Goal: Task Accomplishment & Management: Manage account settings

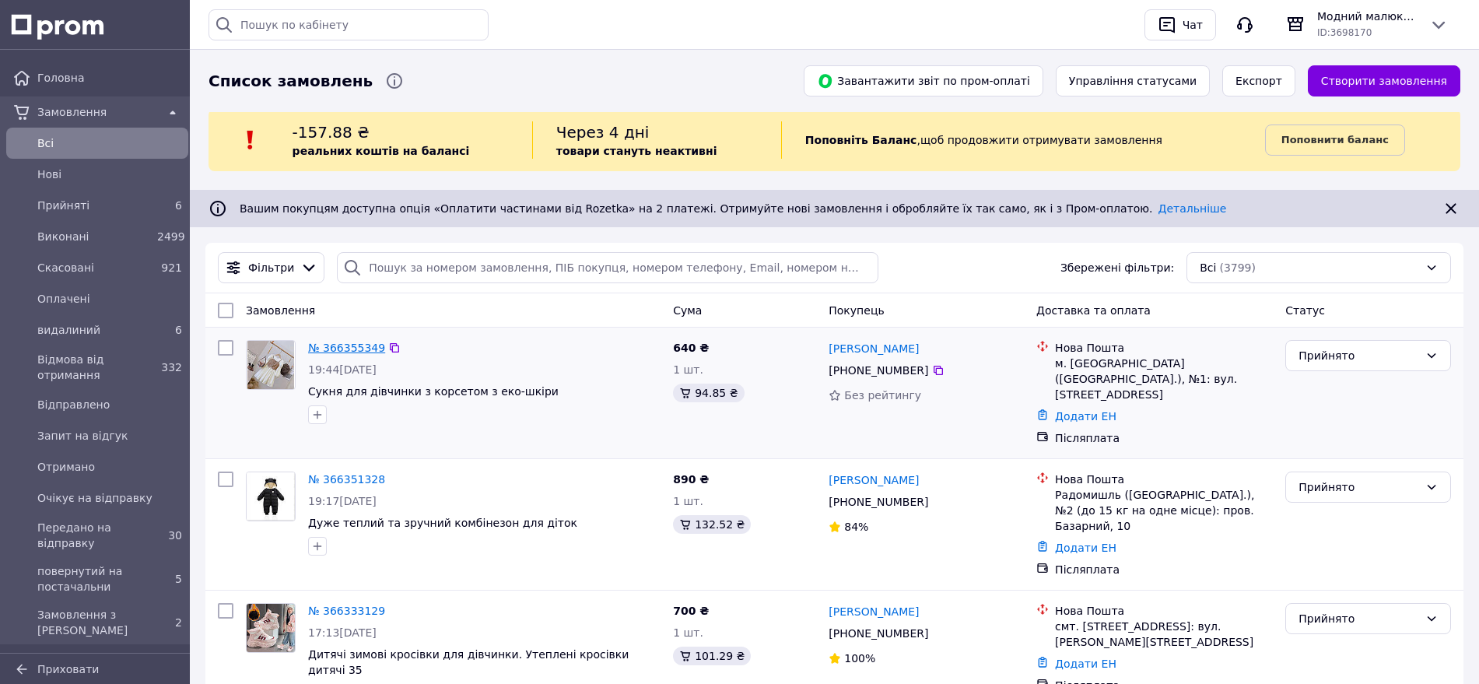
drag, startPoint x: 338, startPoint y: 339, endPoint x: 353, endPoint y: 349, distance: 18.6
click at [338, 338] on div "№ 366355349" at bounding box center [346, 347] width 80 height 19
click at [345, 344] on link "№ 366355349" at bounding box center [346, 348] width 77 height 12
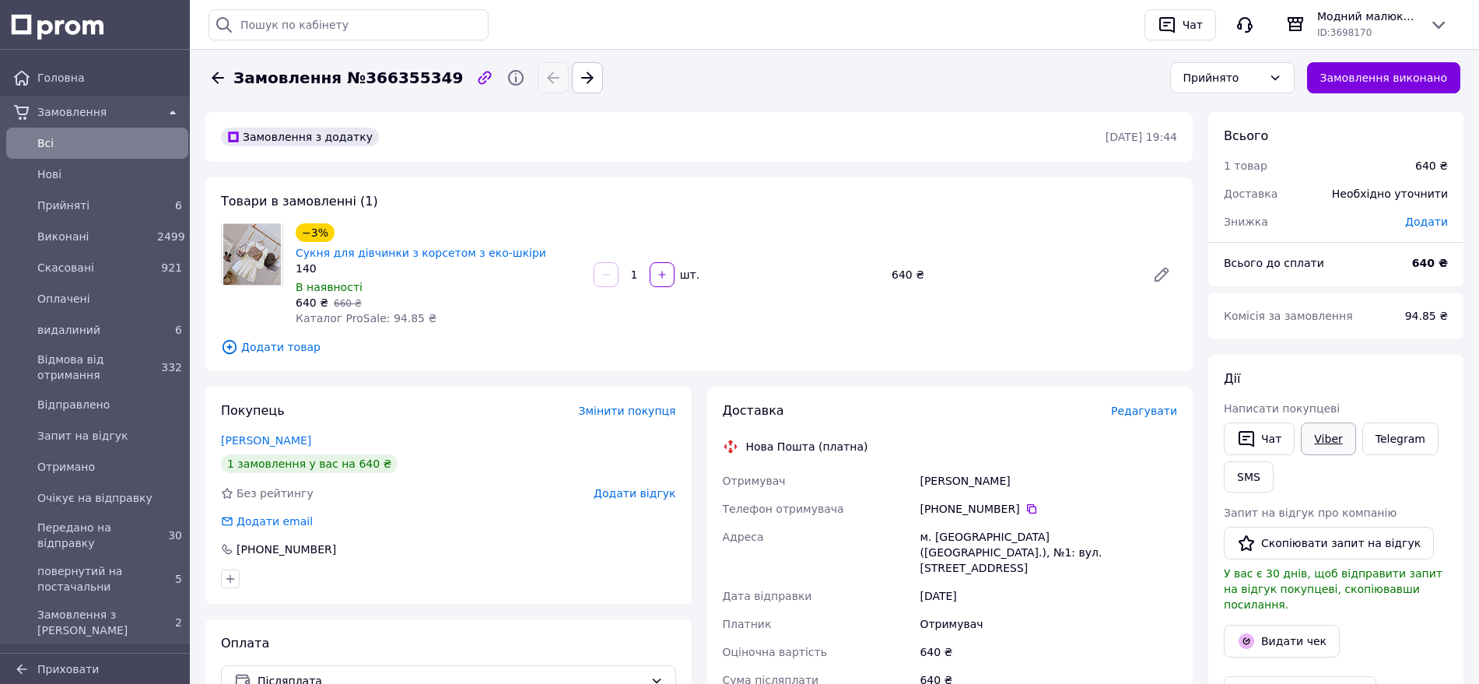
drag, startPoint x: 1330, startPoint y: 443, endPoint x: 1324, endPoint y: 431, distance: 13.9
click at [1329, 443] on link "Viber" at bounding box center [1328, 438] width 54 height 33
click at [1160, 268] on icon at bounding box center [1161, 274] width 12 height 12
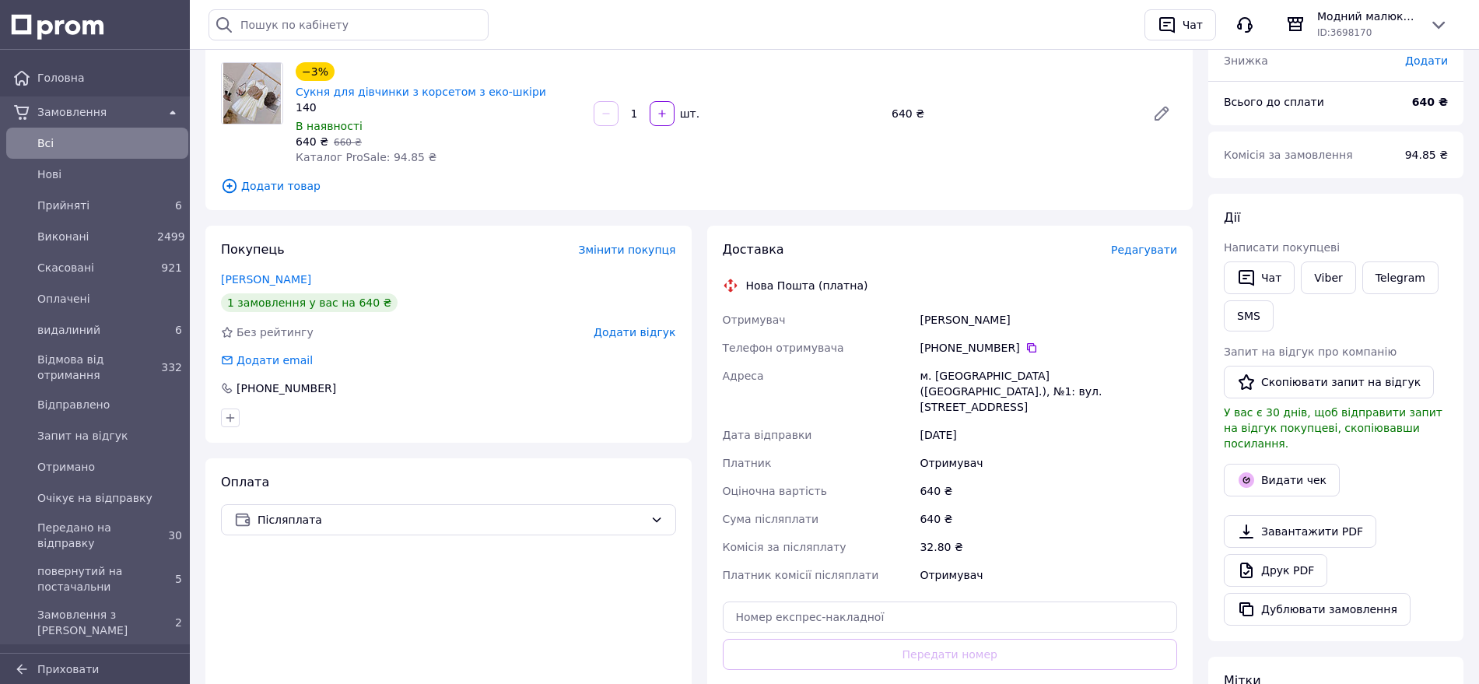
scroll to position [194, 0]
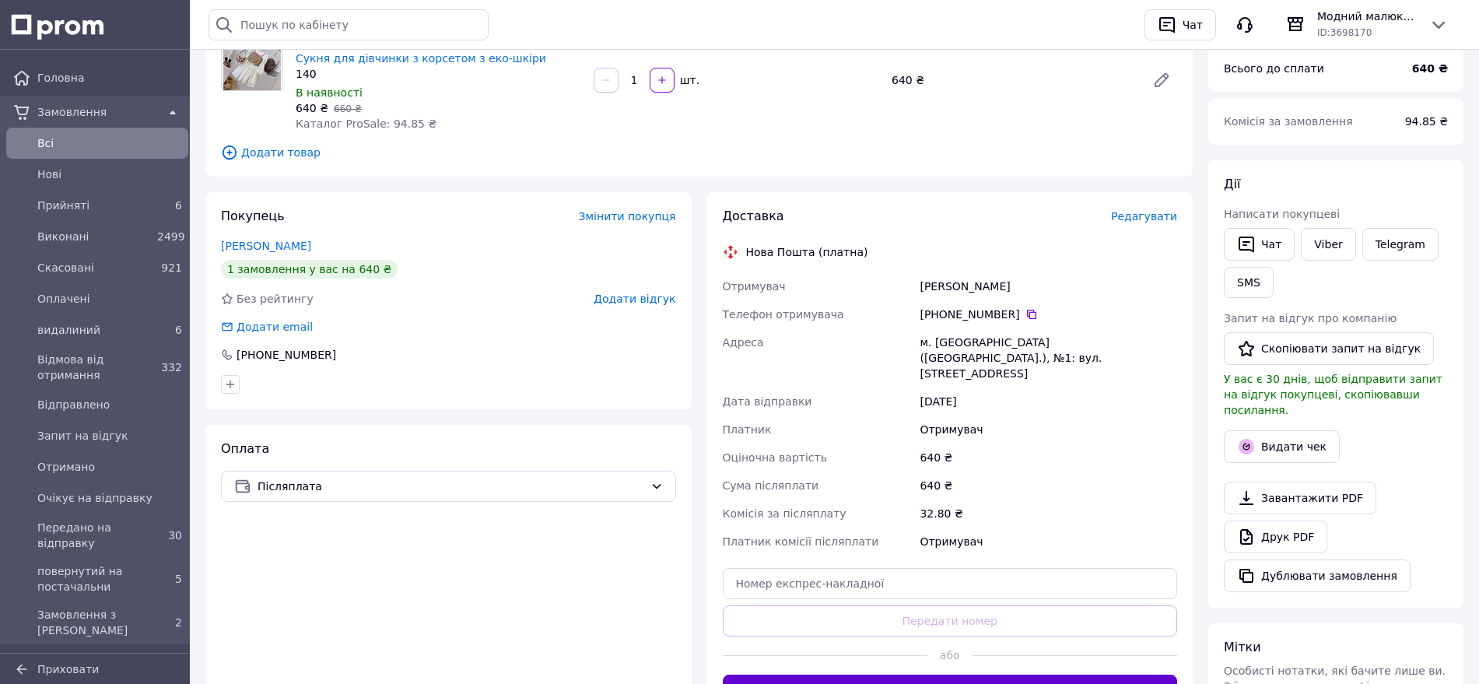
click at [954, 674] on button "Згенерувати ЕН" at bounding box center [950, 689] width 455 height 31
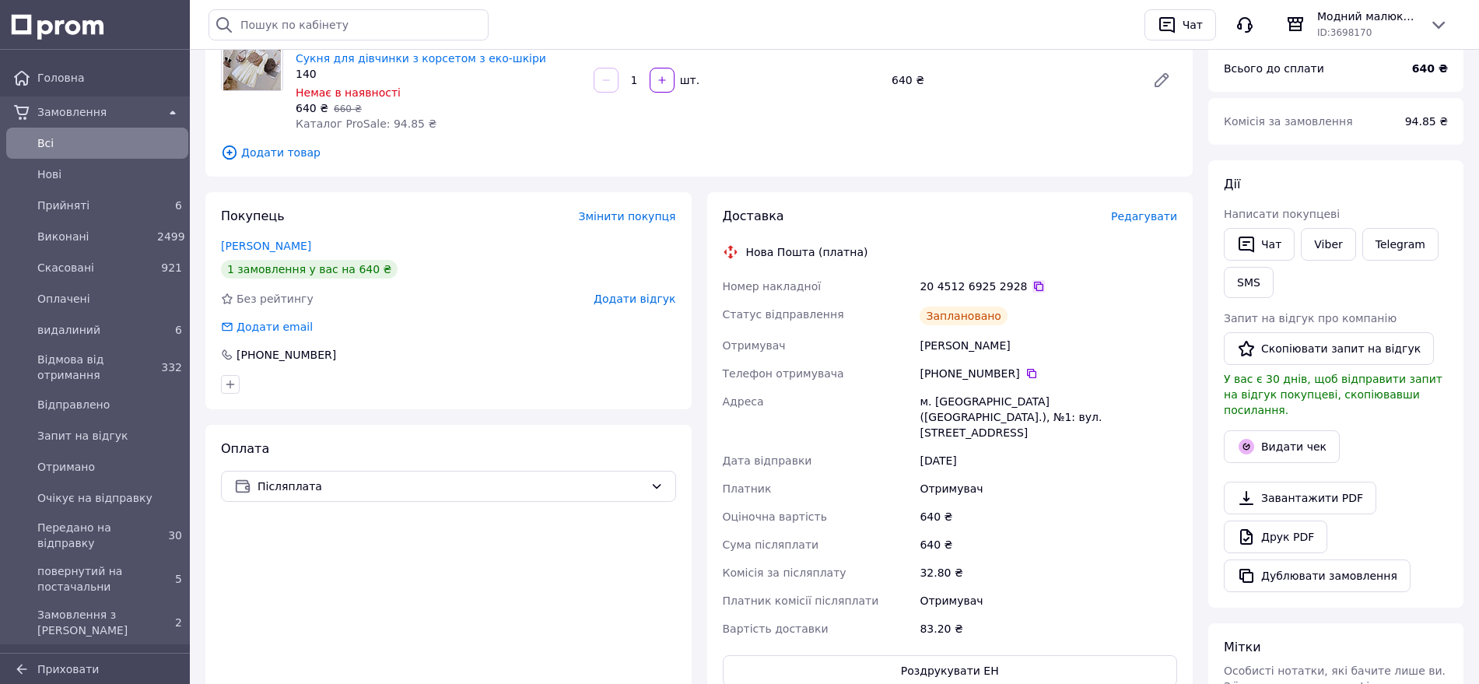
click at [1032, 280] on icon at bounding box center [1038, 286] width 12 height 12
drag, startPoint x: 993, startPoint y: 327, endPoint x: 926, endPoint y: 316, distance: 68.5
click at [940, 331] on div "Подун Наталя" at bounding box center [1048, 345] width 264 height 28
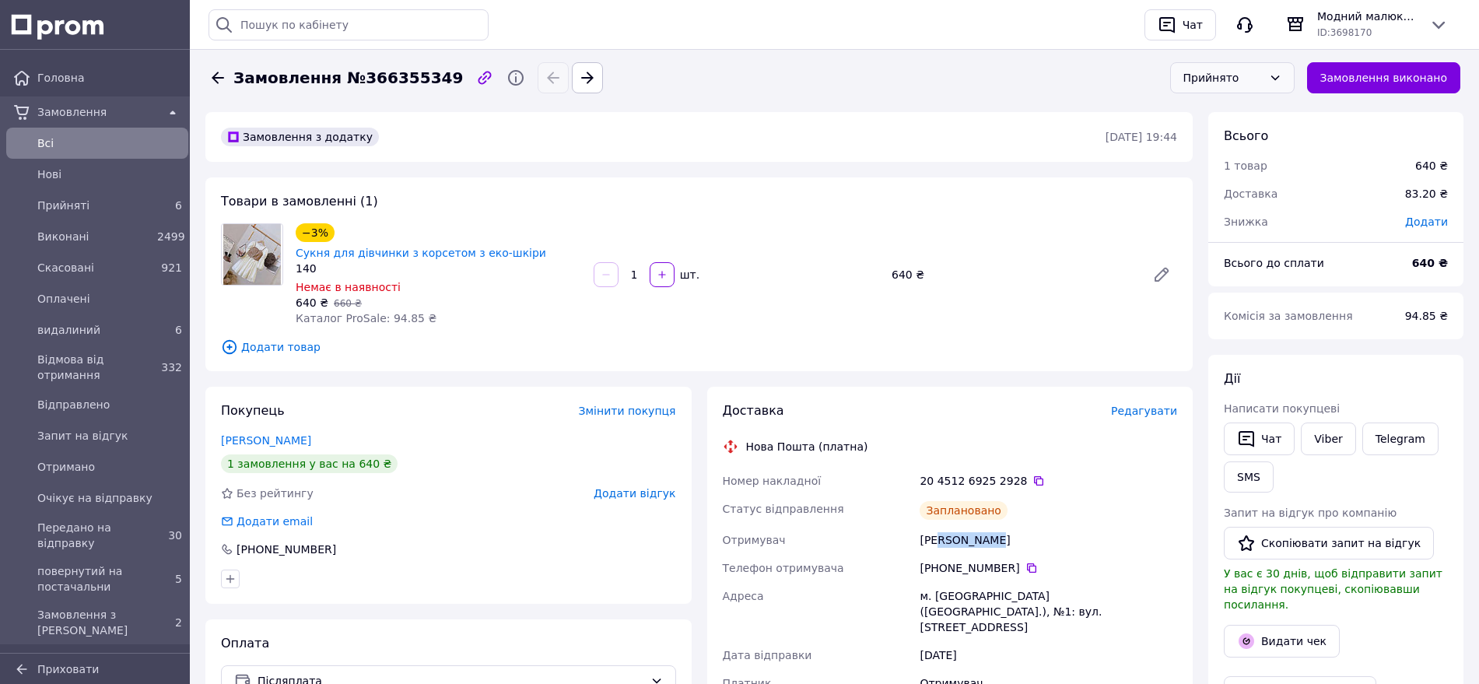
click at [1263, 75] on div "Прийнято" at bounding box center [1222, 77] width 79 height 17
drag, startPoint x: 1224, startPoint y: 198, endPoint x: 1229, endPoint y: 205, distance: 8.3
click at [1226, 201] on li "Передано на відправку" at bounding box center [1243, 208] width 123 height 44
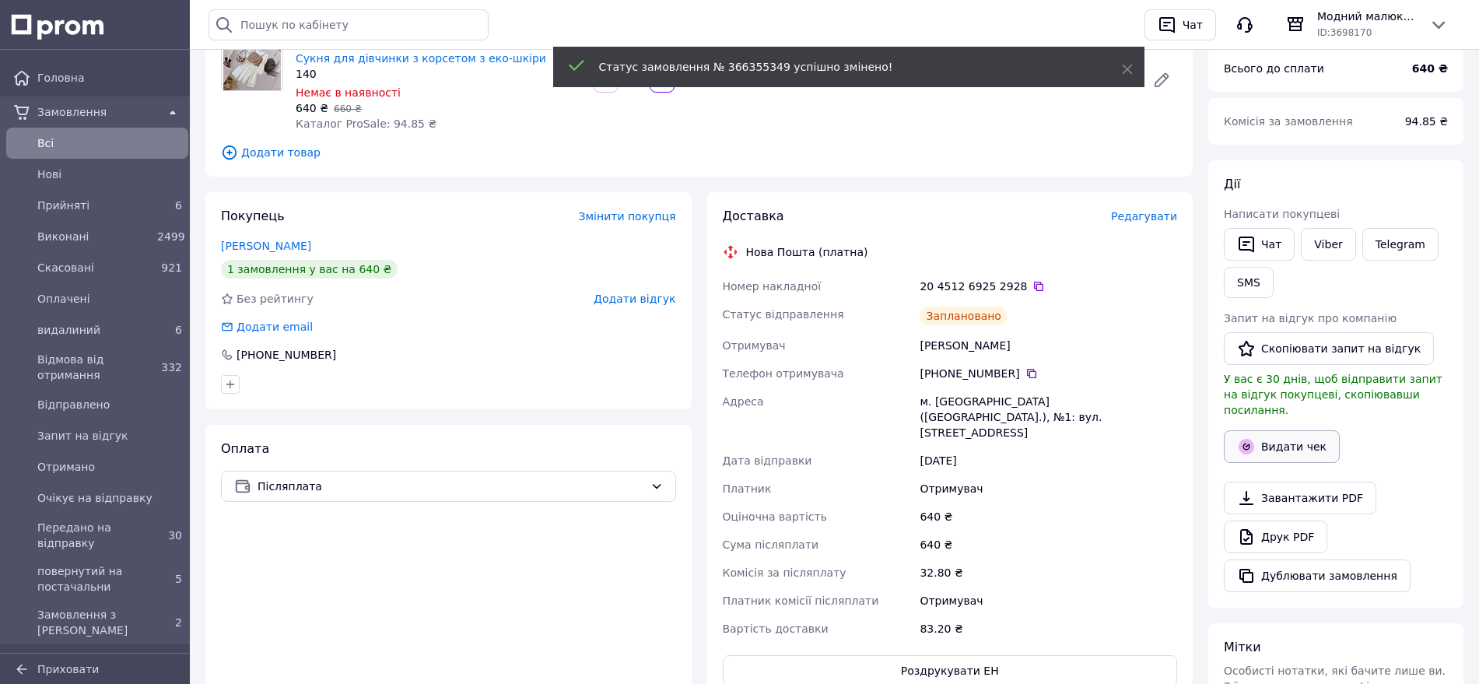
click at [1304, 430] on button "Видати чек" at bounding box center [1282, 446] width 116 height 33
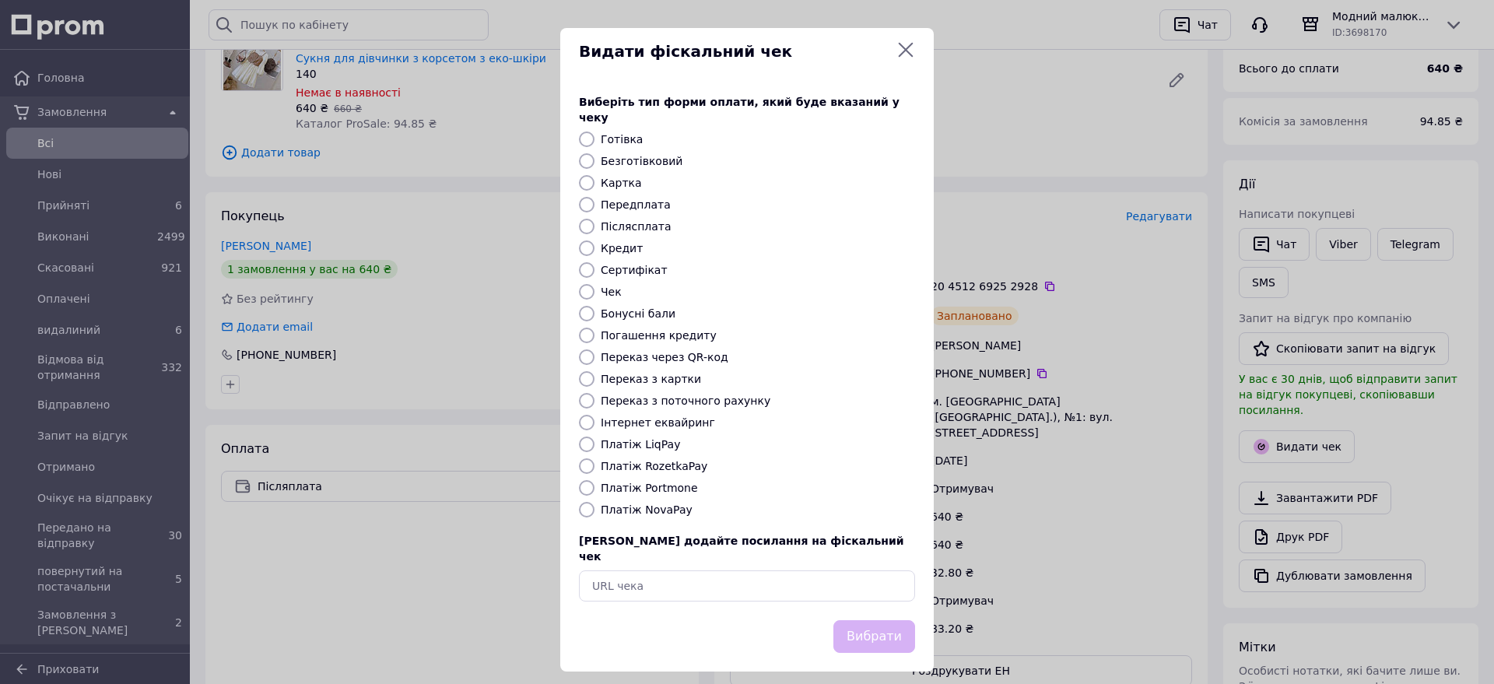
click at [636, 220] on label "Післясплата" at bounding box center [636, 226] width 71 height 12
click at [594, 219] on input "Післясплата" at bounding box center [587, 227] width 16 height 16
radio input "true"
click at [888, 620] on button "Вибрати" at bounding box center [874, 636] width 82 height 33
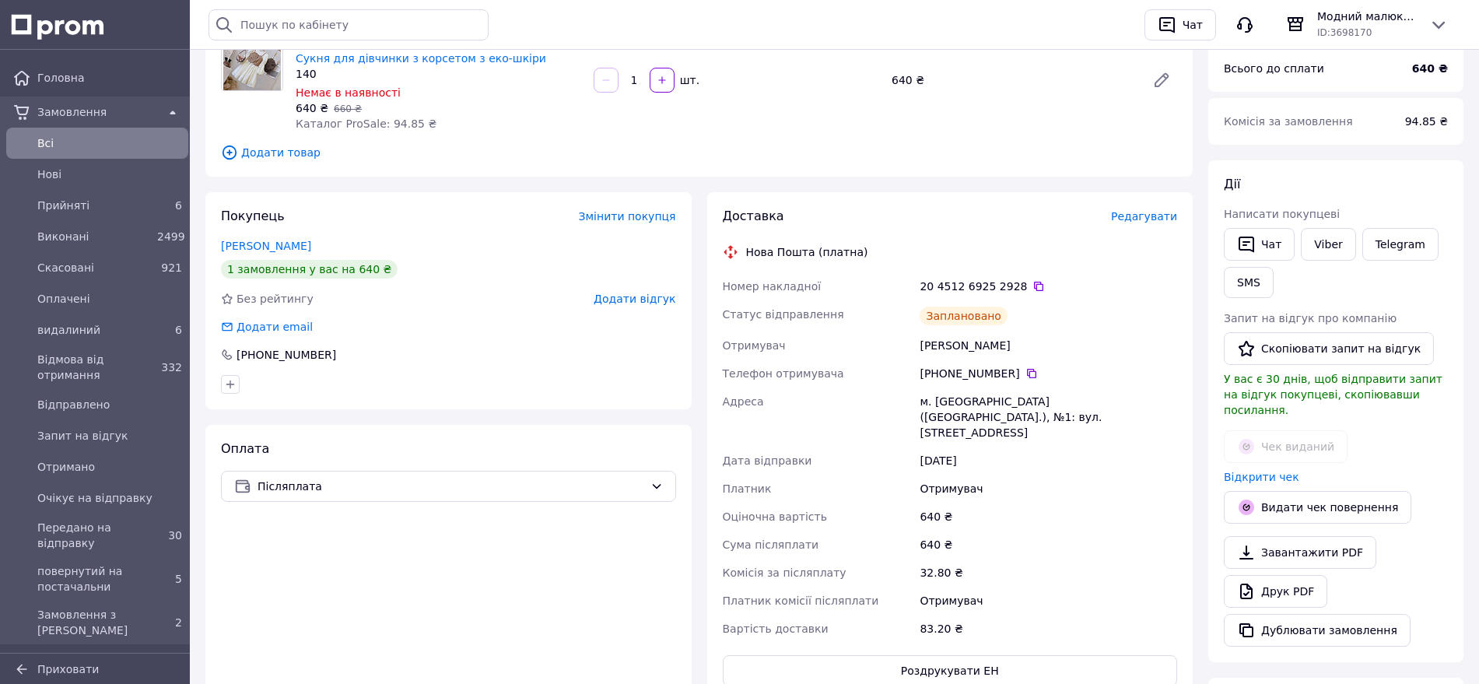
click at [59, 135] on span "Всi" at bounding box center [109, 143] width 145 height 16
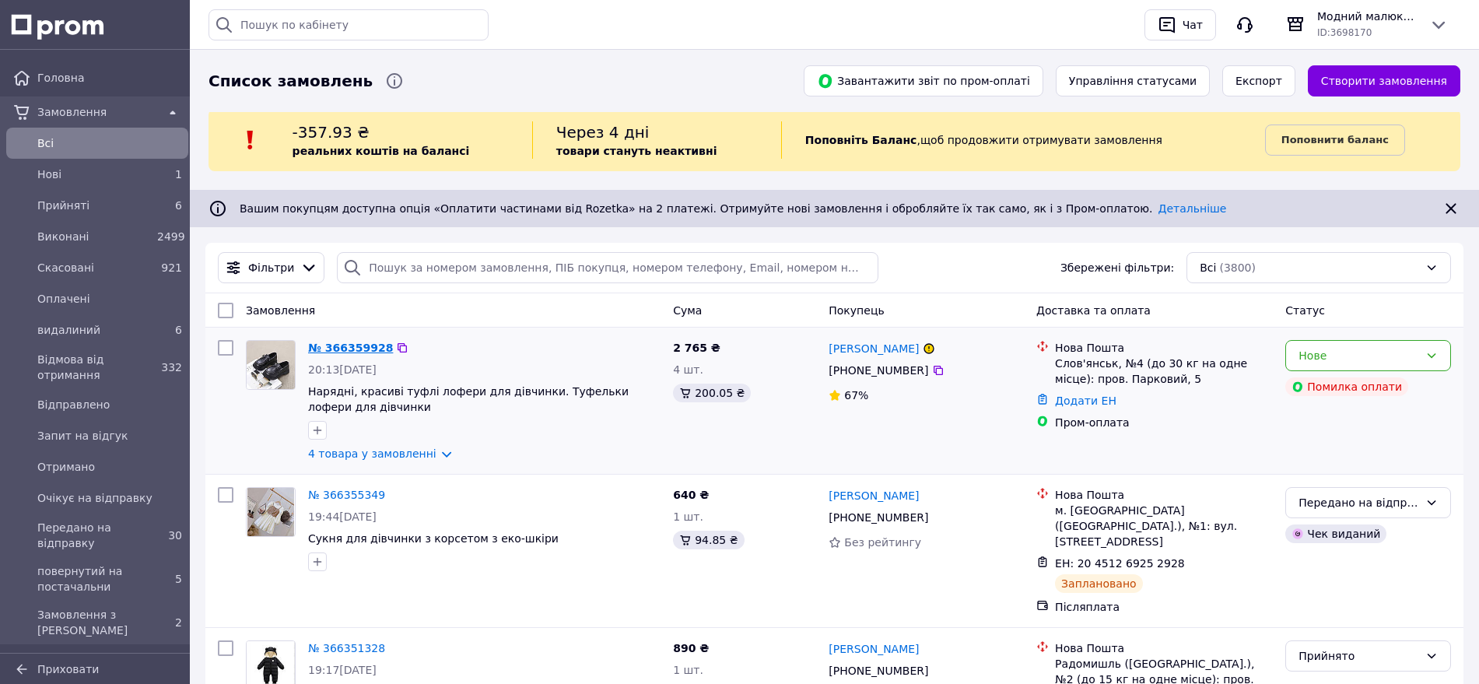
click at [353, 345] on link "№ 366359928" at bounding box center [350, 348] width 85 height 12
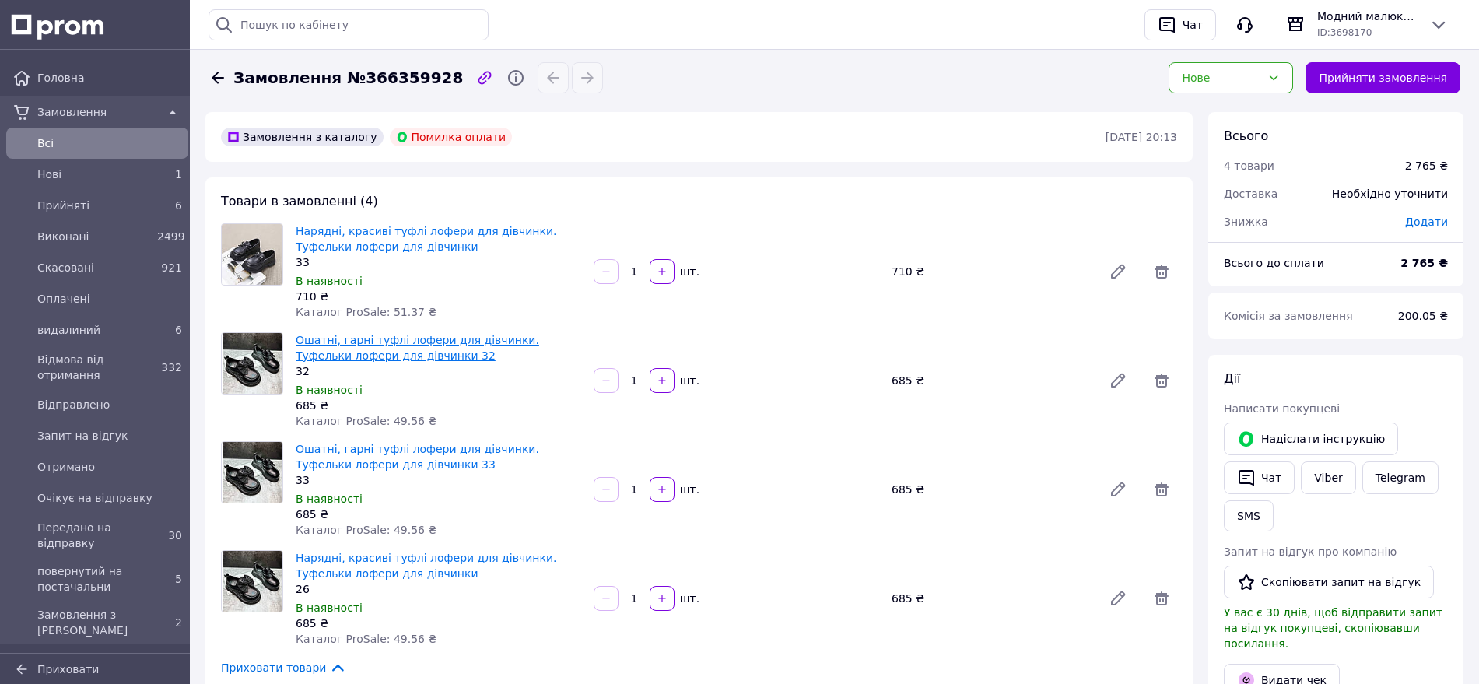
click at [372, 342] on link "Ошатні, гарні туфлі лофери для дівчинки. Туфельки лофери для дівчинки 32" at bounding box center [417, 348] width 243 height 28
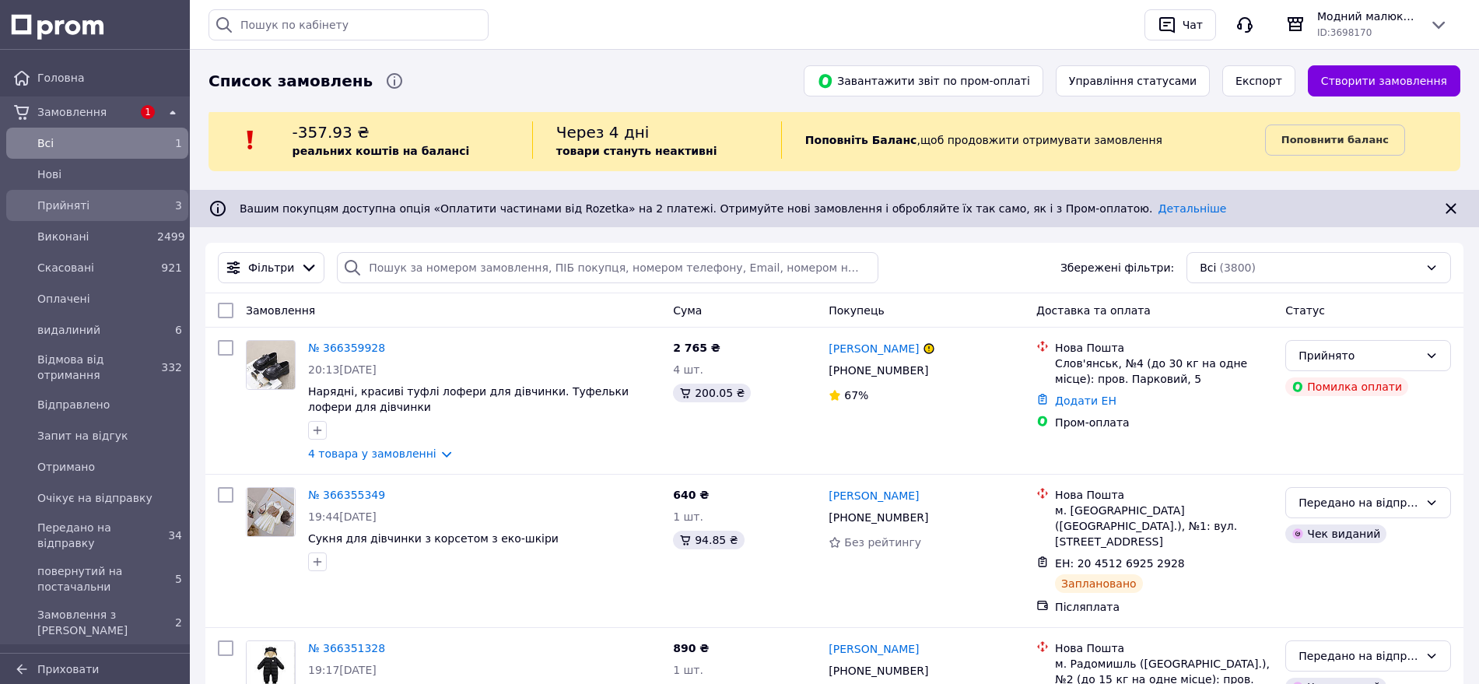
click at [65, 213] on div "Прийняті" at bounding box center [94, 205] width 120 height 22
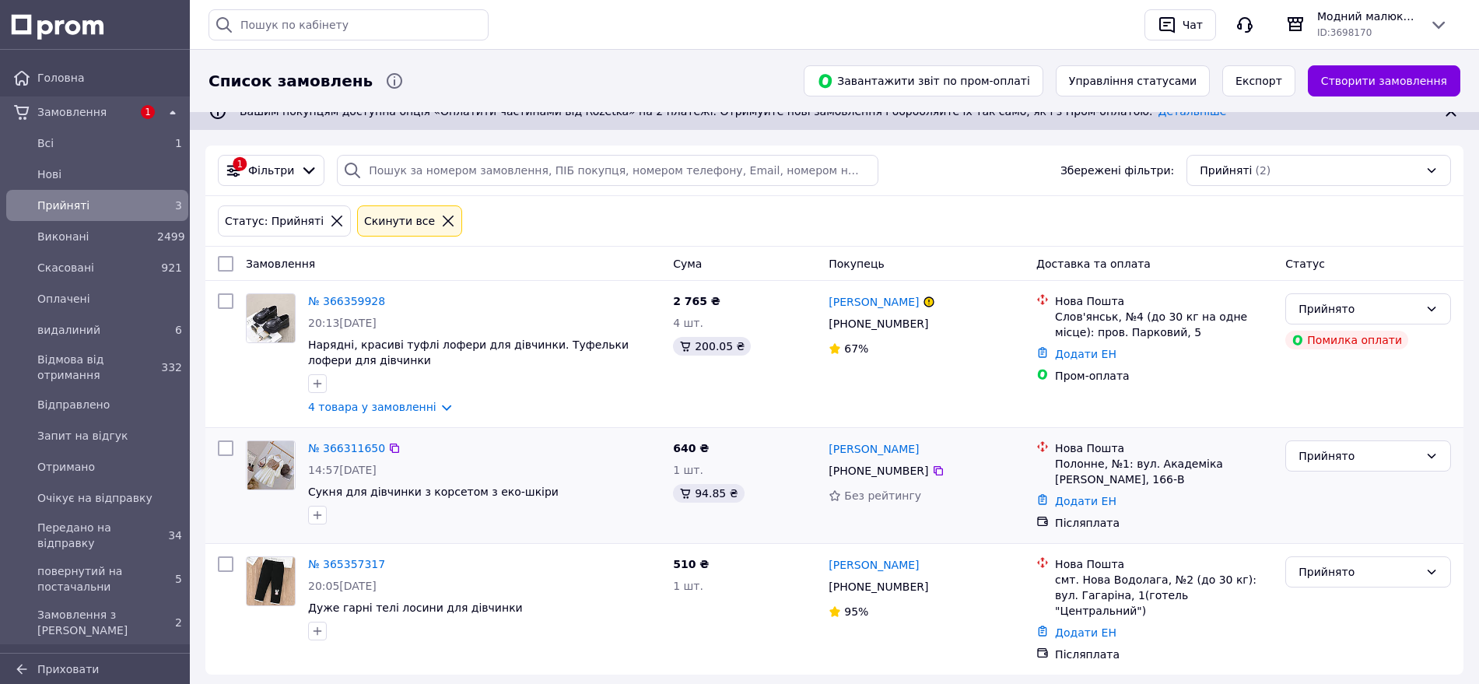
scroll to position [120, 0]
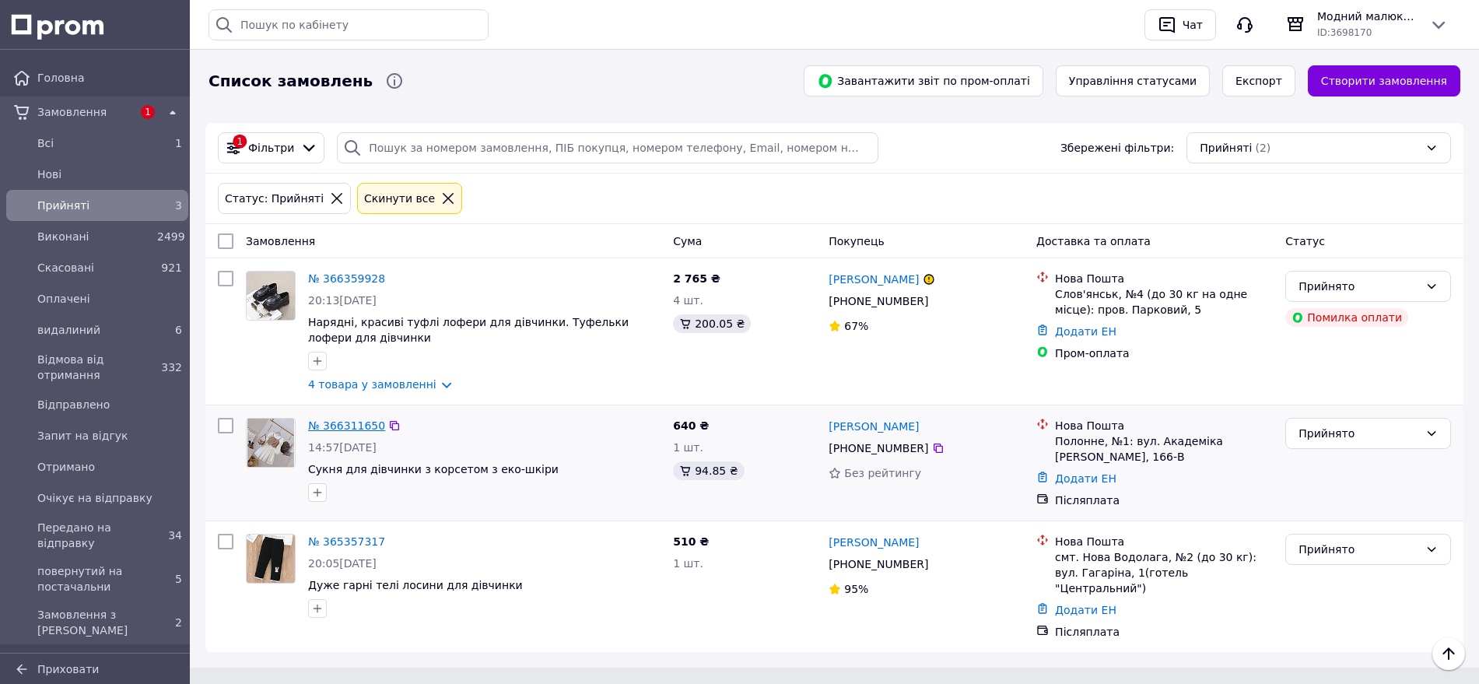
click at [331, 425] on link "№ 366311650" at bounding box center [346, 425] width 77 height 12
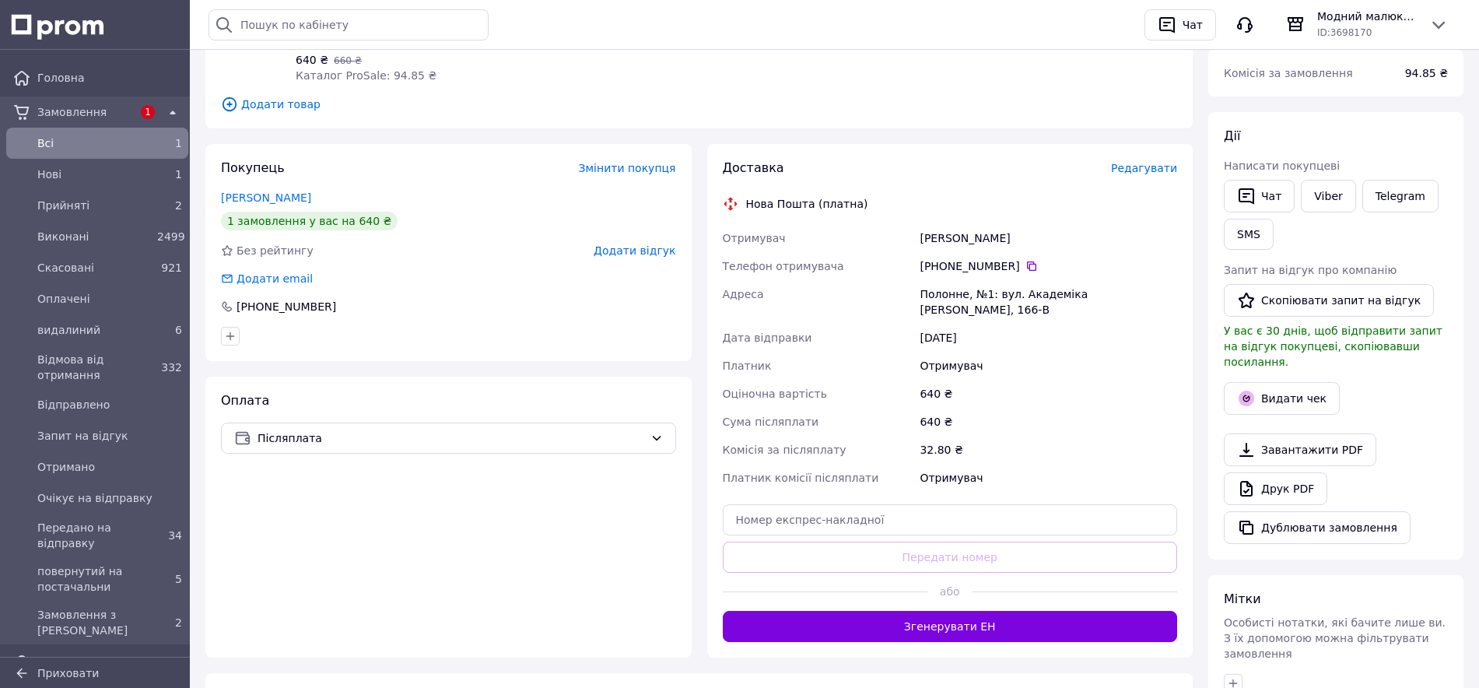
scroll to position [292, 0]
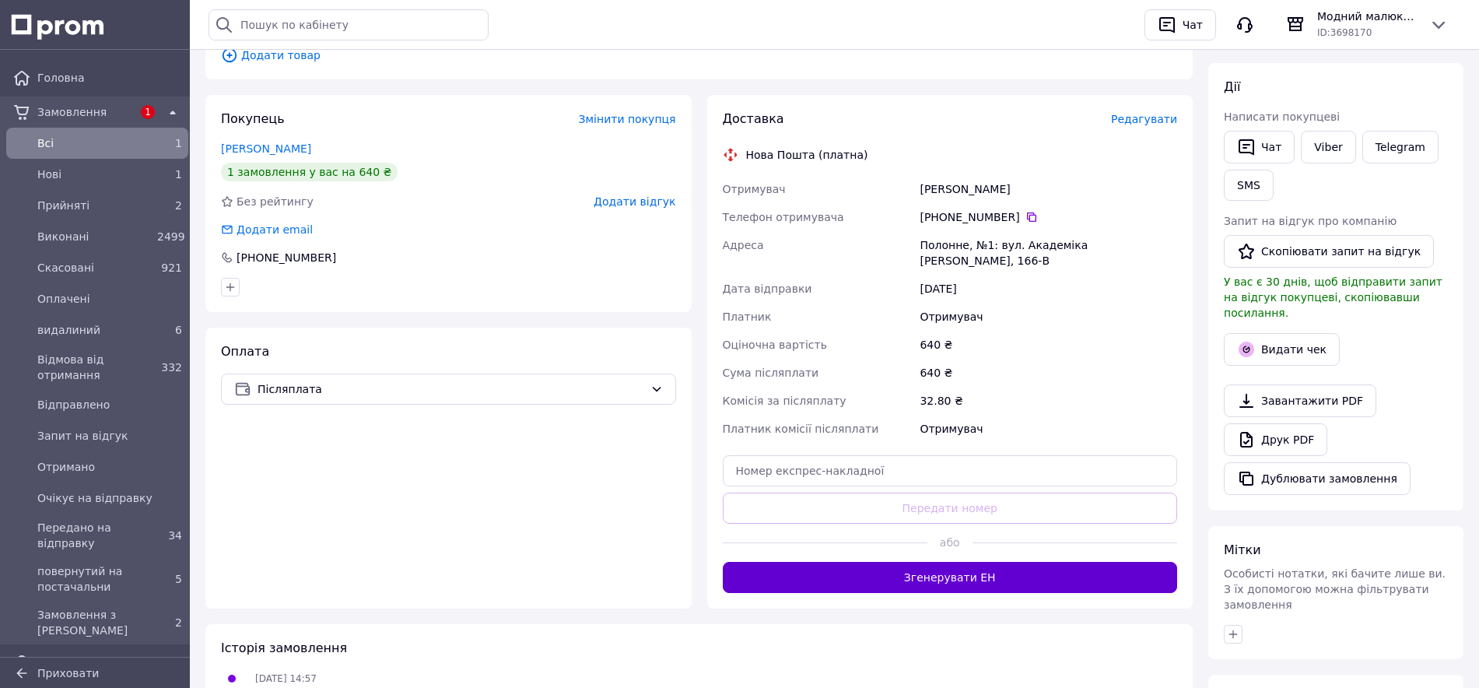
click at [990, 562] on button "Згенерувати ЕН" at bounding box center [950, 577] width 455 height 31
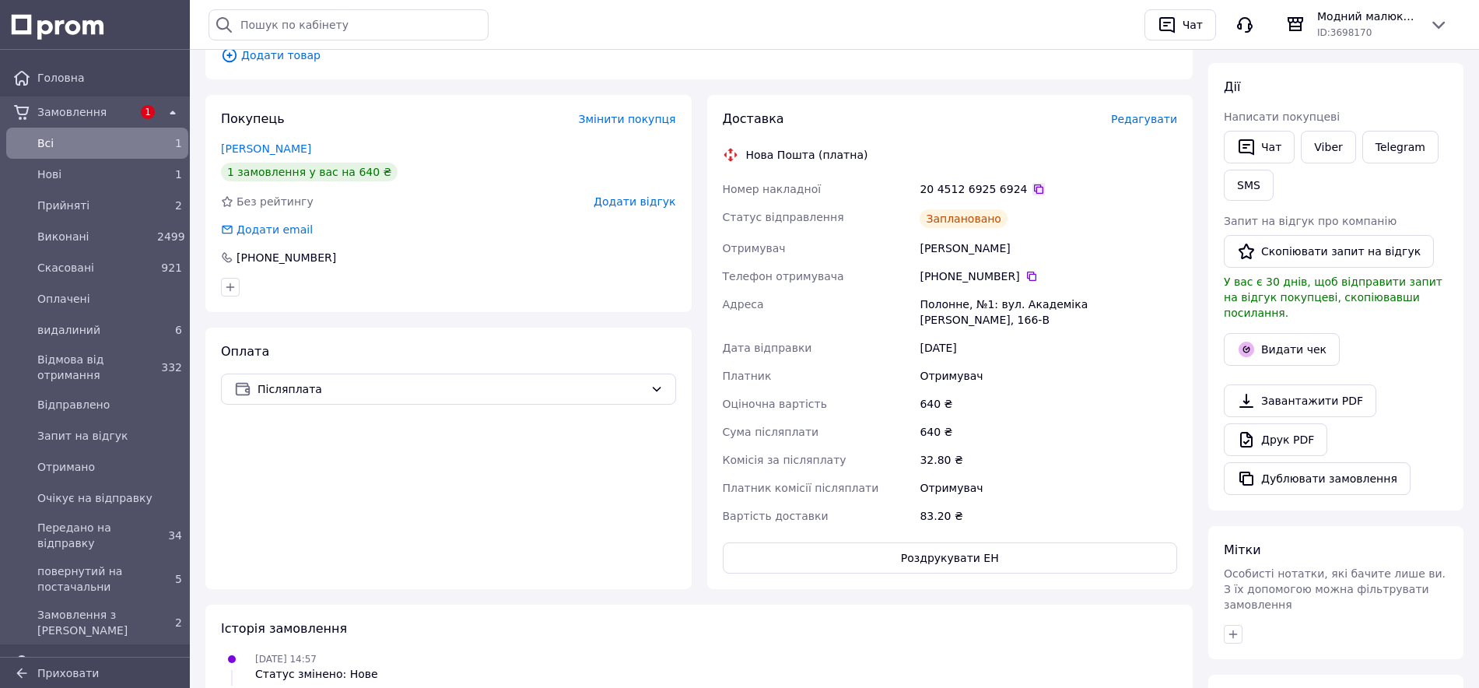
click at [1032, 183] on icon at bounding box center [1038, 189] width 12 height 12
drag, startPoint x: 1007, startPoint y: 228, endPoint x: 918, endPoint y: 225, distance: 89.5
click at [918, 234] on div "[PERSON_NAME]" at bounding box center [1048, 248] width 264 height 28
copy div "[PERSON_NAME]"
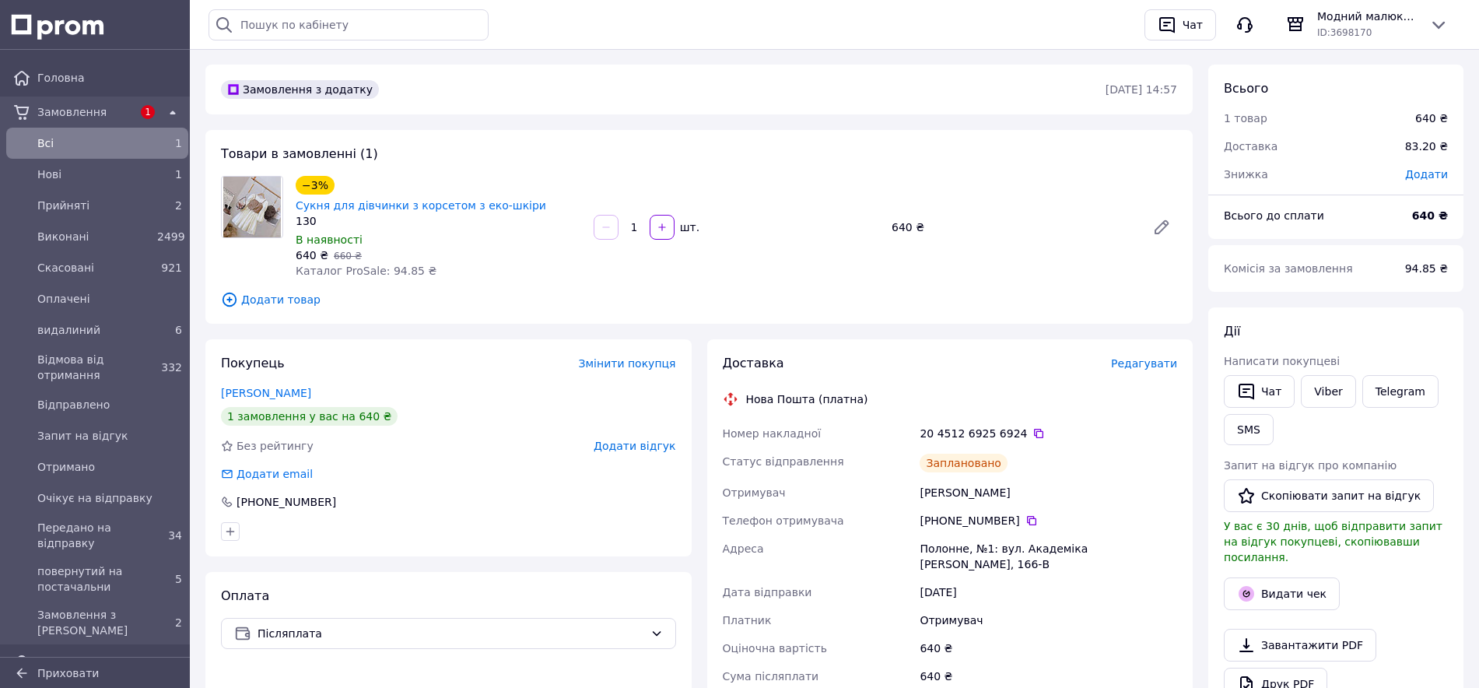
scroll to position [0, 0]
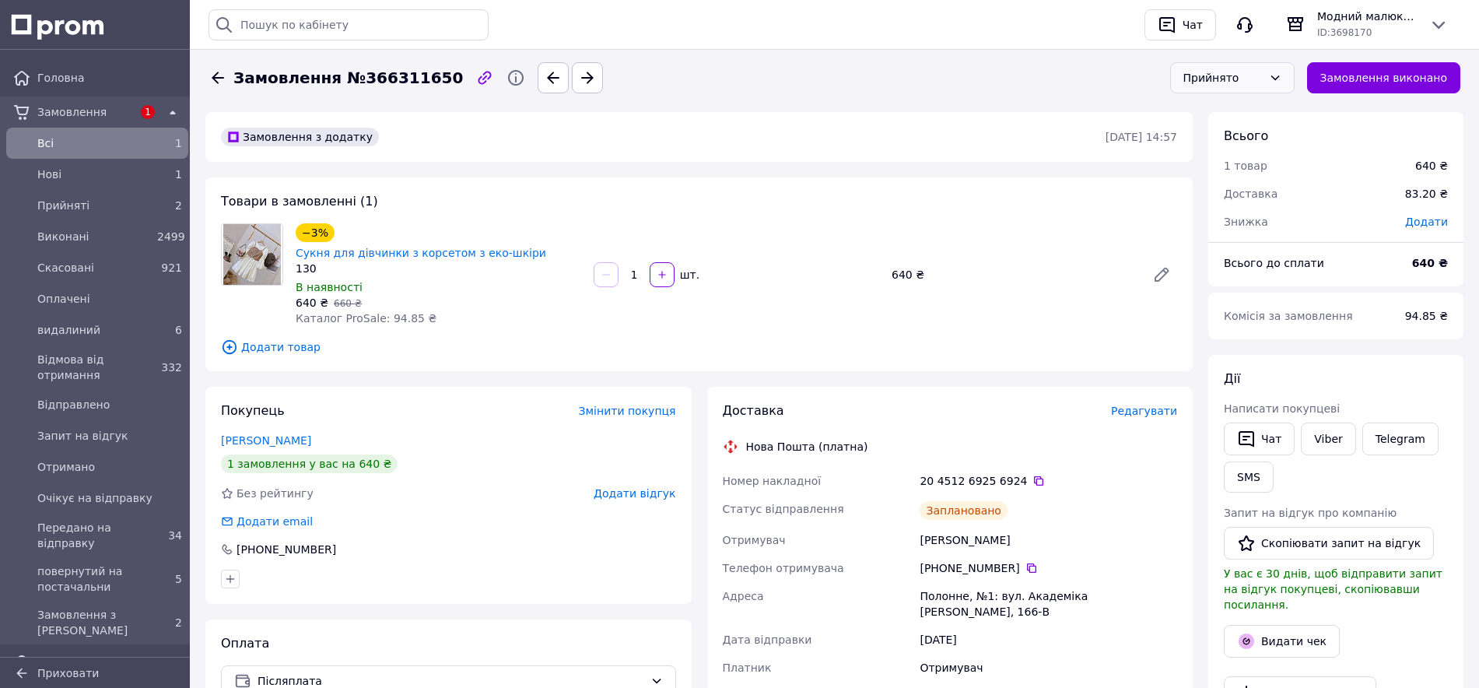
click at [1263, 82] on div "Прийнято" at bounding box center [1222, 77] width 79 height 17
click at [1229, 208] on li "Передано на відправку" at bounding box center [1243, 208] width 123 height 44
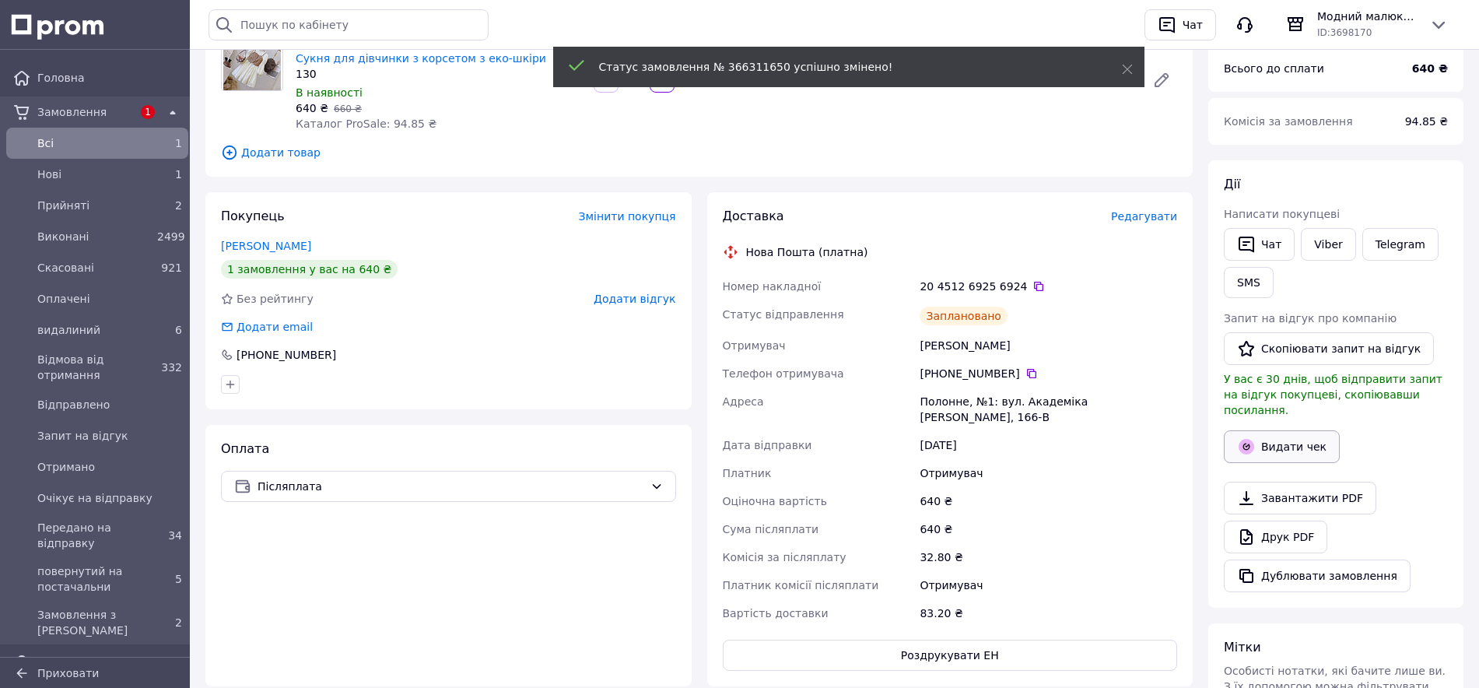
click at [1285, 430] on button "Видати чек" at bounding box center [1282, 446] width 116 height 33
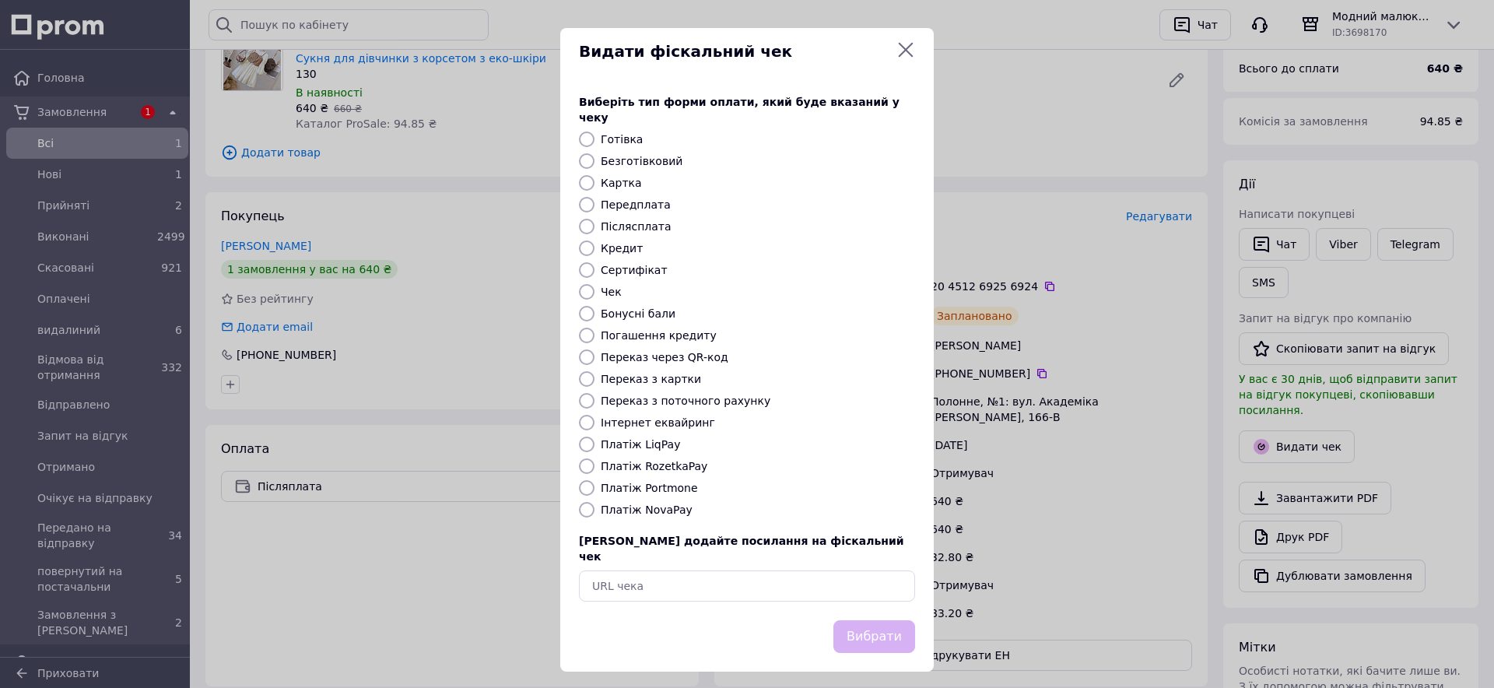
click at [629, 220] on label "Післясплата" at bounding box center [636, 226] width 71 height 12
click at [594, 220] on input "Післясплата" at bounding box center [587, 227] width 16 height 16
radio input "true"
click at [886, 620] on button "Вибрати" at bounding box center [874, 636] width 82 height 33
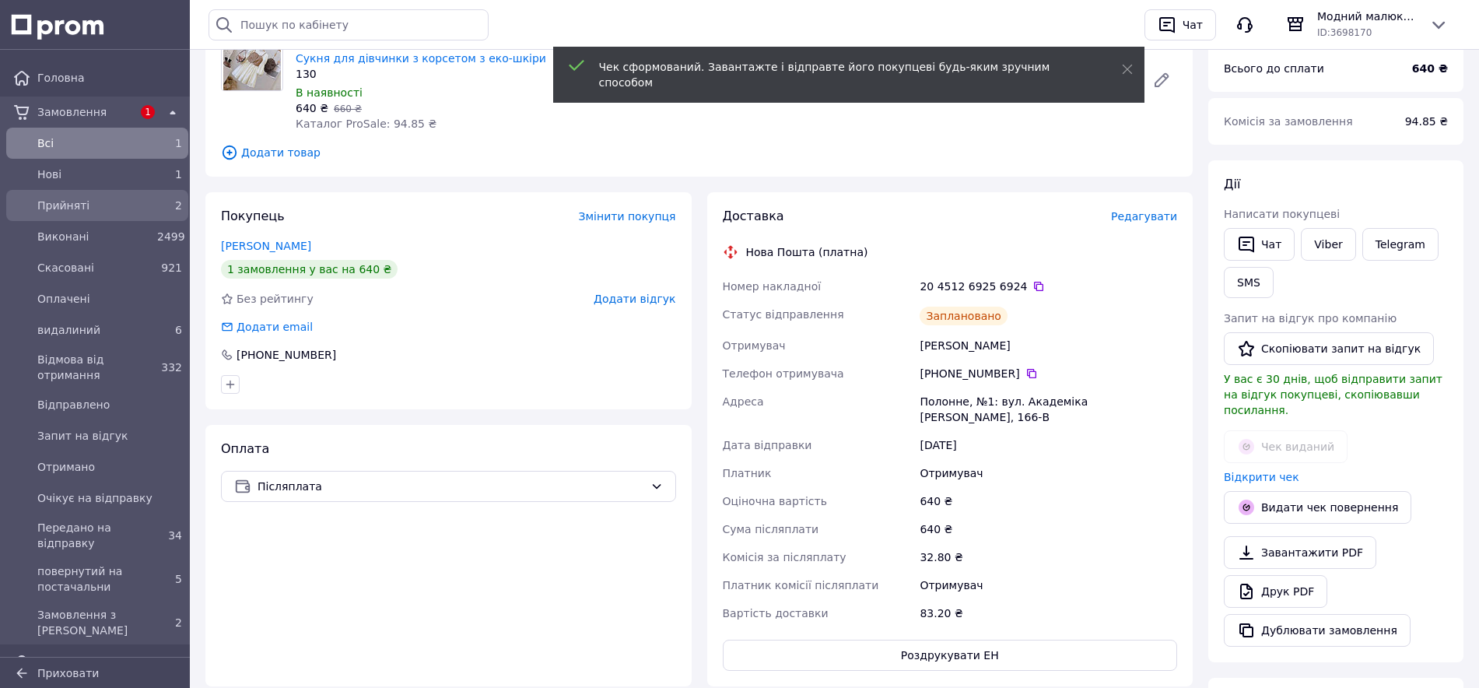
click at [75, 208] on span "Прийняті" at bounding box center [94, 206] width 114 height 16
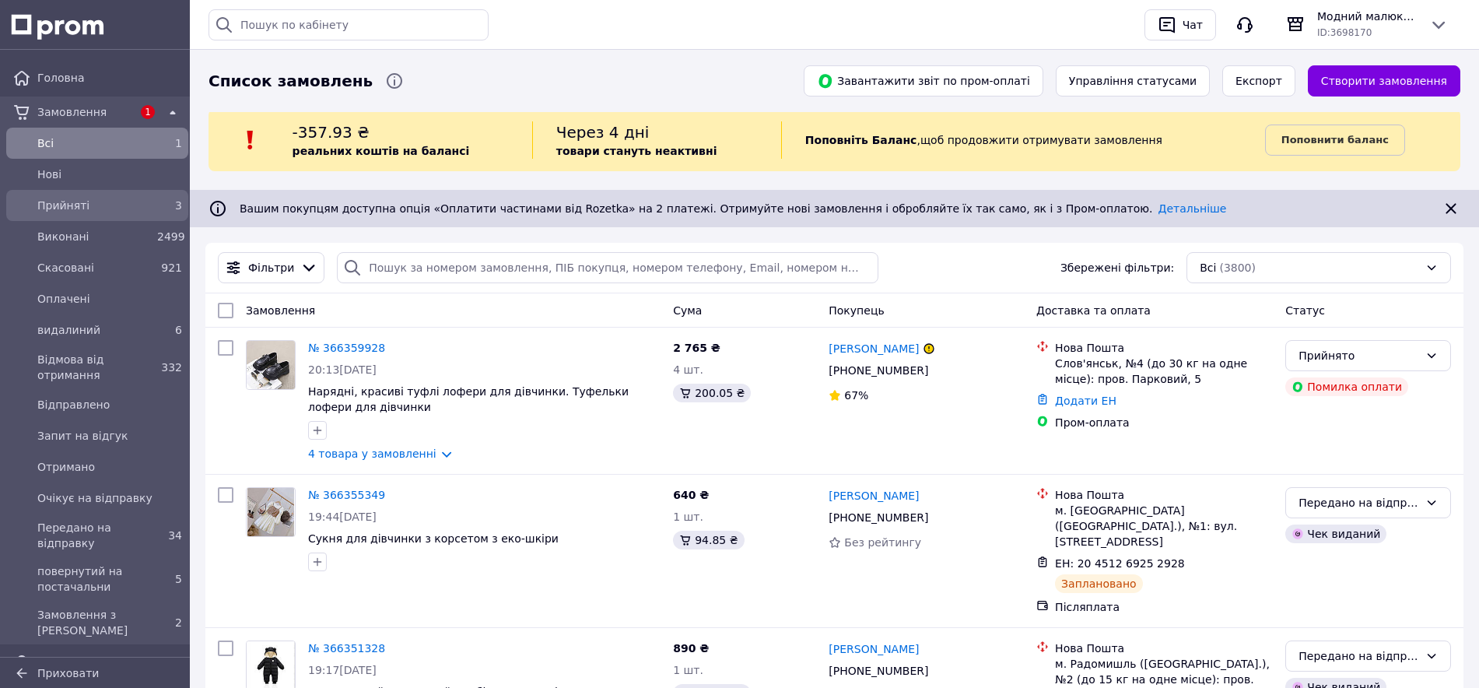
click at [70, 204] on span "Прийняті" at bounding box center [94, 206] width 114 height 16
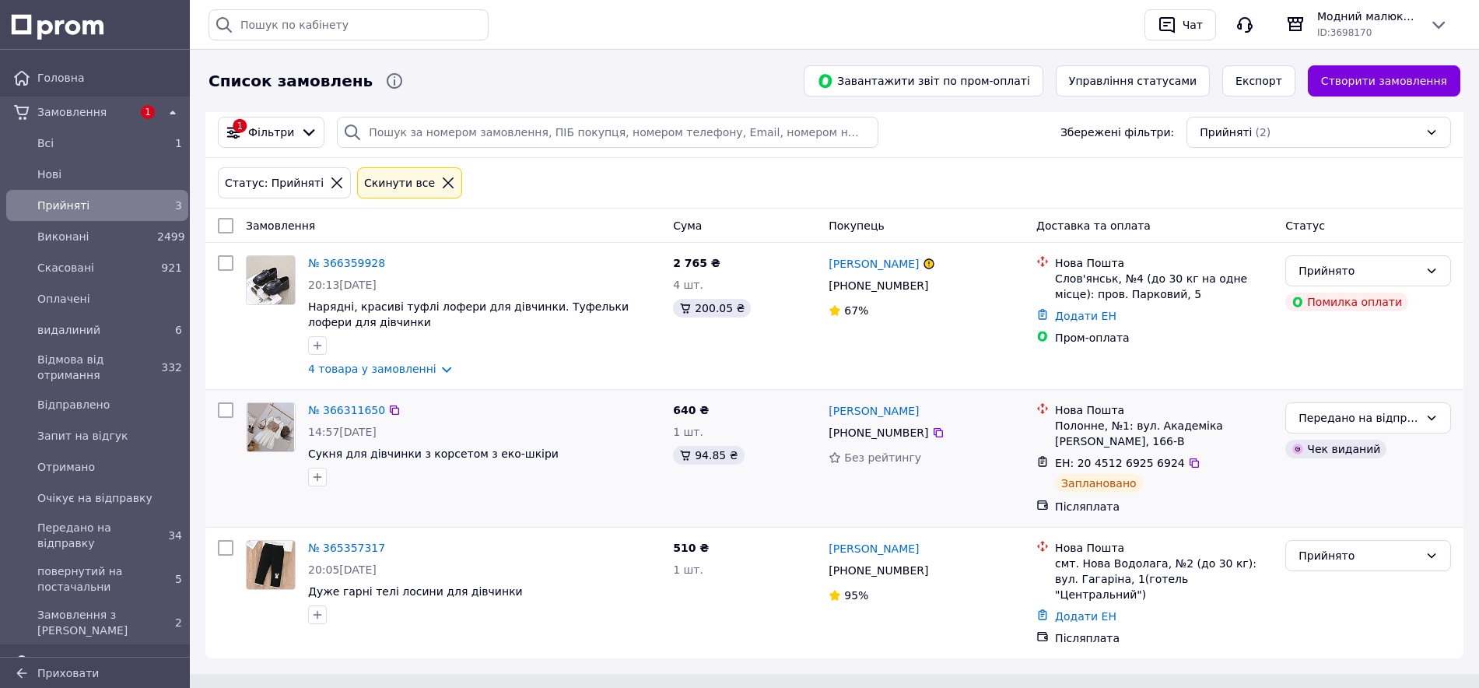
scroll to position [138, 0]
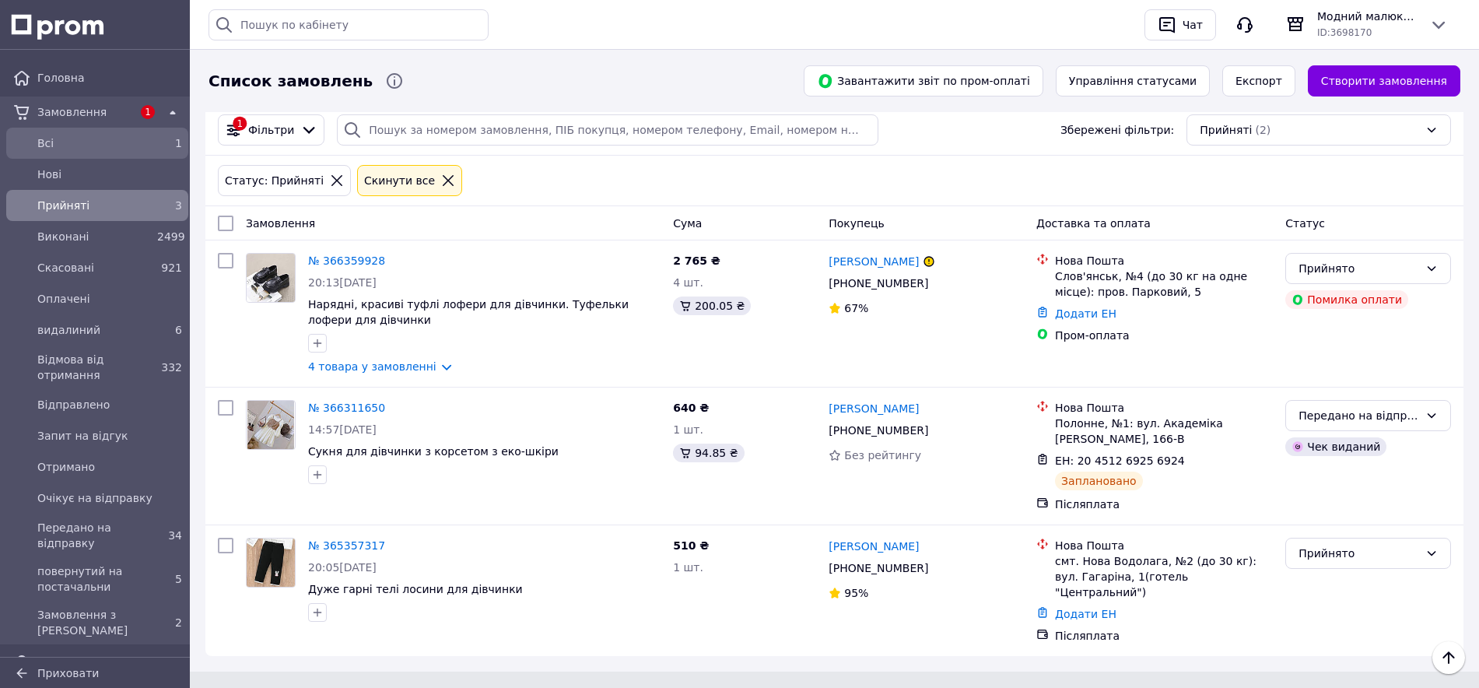
click at [68, 141] on span "Всi" at bounding box center [94, 143] width 114 height 16
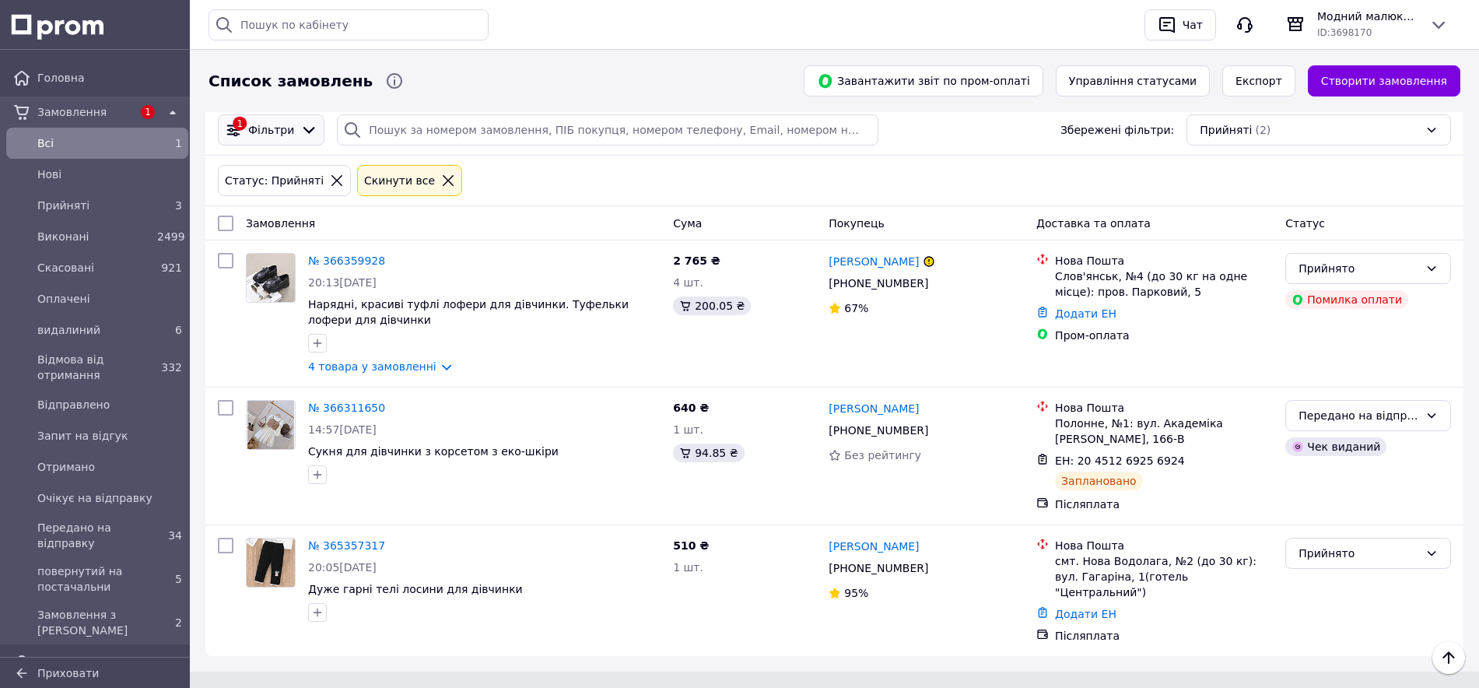
click at [268, 132] on span "Фільтри" at bounding box center [271, 130] width 46 height 16
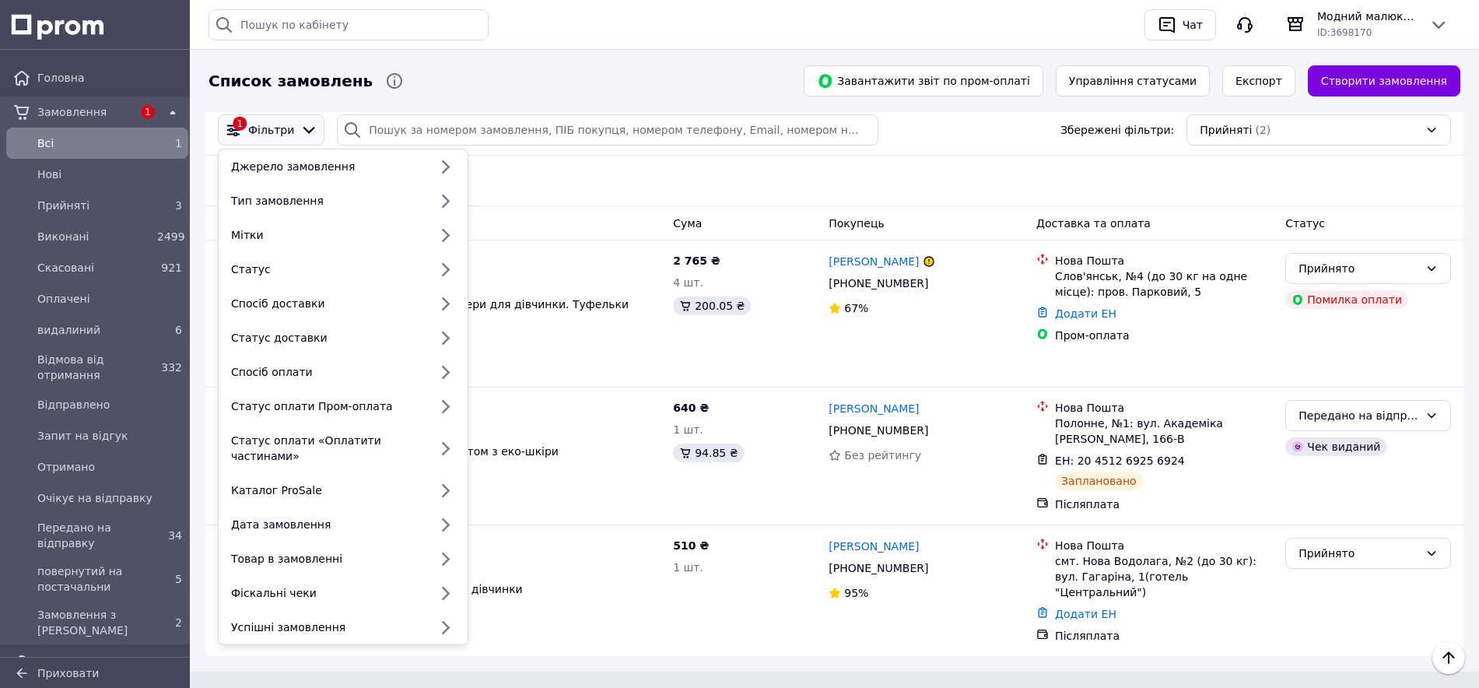
click at [267, 132] on span "Фільтри" at bounding box center [271, 130] width 46 height 16
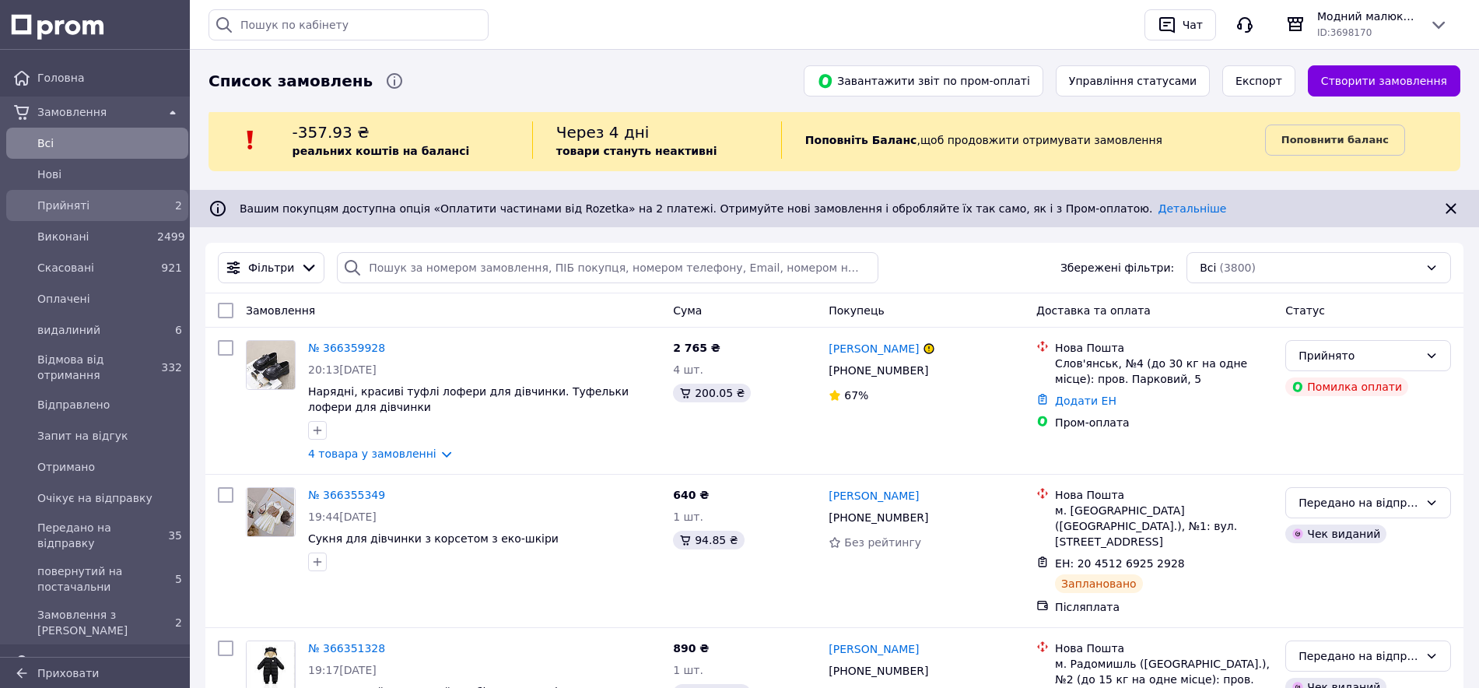
click at [83, 210] on span "Прийняті" at bounding box center [94, 206] width 114 height 16
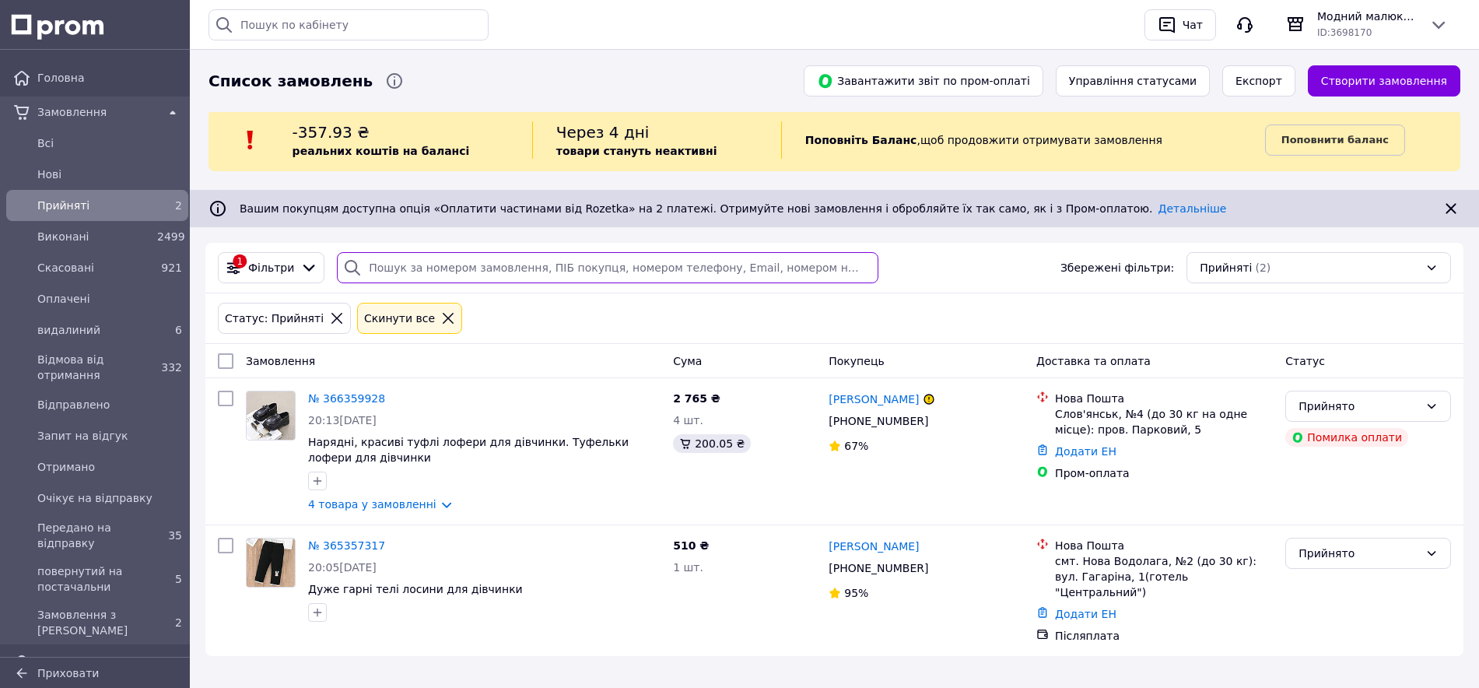
click at [392, 269] on input "search" at bounding box center [607, 267] width 541 height 31
paste input "20451262108658"
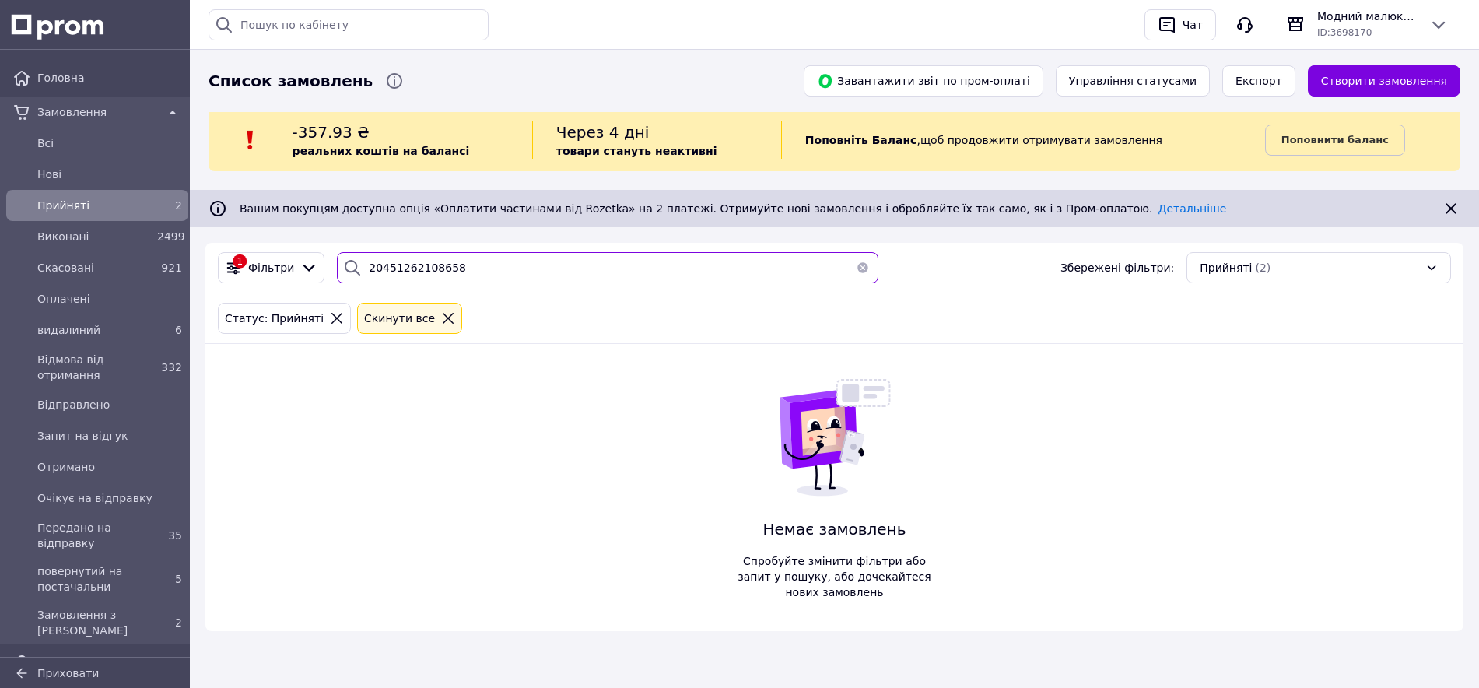
drag, startPoint x: 475, startPoint y: 266, endPoint x: 320, endPoint y: 257, distance: 155.0
click at [320, 257] on div "1 Фільтри 20451262108658 Збережені фільтри: Прийняті (2)" at bounding box center [834, 267] width 1245 height 31
paste input "364666993"
type input "364666993"
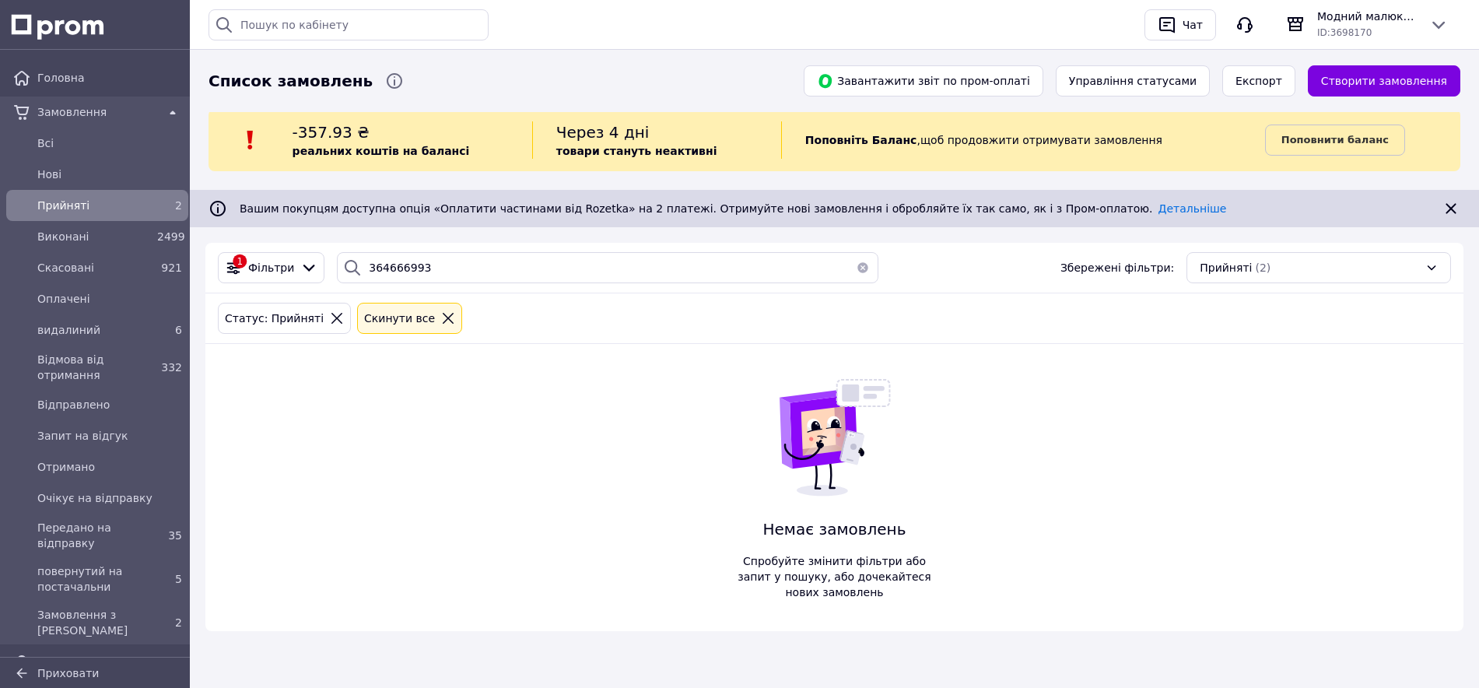
click at [857, 269] on button "button" at bounding box center [862, 267] width 31 height 31
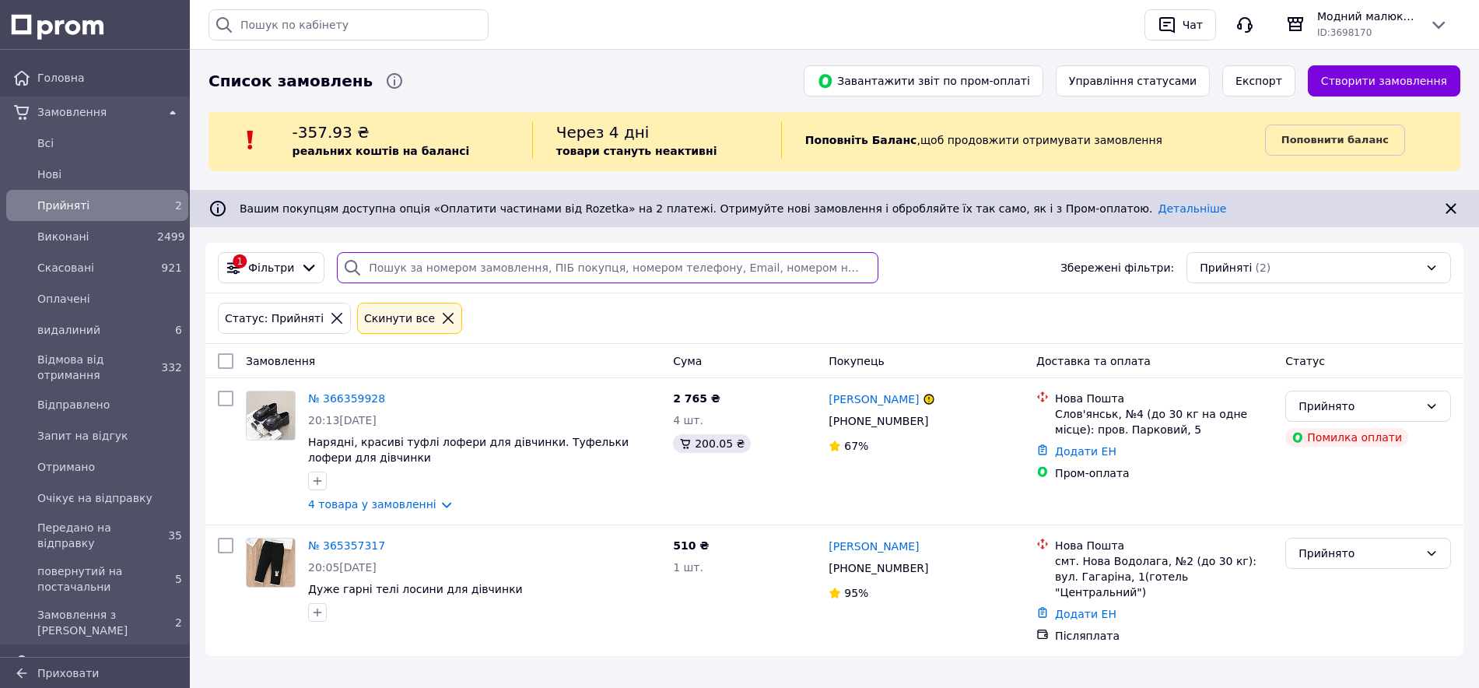
click at [389, 268] on input "search" at bounding box center [607, 267] width 541 height 31
type input "364666993"
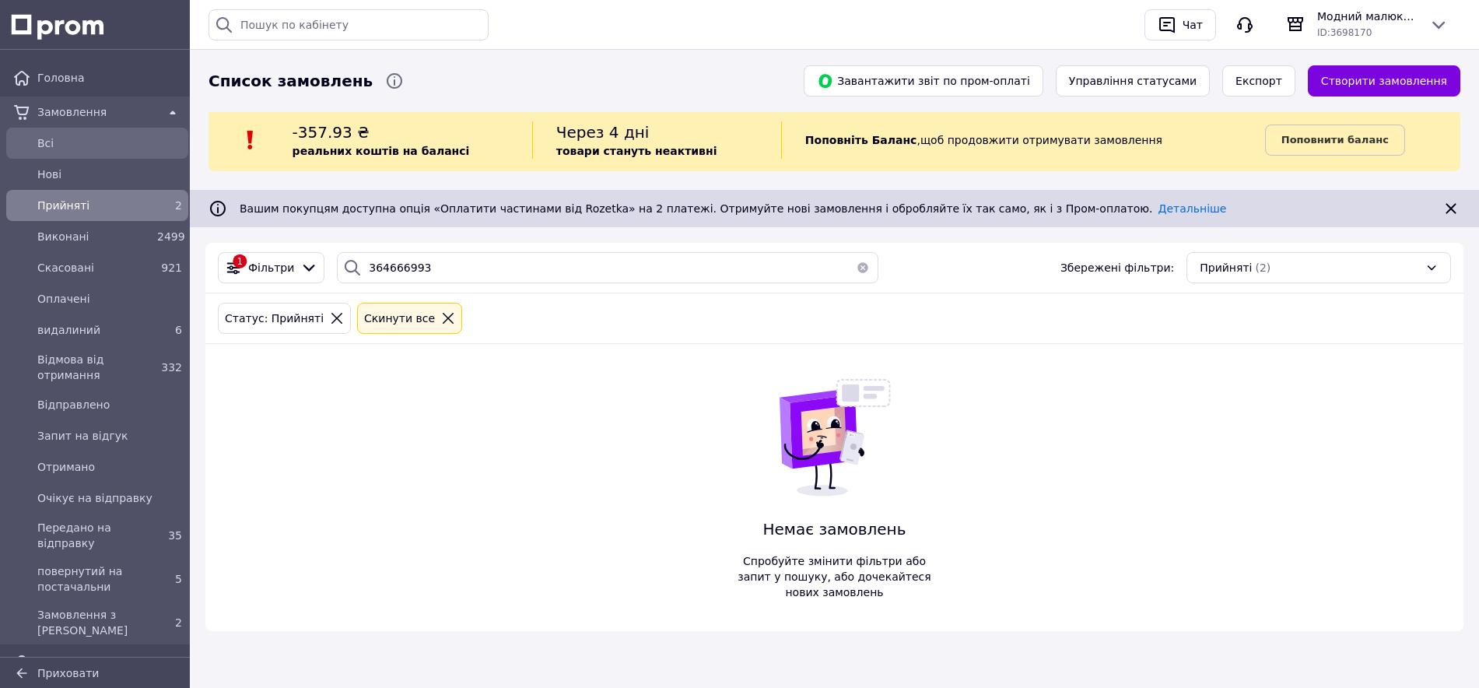
click at [57, 145] on span "Всi" at bounding box center [109, 143] width 145 height 16
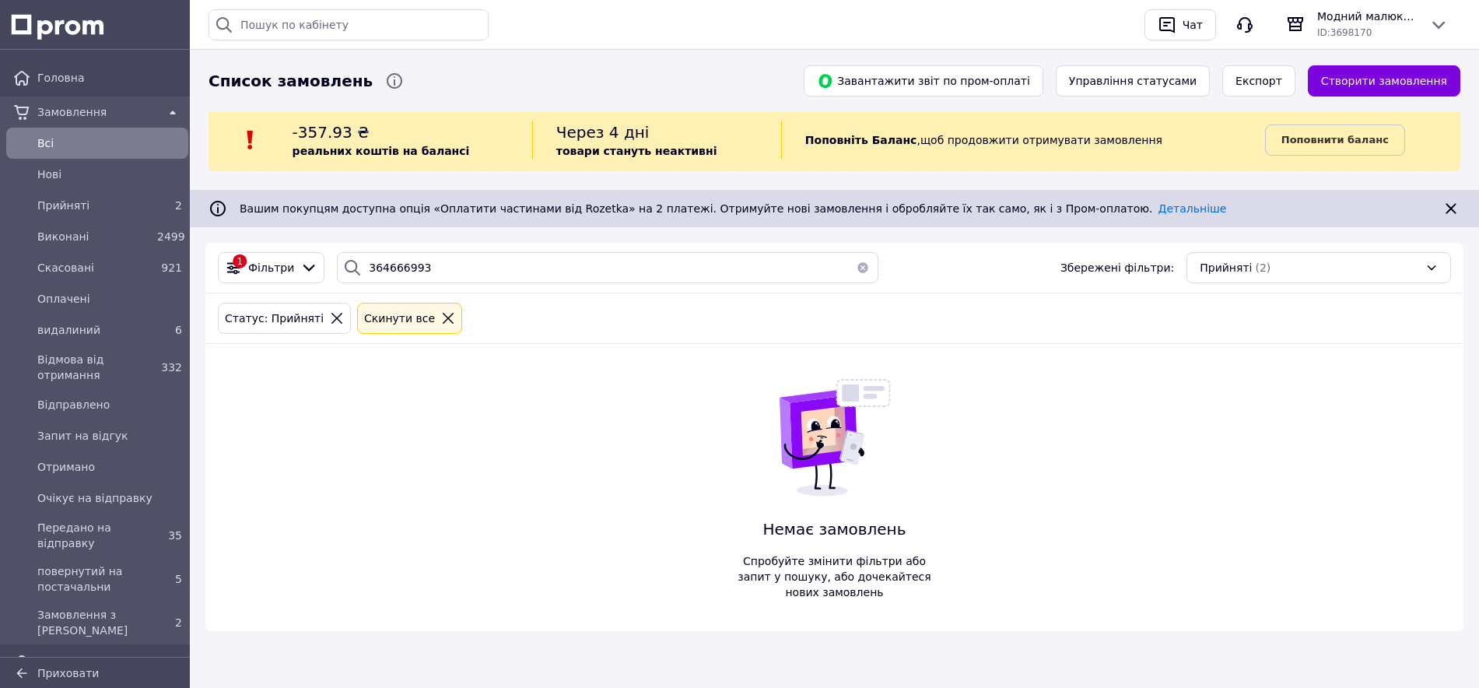
drag, startPoint x: 314, startPoint y: 318, endPoint x: 336, endPoint y: 322, distance: 22.1
click at [330, 321] on icon at bounding box center [337, 318] width 14 height 14
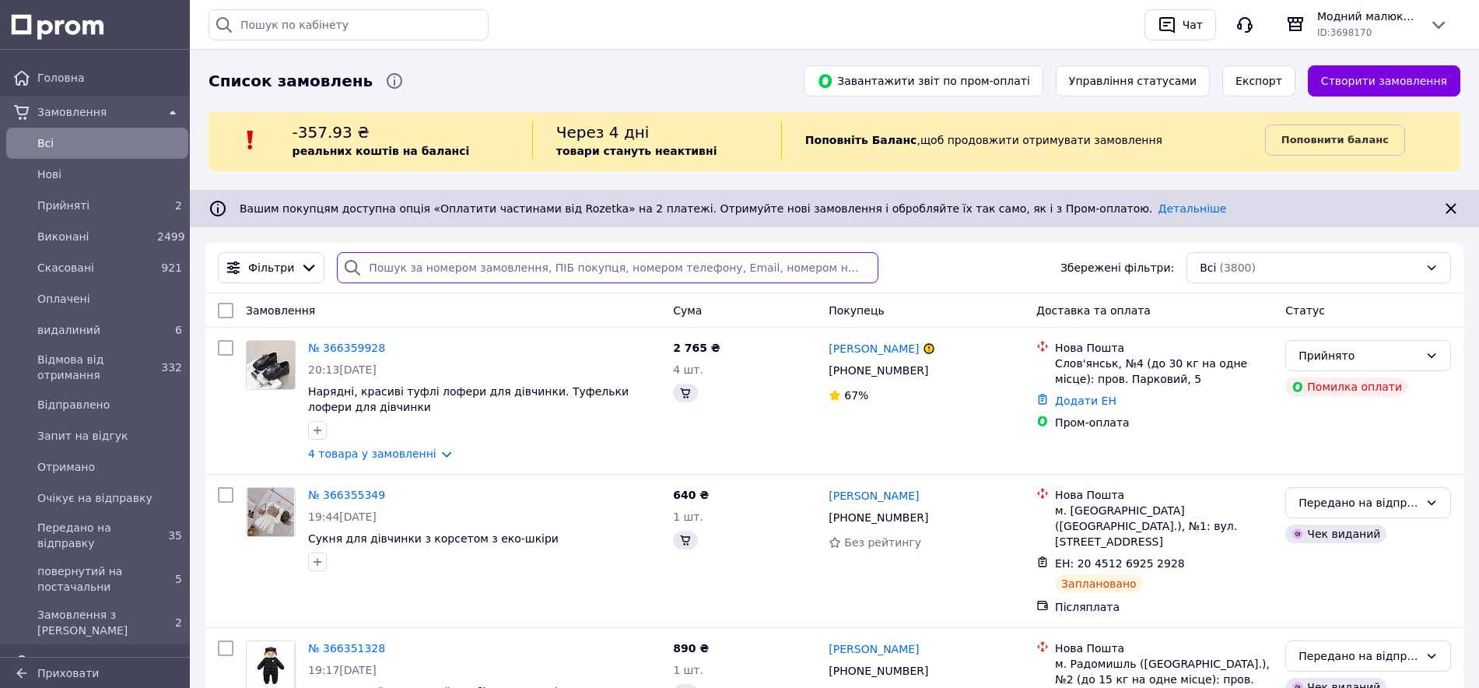
click at [412, 261] on input "search" at bounding box center [607, 267] width 541 height 31
paste input "364666993"
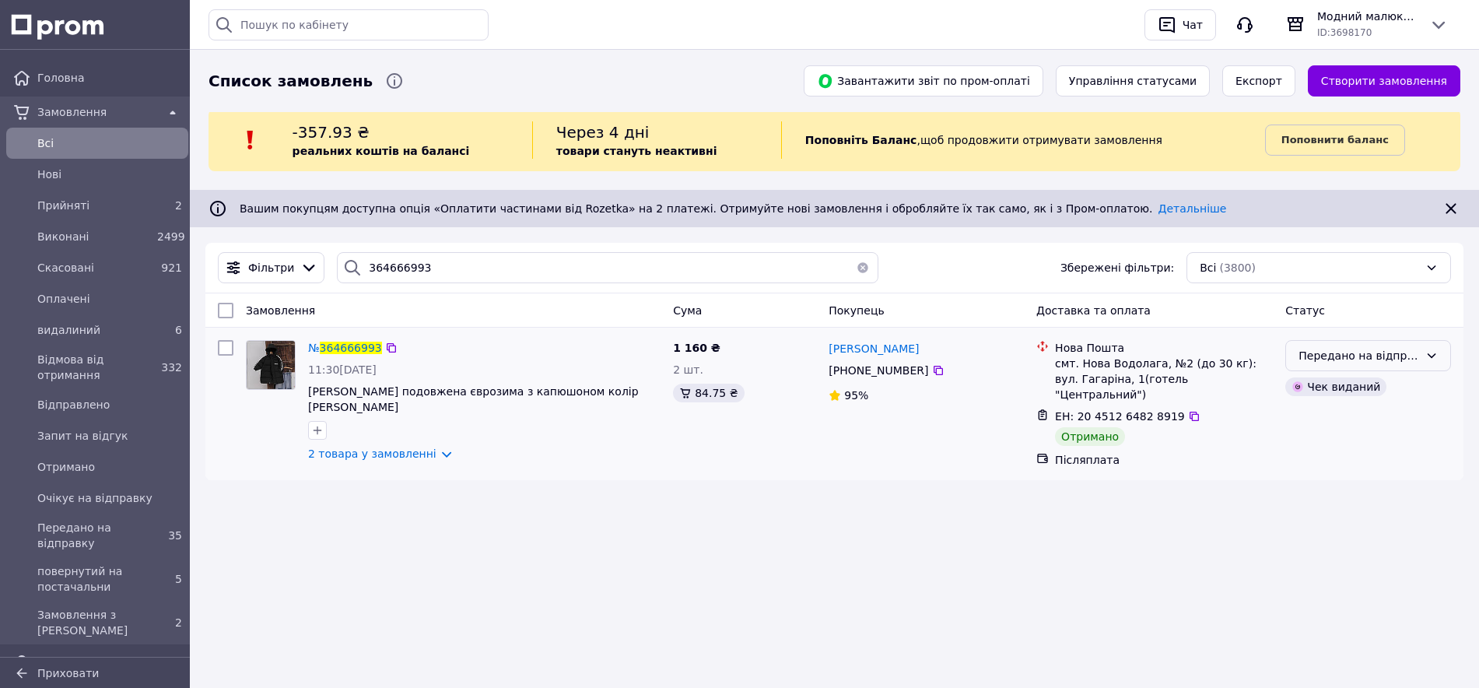
click at [1343, 358] on div "Передано на відправку" at bounding box center [1358, 355] width 121 height 17
click at [1323, 417] on li "Виконано" at bounding box center [1368, 418] width 164 height 28
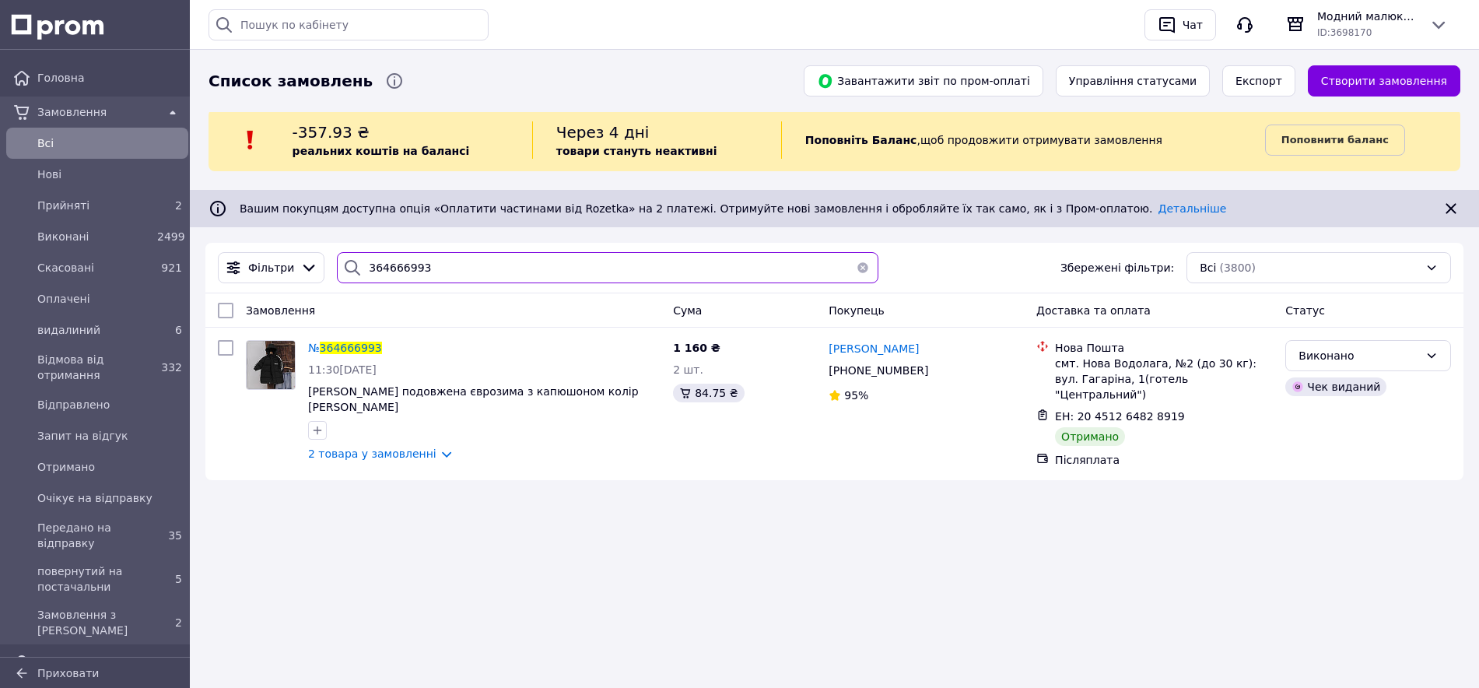
drag, startPoint x: 422, startPoint y: 263, endPoint x: 345, endPoint y: 261, distance: 77.0
click at [349, 267] on div "364666993" at bounding box center [607, 267] width 541 height 31
paste input "5022585"
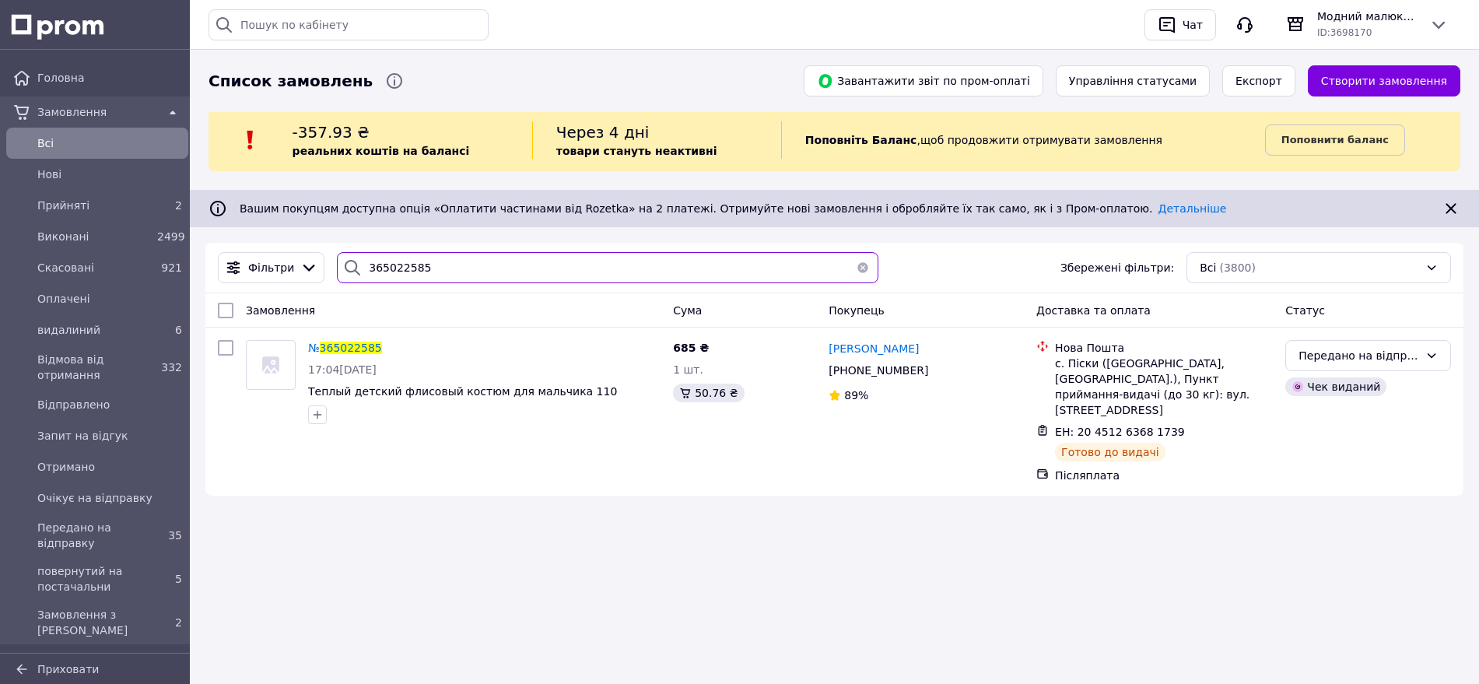
drag, startPoint x: 442, startPoint y: 268, endPoint x: 348, endPoint y: 257, distance: 94.8
click at [348, 261] on div "365022585" at bounding box center [607, 267] width 541 height 31
paste input "183376"
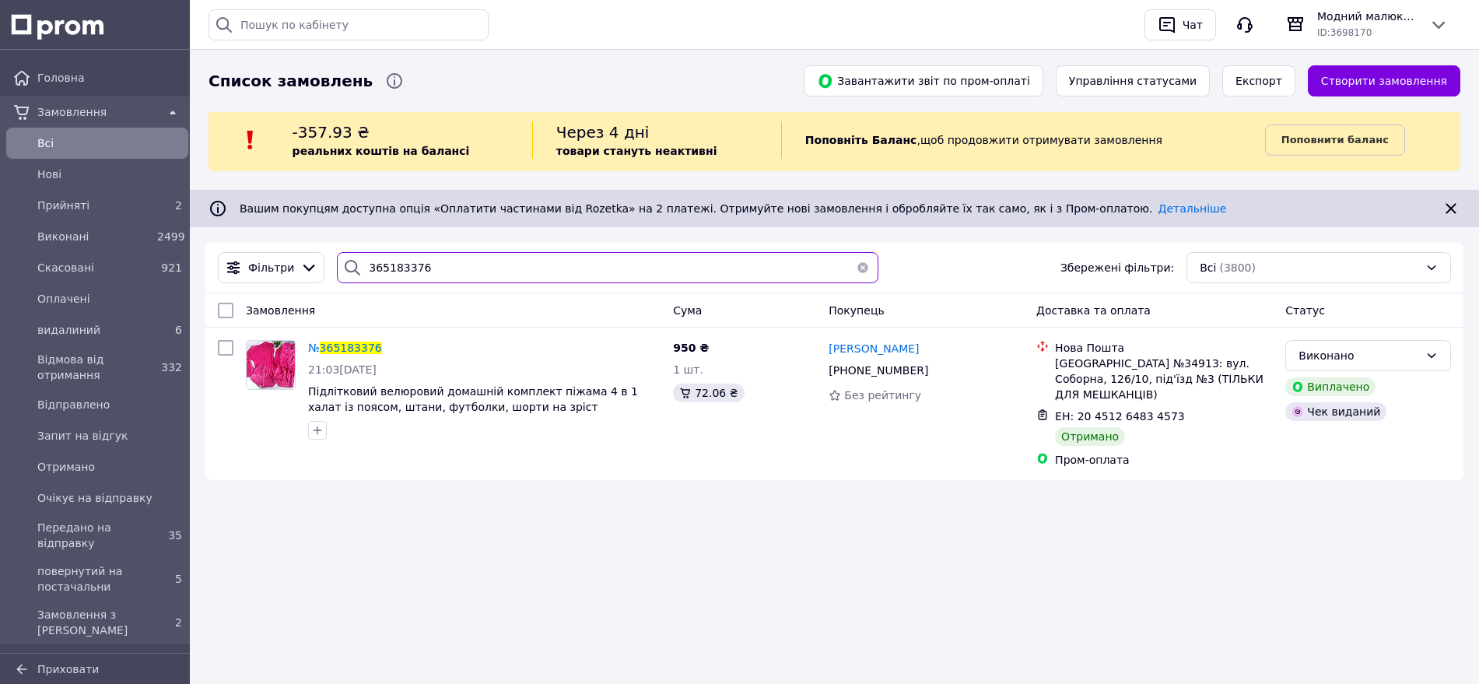
drag, startPoint x: 394, startPoint y: 257, endPoint x: 307, endPoint y: 248, distance: 87.5
click at [304, 254] on div "Фільтри 365183376 Збережені фільтри: Всі (3800)" at bounding box center [834, 267] width 1245 height 31
paste input "457505"
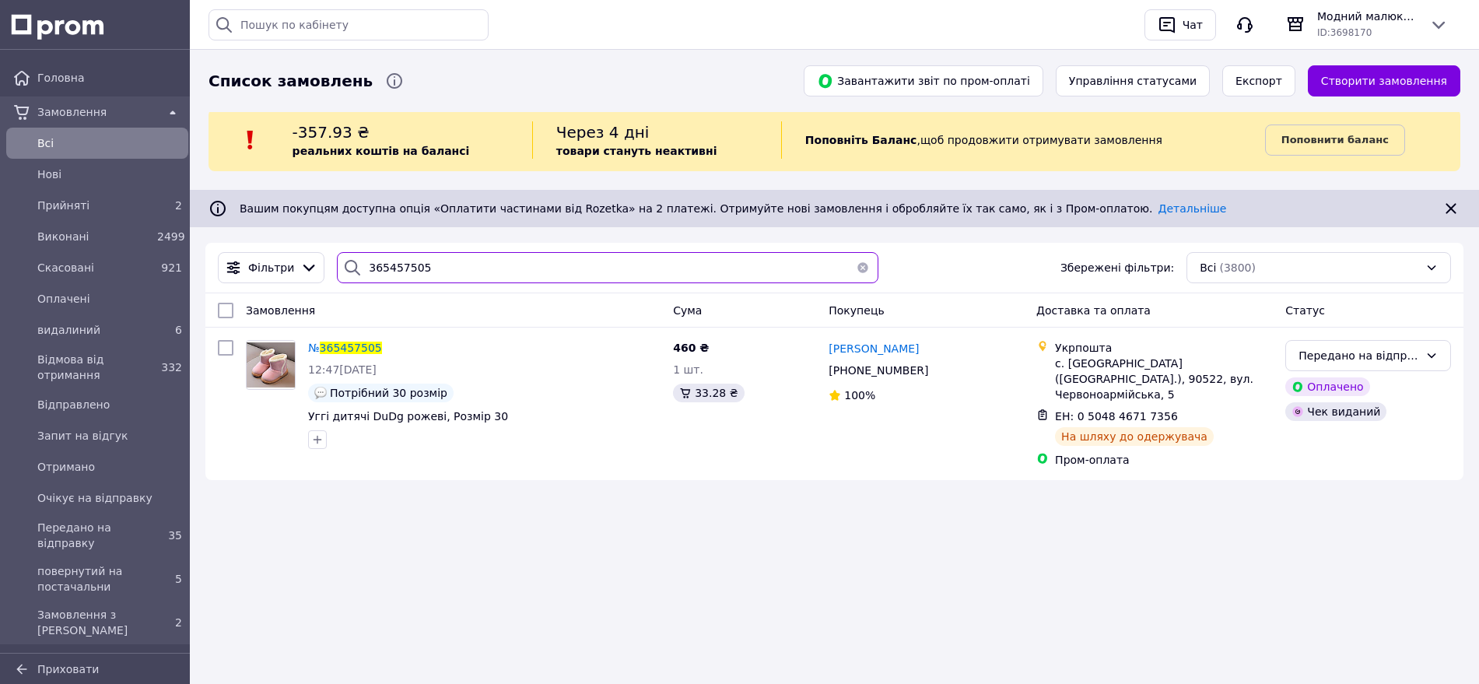
drag, startPoint x: 419, startPoint y: 270, endPoint x: 319, endPoint y: 268, distance: 99.6
click at [319, 268] on div "Фільтри 365457505 Збережені фільтри: Всі (3800)" at bounding box center [834, 267] width 1245 height 31
paste input "73779"
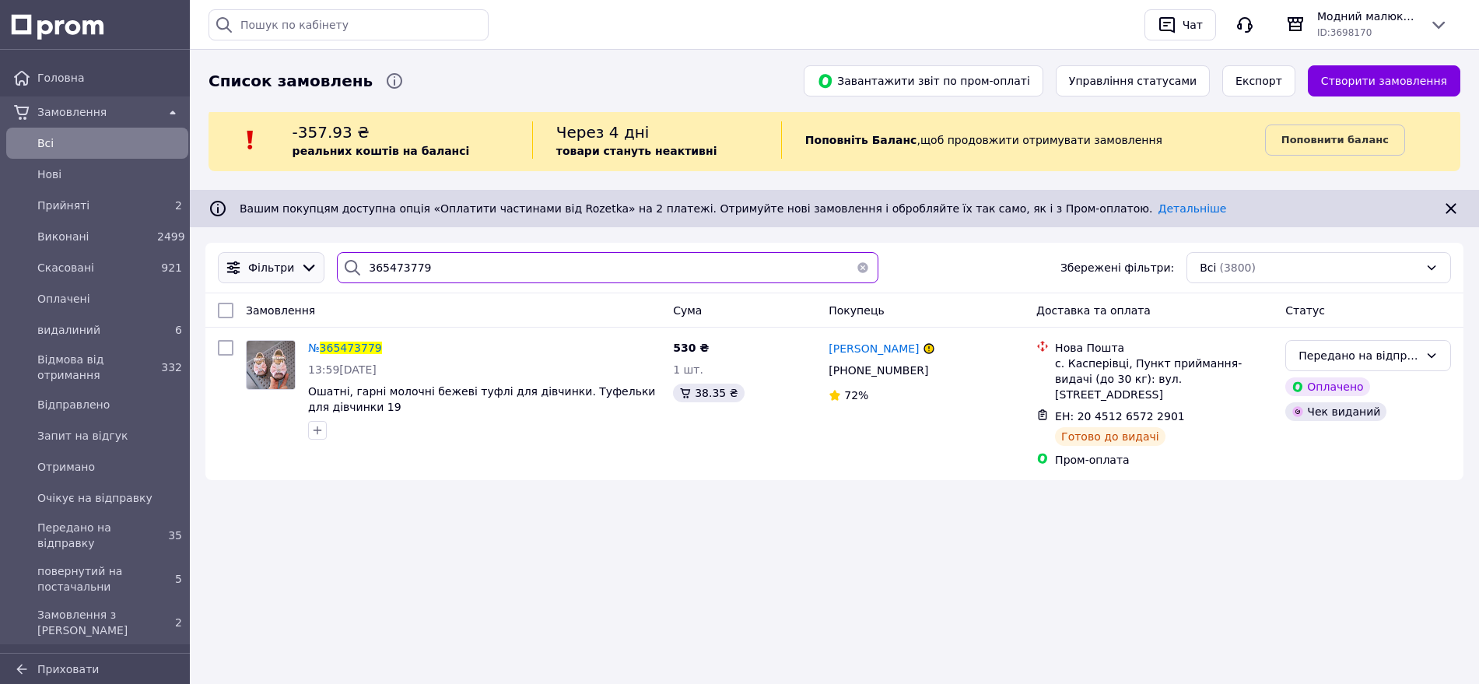
drag, startPoint x: 461, startPoint y: 268, endPoint x: 306, endPoint y: 260, distance: 154.2
click at [306, 261] on div "Фільтри 365473779 Збережені фільтри: Всі (3800)" at bounding box center [834, 267] width 1245 height 31
paste input "8569"
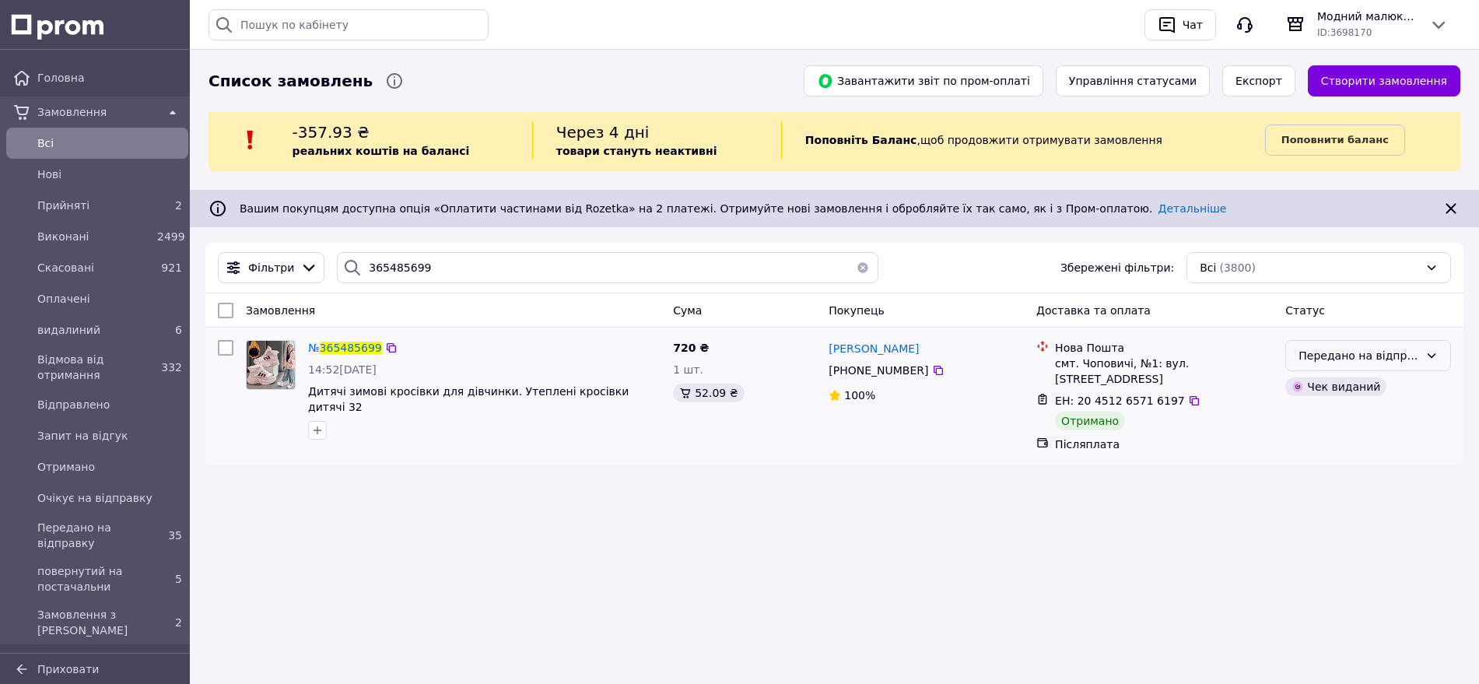
drag, startPoint x: 1338, startPoint y: 356, endPoint x: 1338, endPoint y: 367, distance: 11.7
click at [1338, 357] on div "Передано на відправку" at bounding box center [1358, 355] width 121 height 17
click at [1323, 417] on li "Виконано" at bounding box center [1368, 418] width 164 height 28
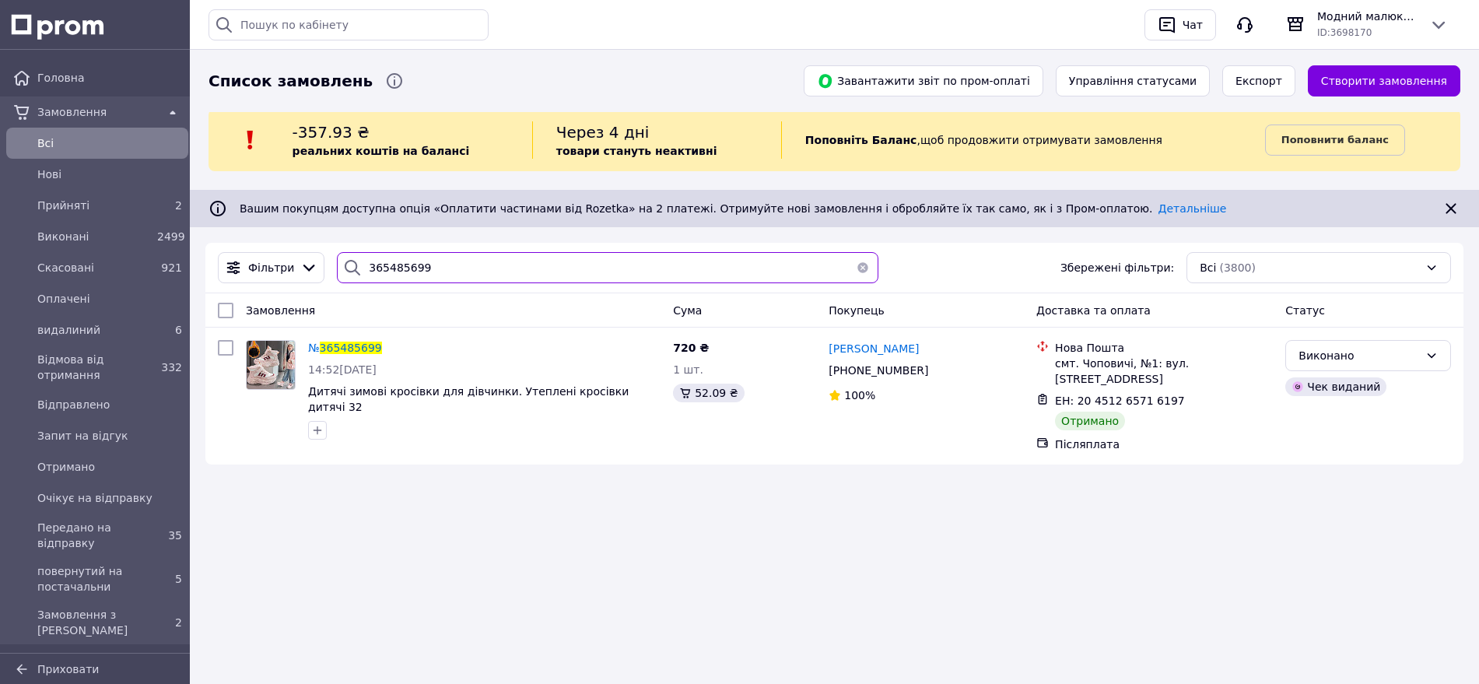
drag, startPoint x: 380, startPoint y: 261, endPoint x: 335, endPoint y: 257, distance: 44.5
click at [337, 258] on div "365485699" at bounding box center [607, 267] width 541 height 31
paste input "547468"
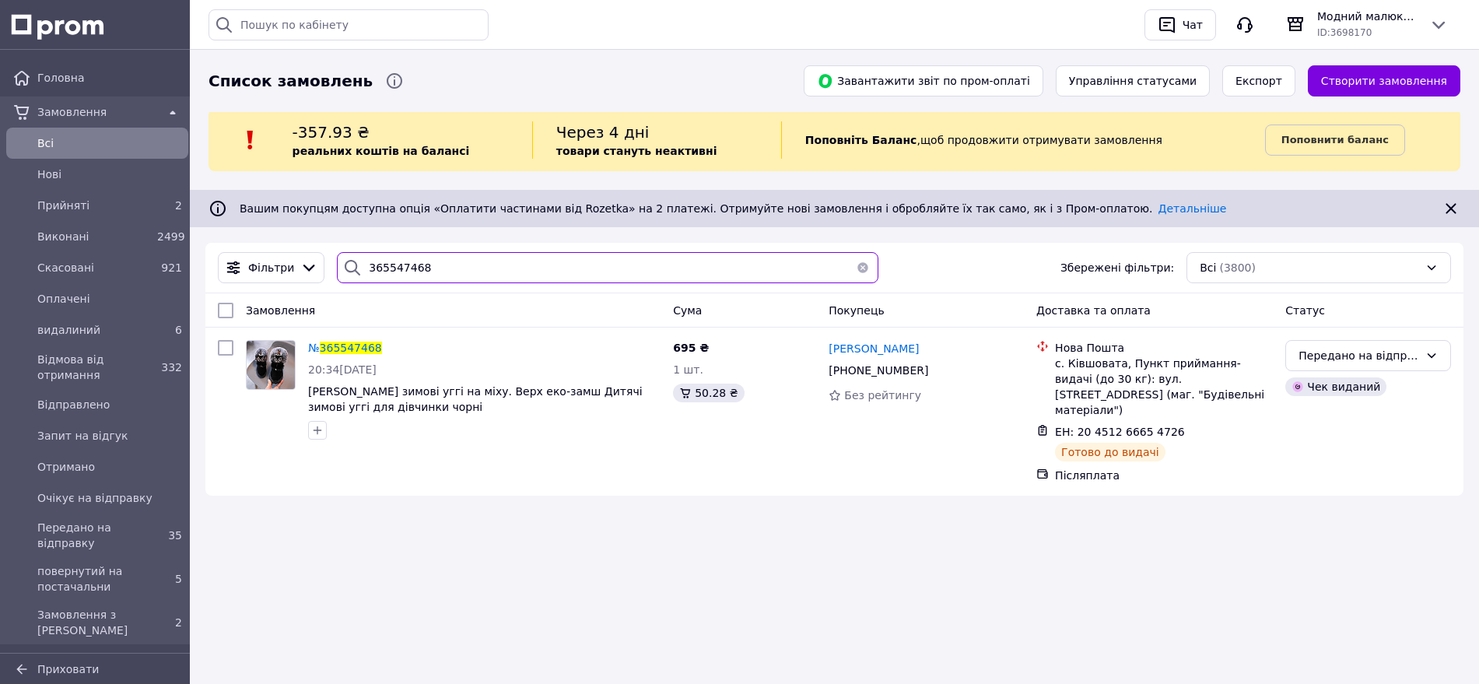
drag, startPoint x: 424, startPoint y: 265, endPoint x: 347, endPoint y: 268, distance: 77.1
click at [347, 268] on div "365547468" at bounding box center [607, 267] width 541 height 31
paste input "615654"
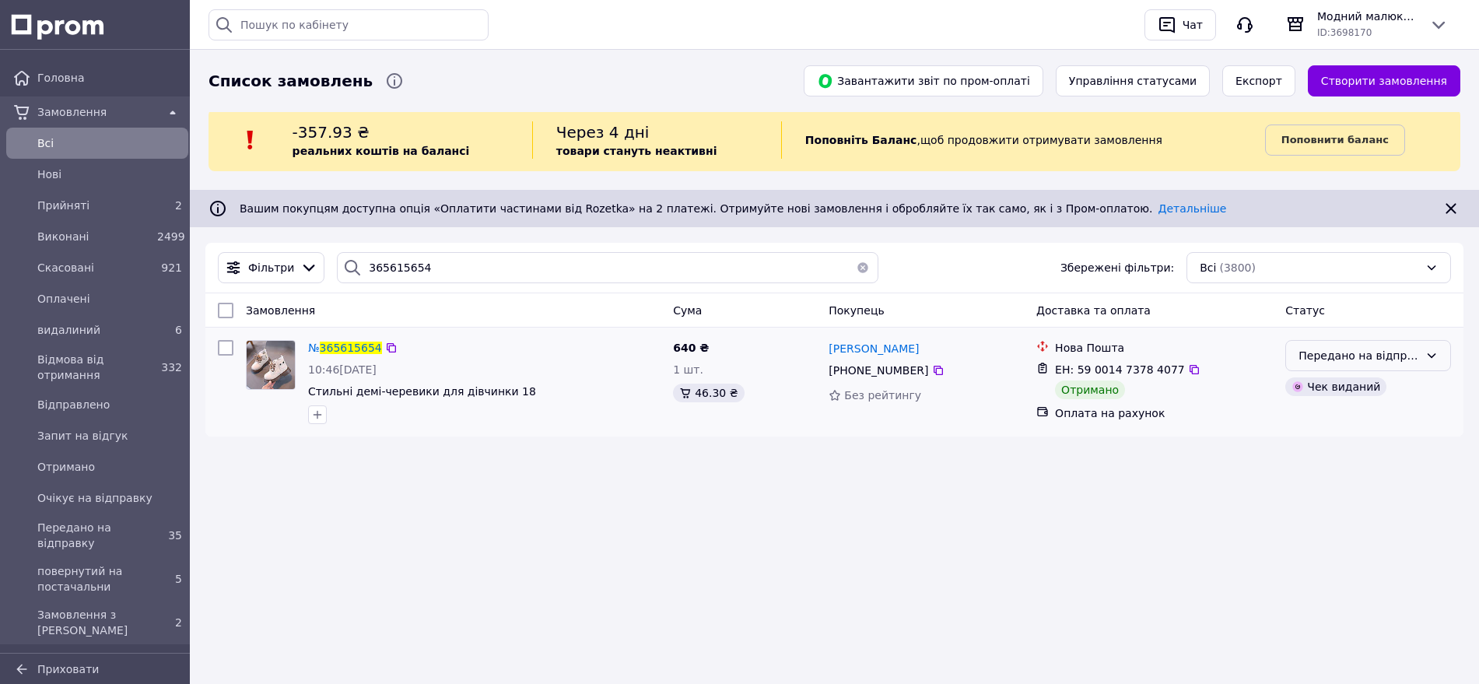
click at [1381, 362] on div "Передано на відправку" at bounding box center [1358, 355] width 121 height 17
click at [1332, 420] on li "Виконано" at bounding box center [1368, 418] width 164 height 28
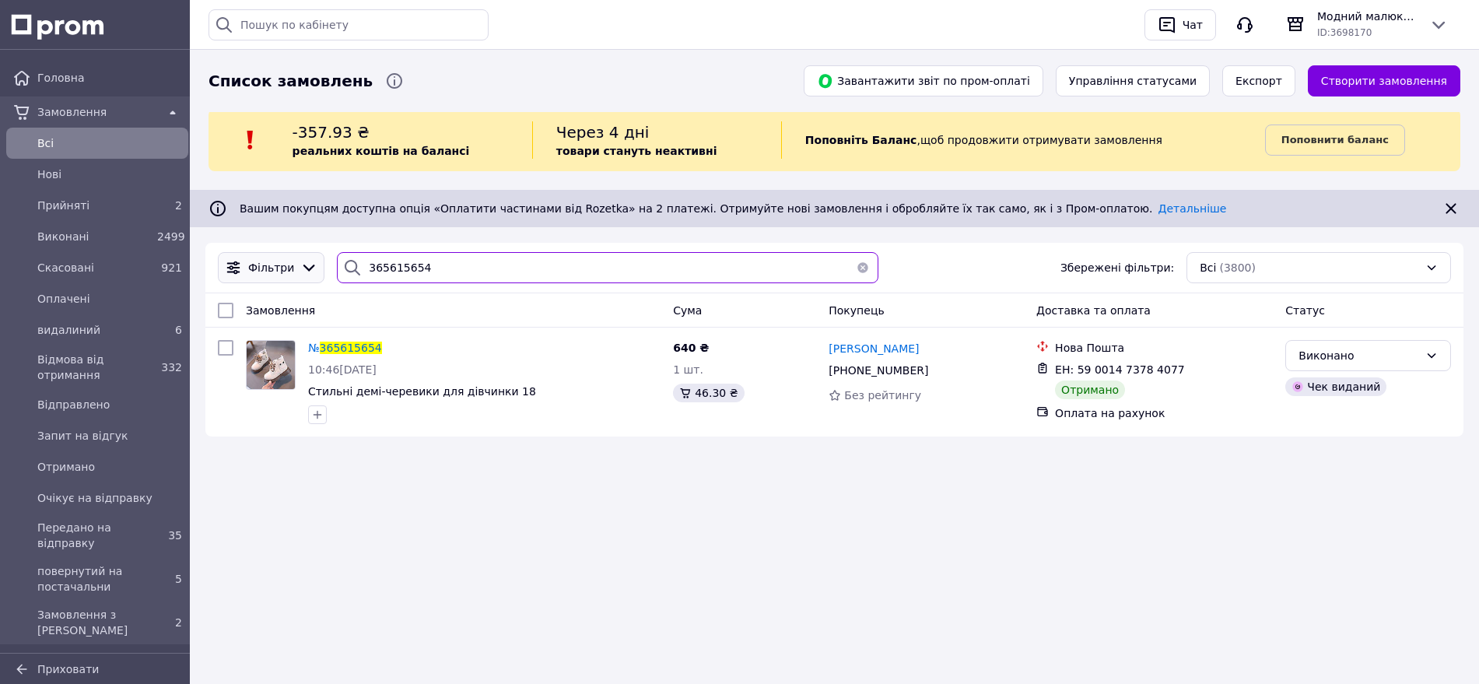
drag, startPoint x: 421, startPoint y: 266, endPoint x: 267, endPoint y: 257, distance: 154.3
click at [267, 262] on div "Фільтри 365615654 Збережені фільтри: Всі (3800)" at bounding box center [834, 267] width 1245 height 31
paste input "28118"
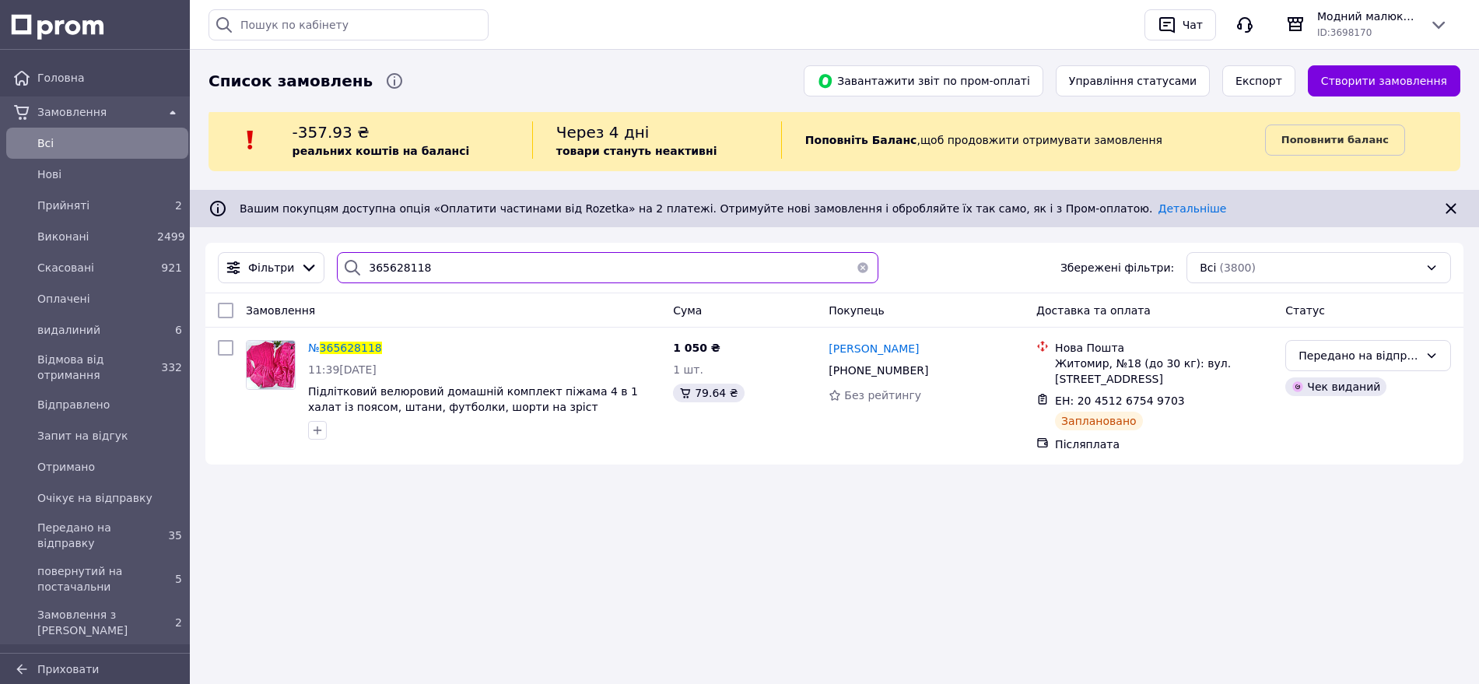
drag, startPoint x: 426, startPoint y: 266, endPoint x: 353, endPoint y: 254, distance: 74.0
click at [353, 260] on div "365628118" at bounding box center [607, 267] width 541 height 31
paste input "756469"
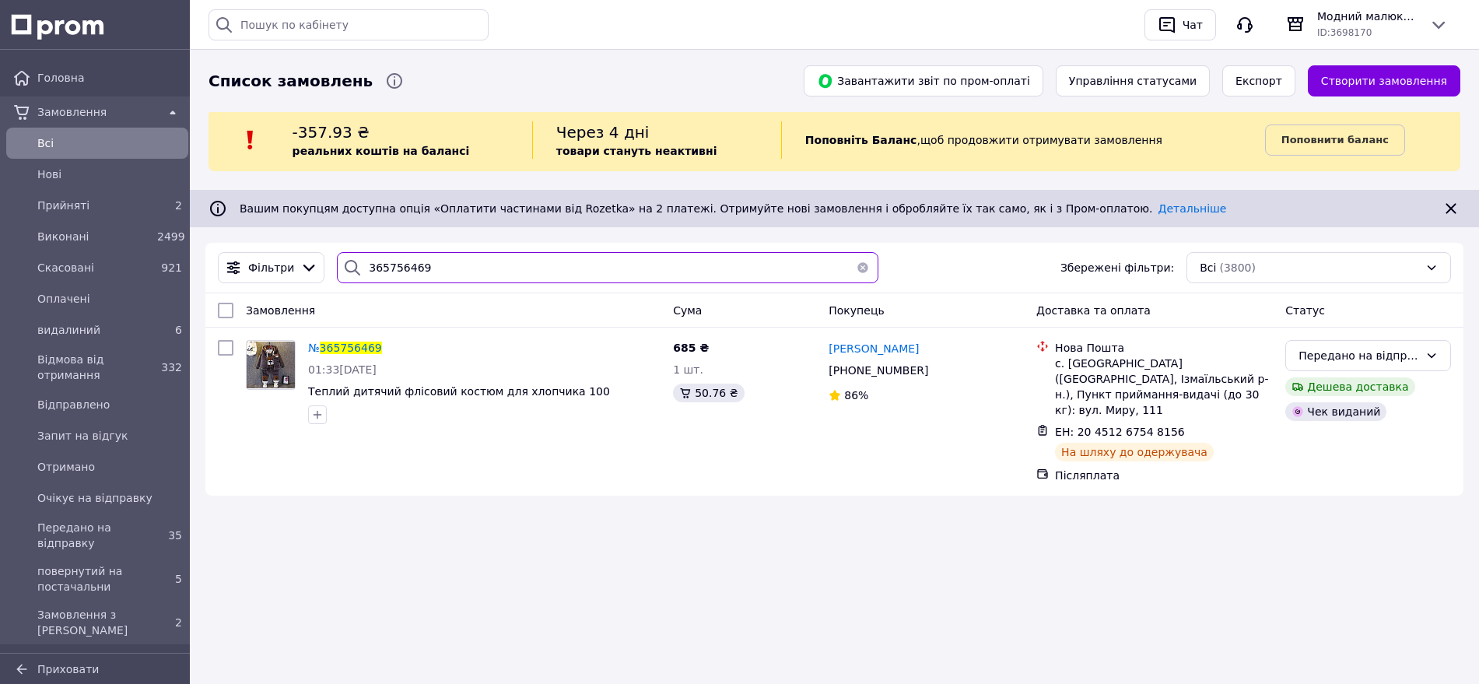
drag, startPoint x: 407, startPoint y: 261, endPoint x: 345, endPoint y: 258, distance: 61.5
click at [345, 258] on div "365756469" at bounding box center [607, 267] width 541 height 31
paste input "803186"
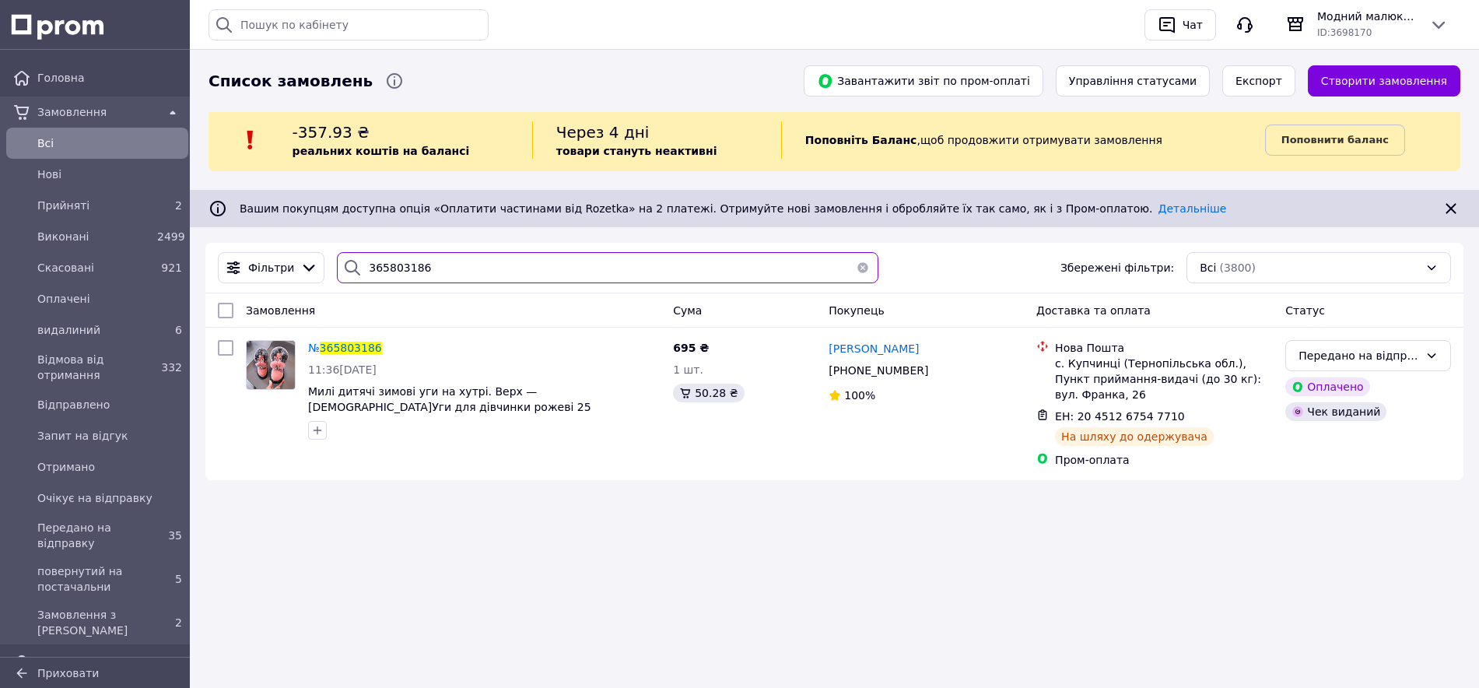
drag, startPoint x: 421, startPoint y: 261, endPoint x: 344, endPoint y: 261, distance: 77.0
click at [344, 261] on div "365803186" at bounding box center [607, 267] width 541 height 31
paste input "907404"
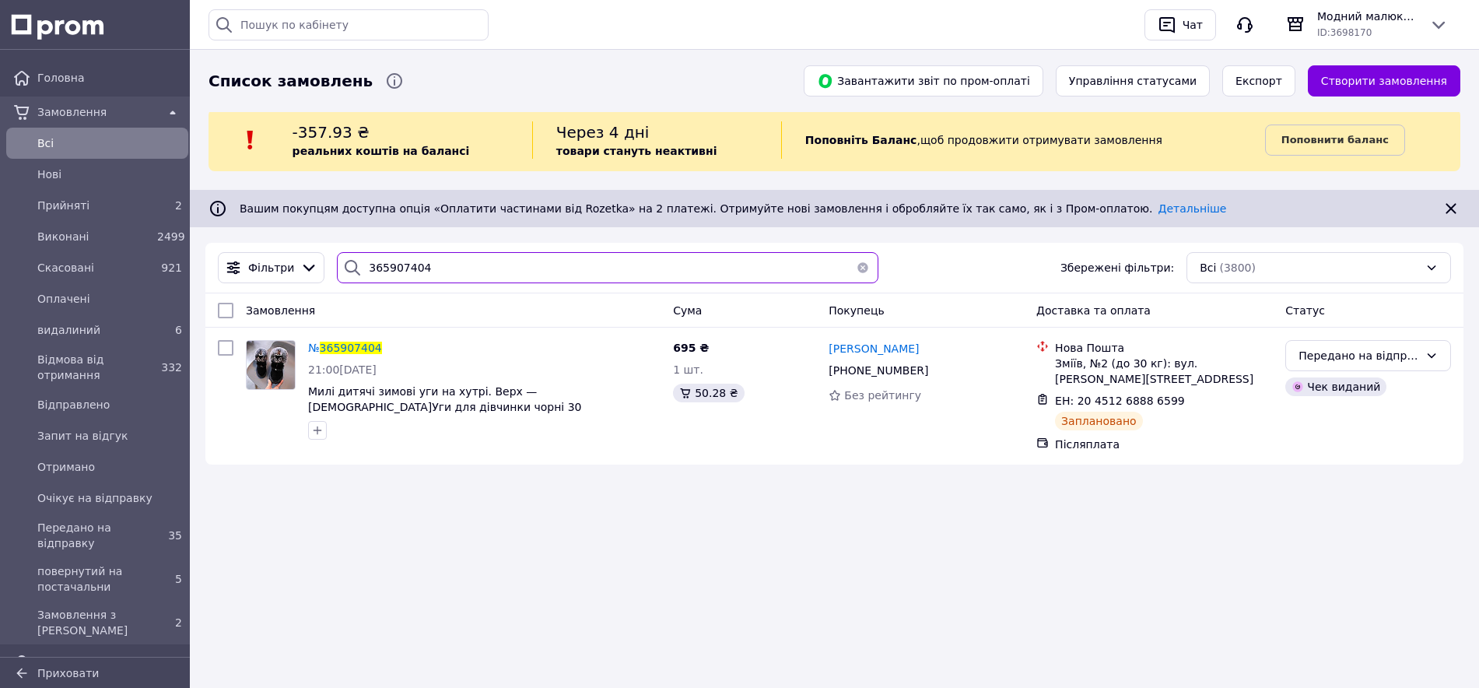
type input "365907404"
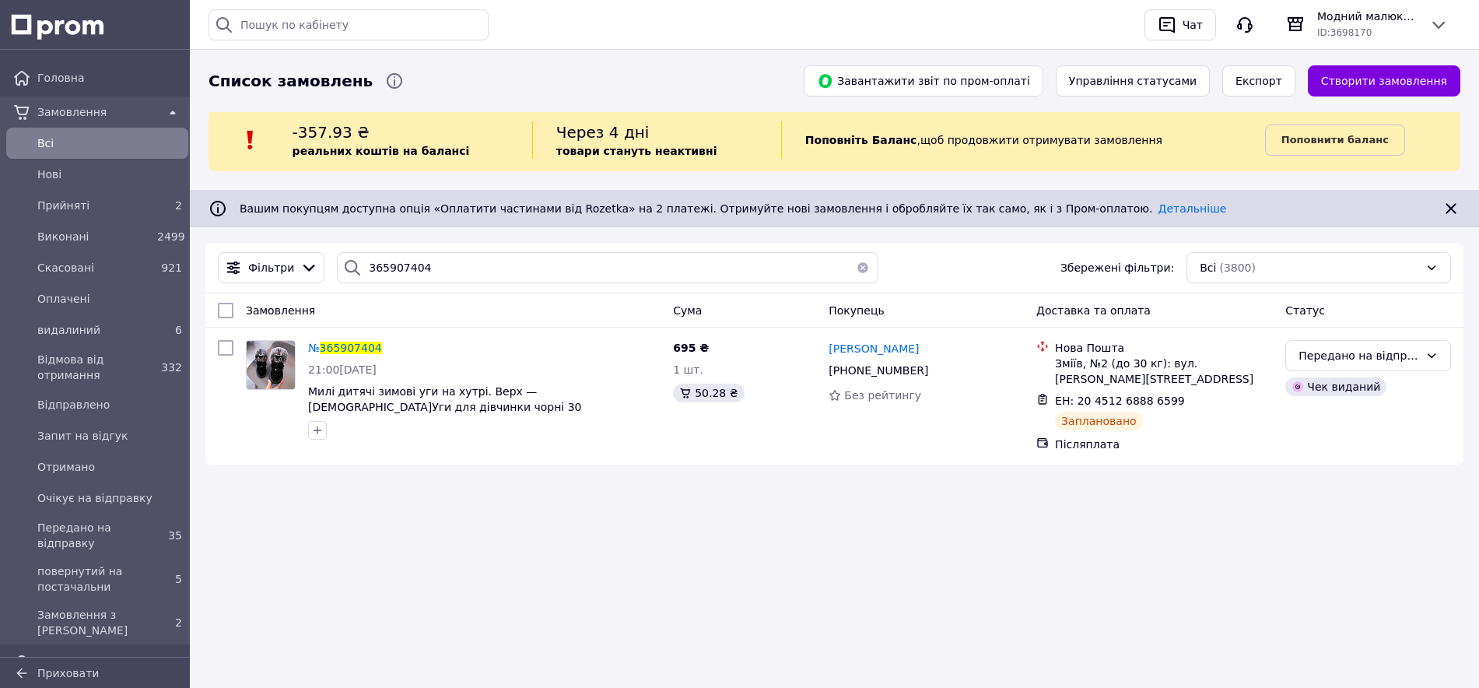
drag, startPoint x: 853, startPoint y: 264, endPoint x: 401, endPoint y: 152, distance: 464.9
click at [851, 264] on button "button" at bounding box center [862, 267] width 31 height 31
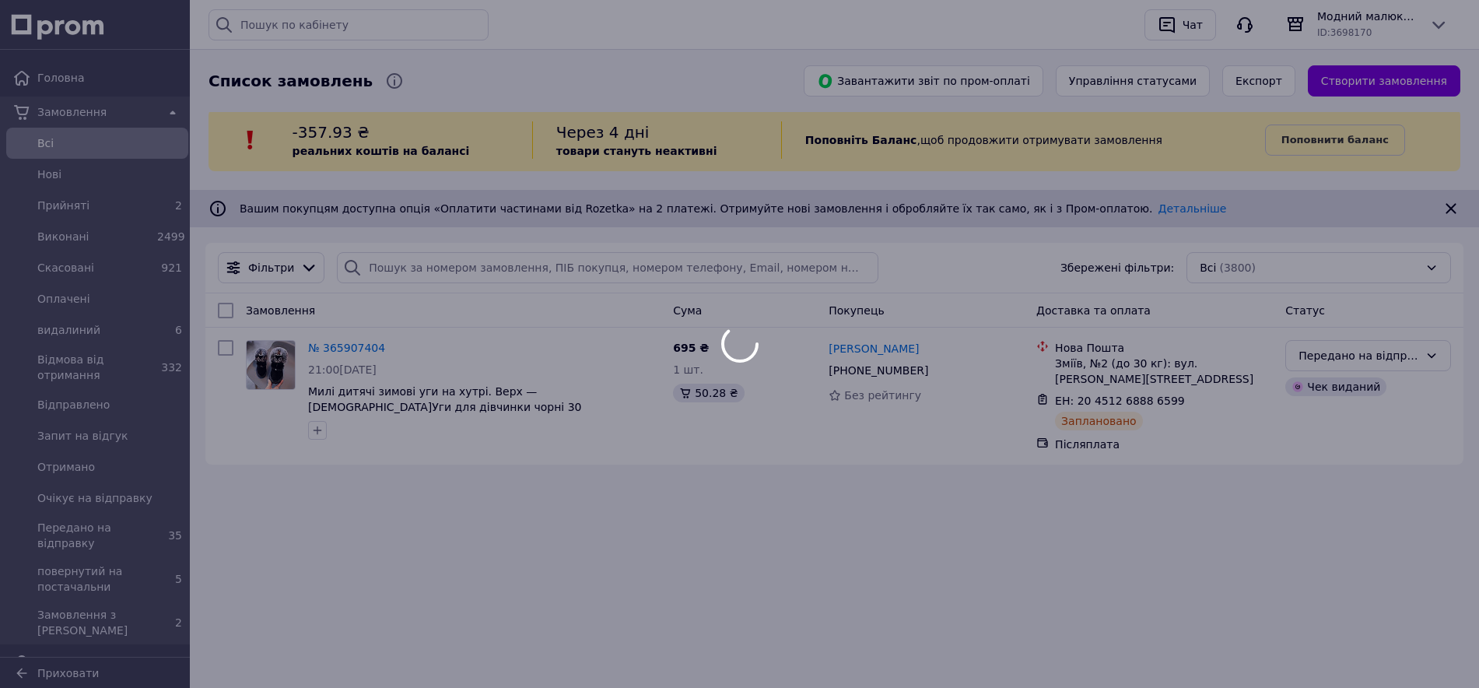
click at [40, 141] on div at bounding box center [739, 344] width 1479 height 688
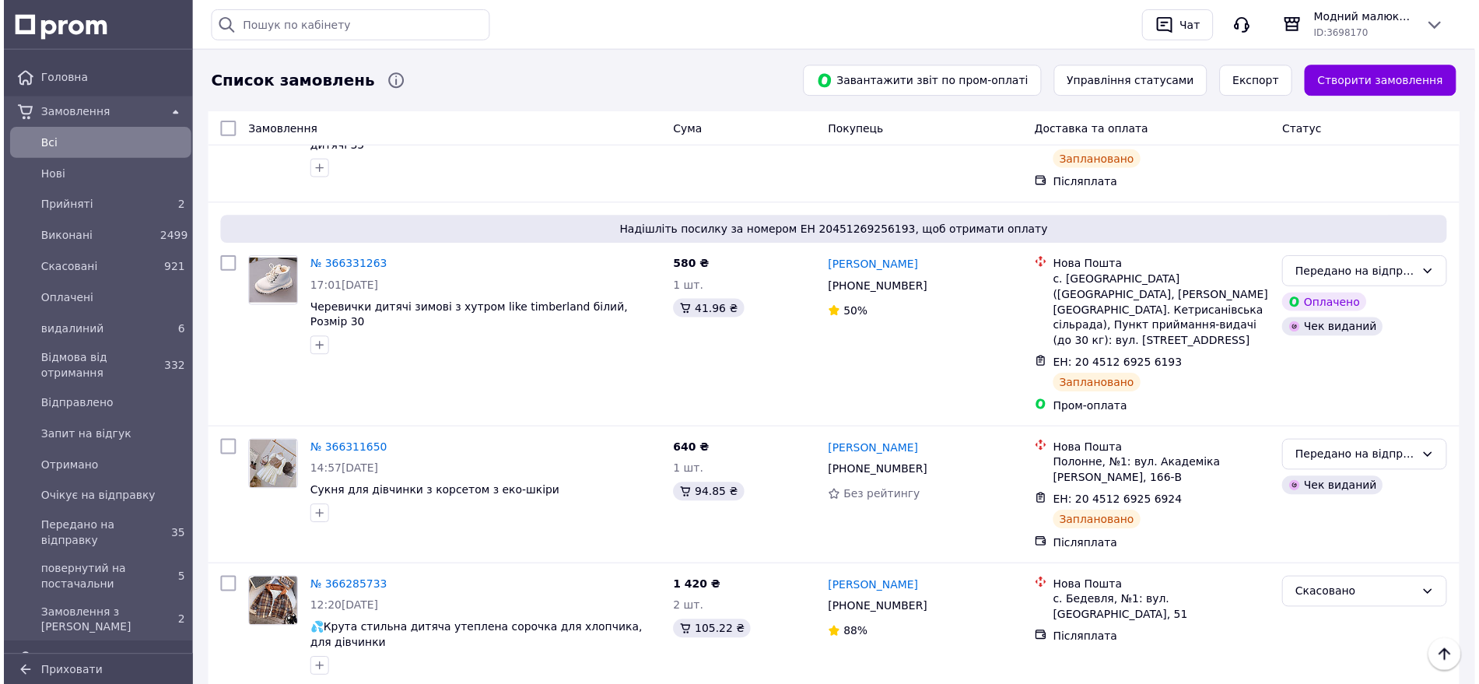
scroll to position [681, 0]
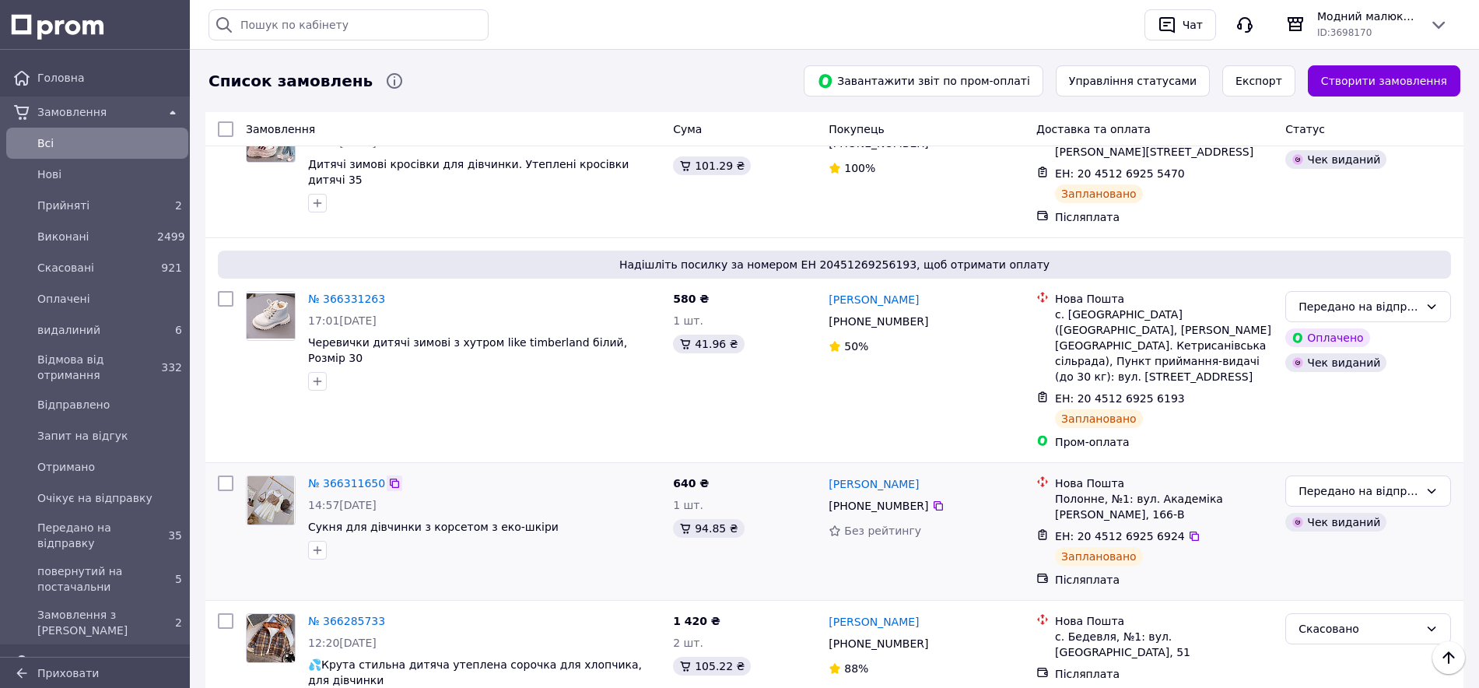
click at [388, 477] on icon at bounding box center [394, 483] width 12 height 12
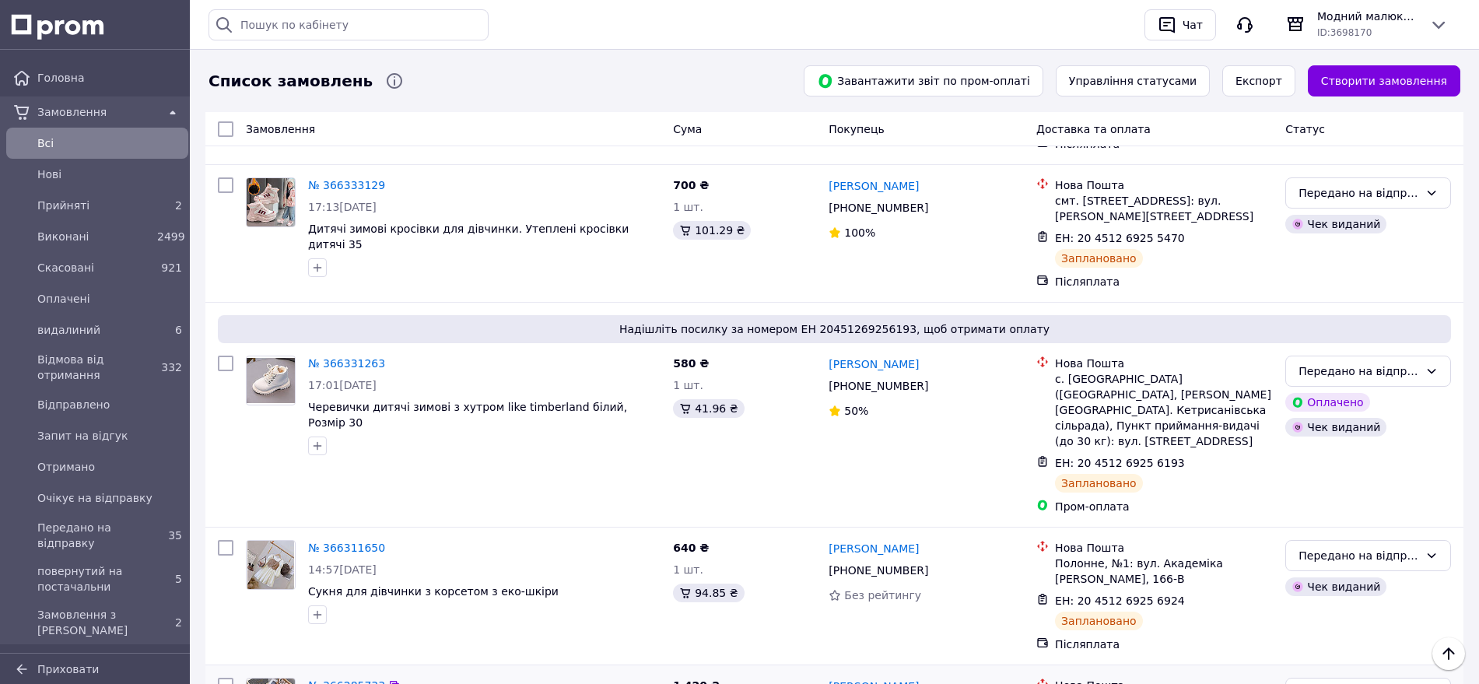
scroll to position [583, 0]
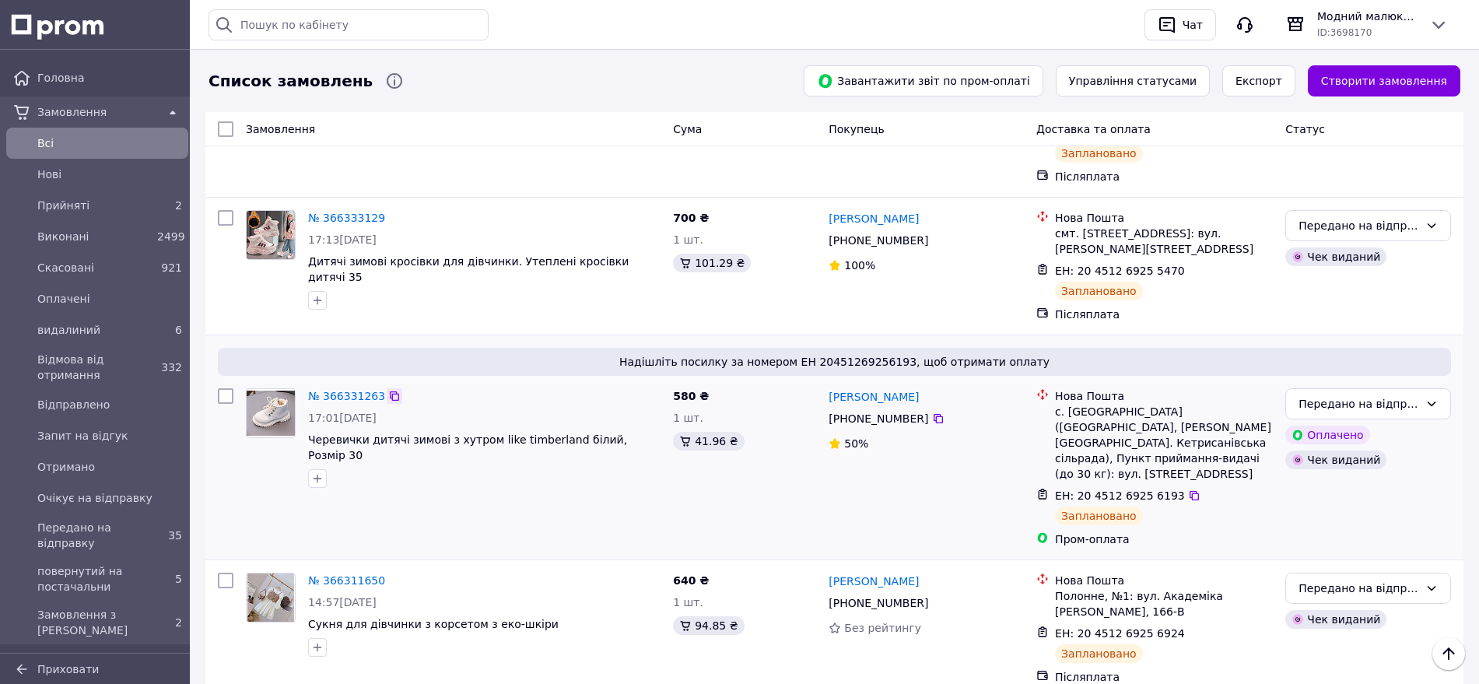
click at [388, 390] on icon at bounding box center [394, 396] width 12 height 12
drag, startPoint x: 875, startPoint y: 364, endPoint x: 828, endPoint y: 360, distance: 46.8
click at [828, 387] on div "Микола Ганський" at bounding box center [926, 396] width 198 height 19
copy link "Микола Ганський"
drag, startPoint x: 1053, startPoint y: 381, endPoint x: 1172, endPoint y: 429, distance: 128.4
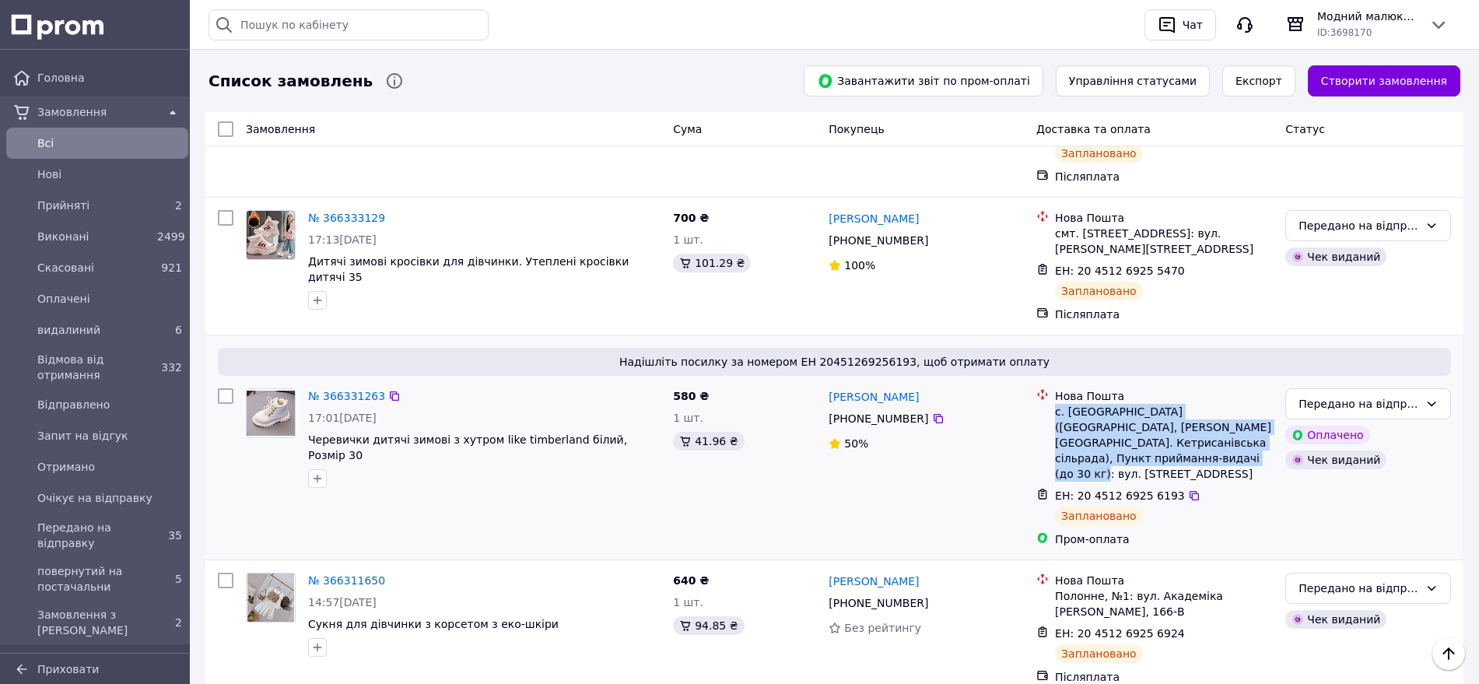
click at [1172, 429] on div "Нова Пошта с. Веселівка (Кіровоградська обл., Кропивницький р-н. Кетрисанівська…" at bounding box center [1164, 434] width 224 height 93
copy div "с. Веселівка (Кіровоградська обл., Кропивницький р-н. Кетрисанівська сільрада),…"
click at [1188, 489] on icon at bounding box center [1194, 495] width 12 height 12
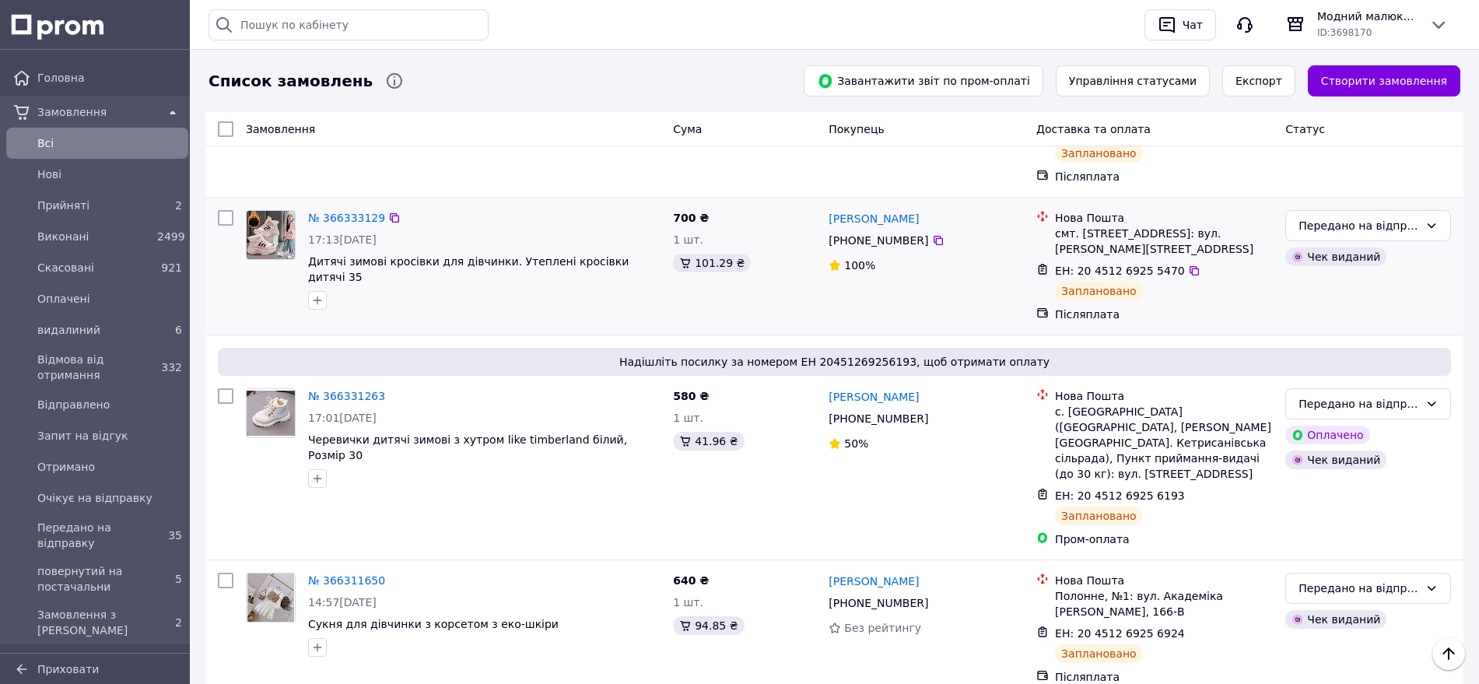
scroll to position [486, 0]
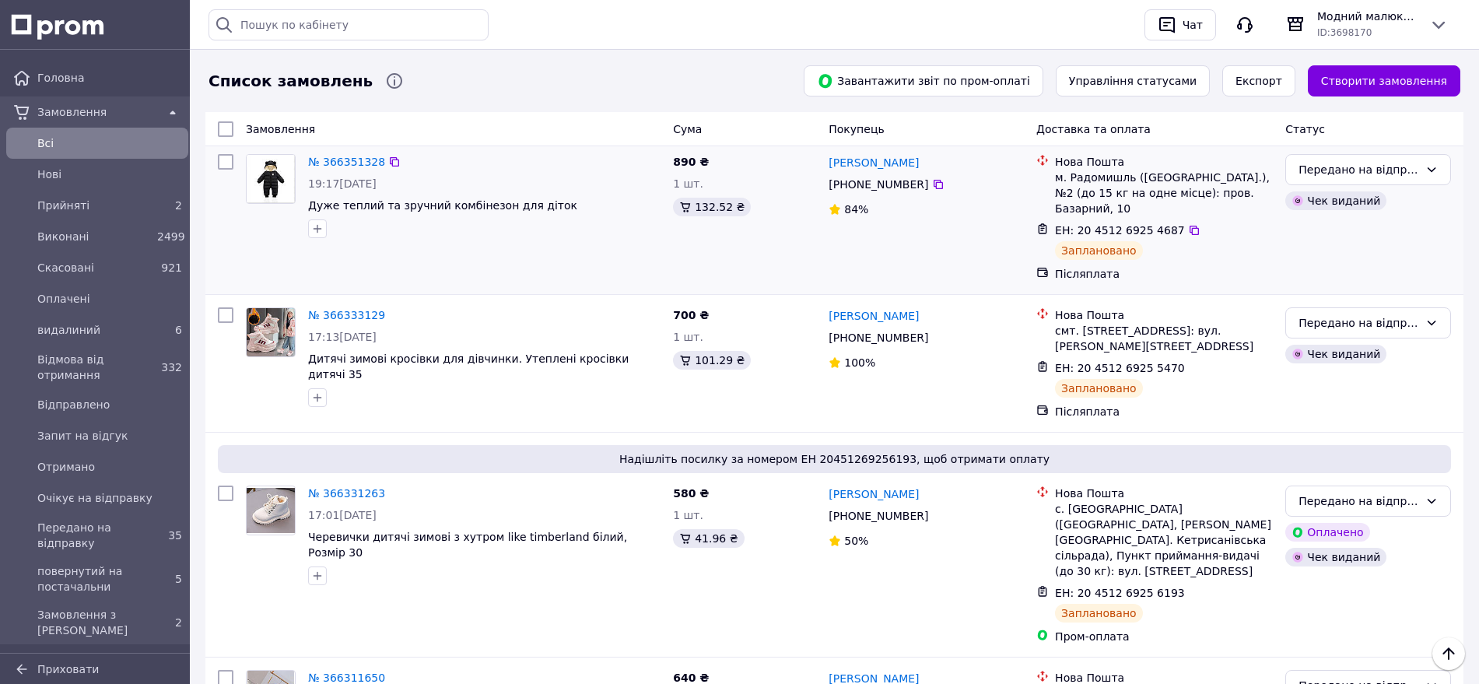
drag, startPoint x: 384, startPoint y: 281, endPoint x: 382, endPoint y: 166, distance: 115.2
drag, startPoint x: 884, startPoint y: 271, endPoint x: 829, endPoint y: 279, distance: 55.8
click at [829, 301] on div "Ольга Мік +380 97 269 27 98 100%" at bounding box center [926, 363] width 208 height 124
copy link "Ольга Мік"
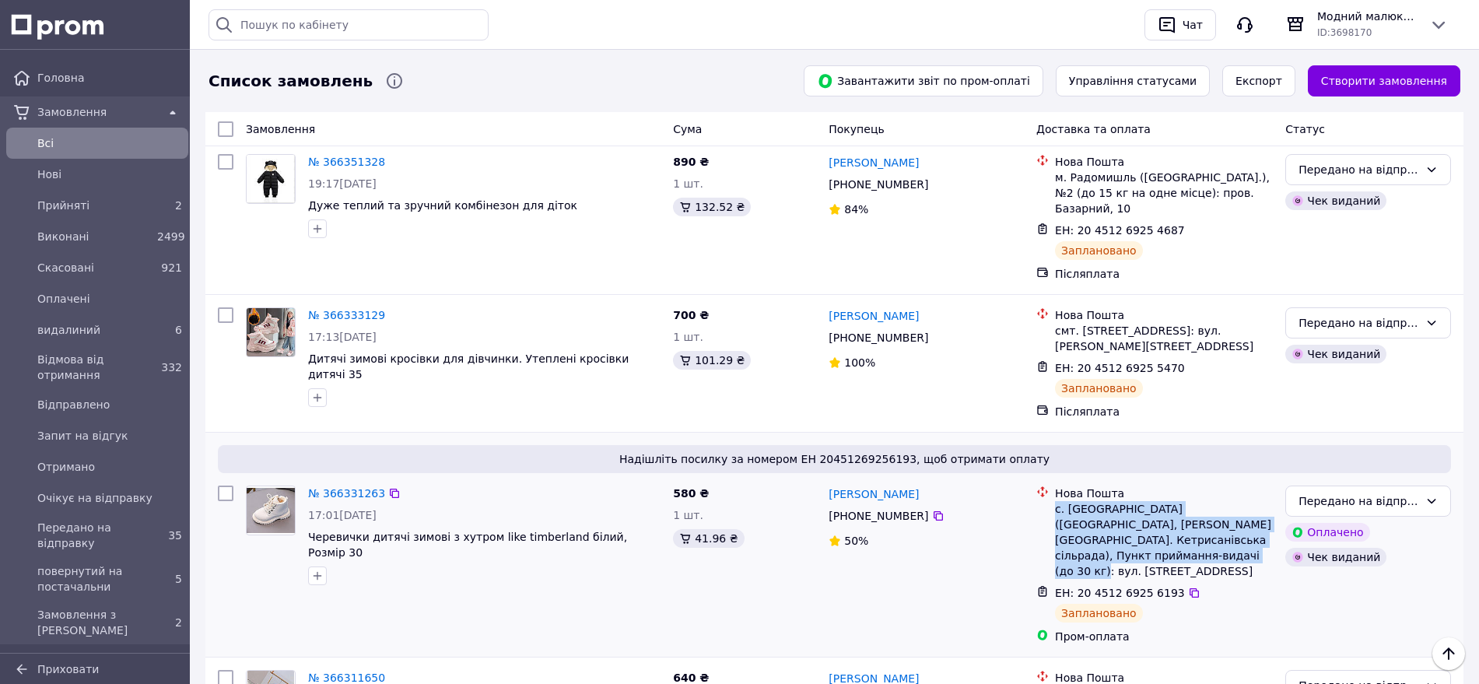
drag, startPoint x: 1074, startPoint y: 486, endPoint x: 1168, endPoint y: 523, distance: 101.0
click at [1168, 523] on div "с. Веселівка (Кіровоградська обл., Кропивницький р-н. Кетрисанівська сільрада),…" at bounding box center [1164, 540] width 218 height 78
copy div "с. Веселівка (Кіровоградська обл., Кропивницький р-н. Кетрисанівська сільрада),…"
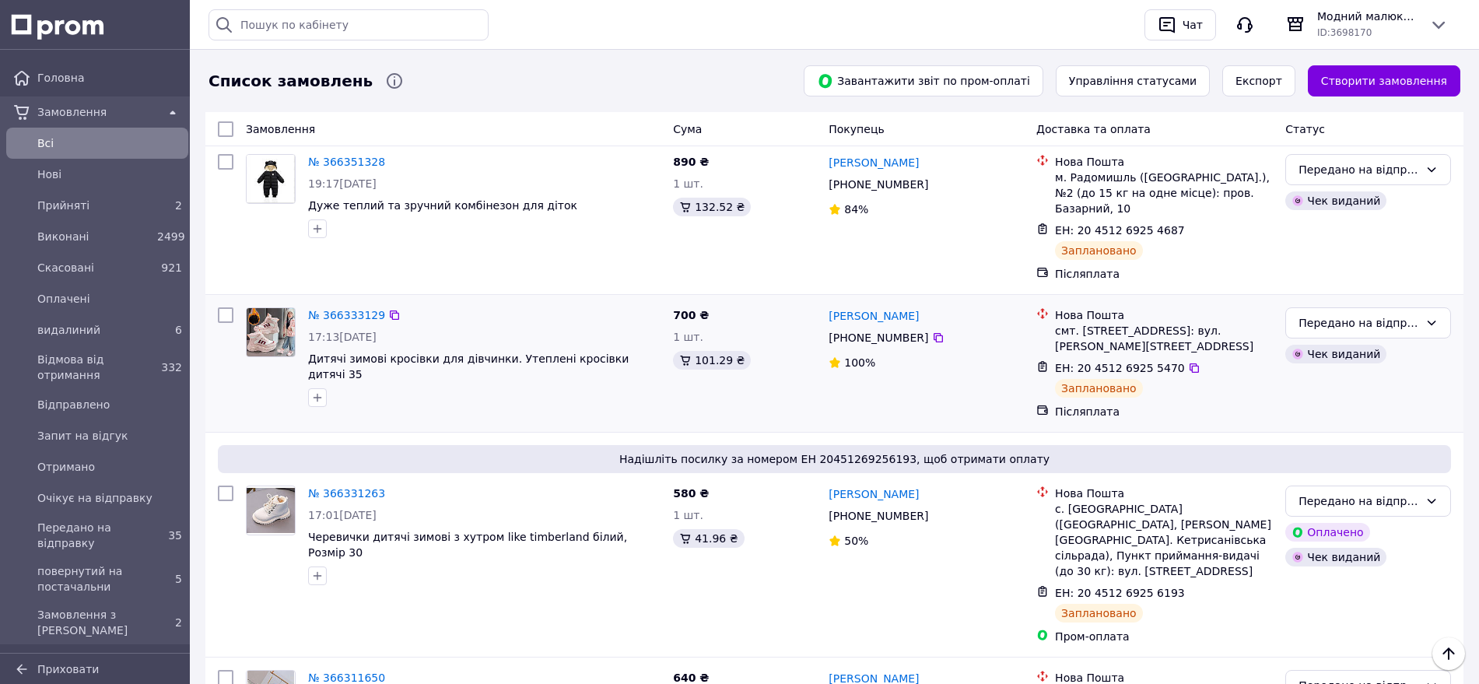
drag, startPoint x: 1169, startPoint y: 331, endPoint x: 1190, endPoint y: 377, distance: 49.8
click at [1188, 362] on icon at bounding box center [1194, 368] width 12 height 12
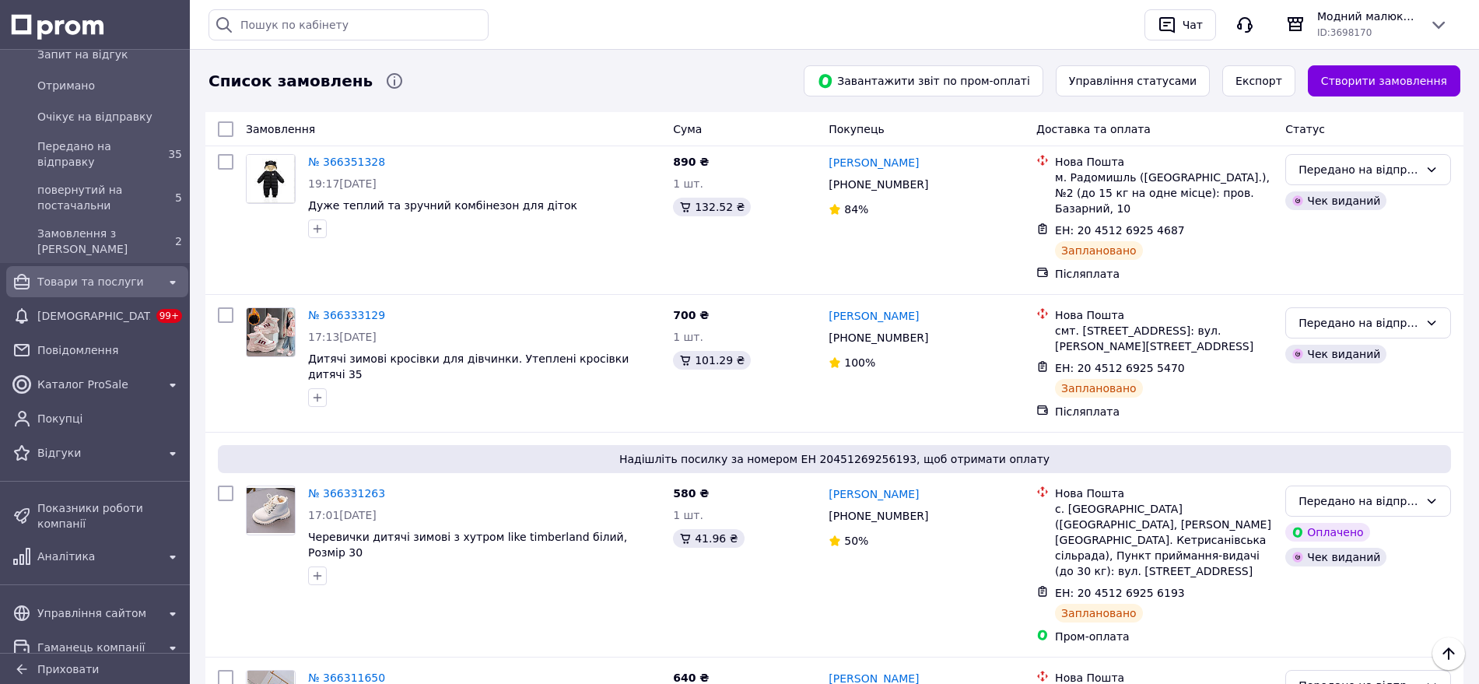
scroll to position [389, 0]
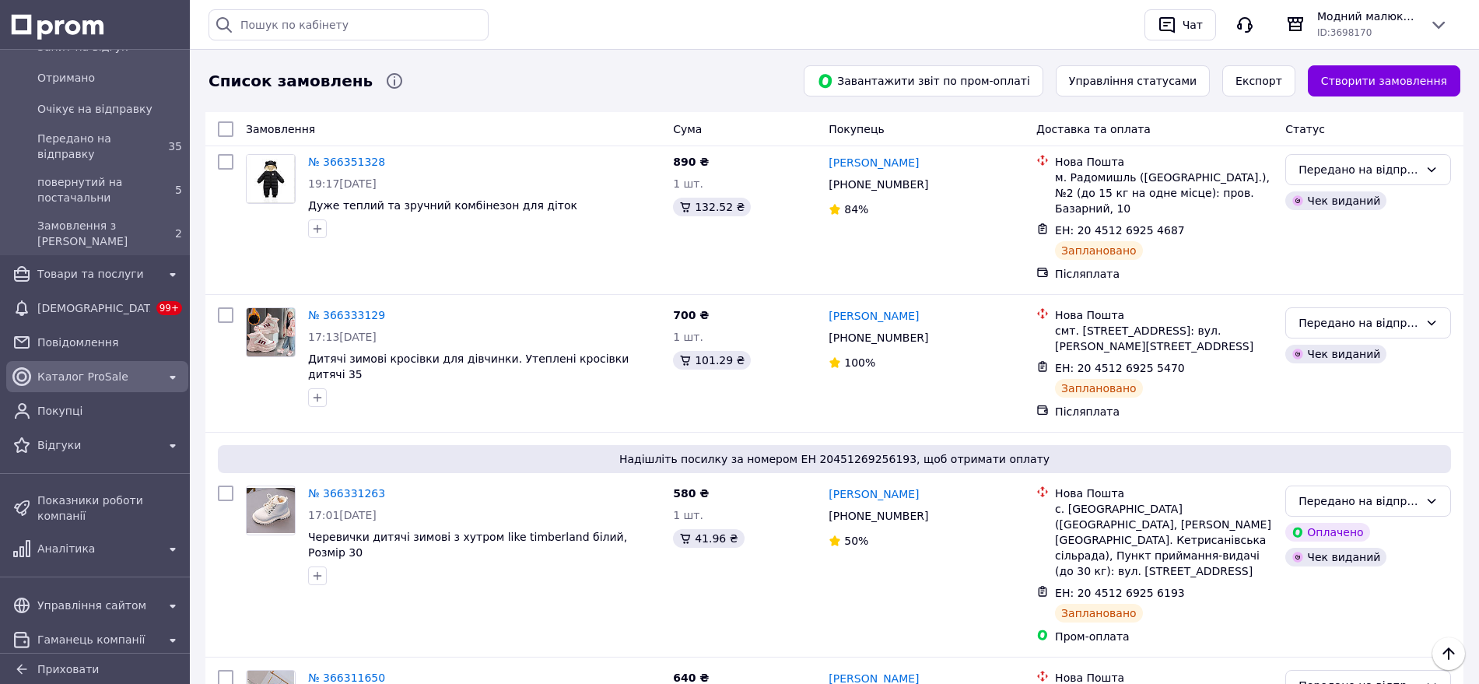
click at [97, 378] on span "Каталог ProSale" at bounding box center [97, 377] width 120 height 16
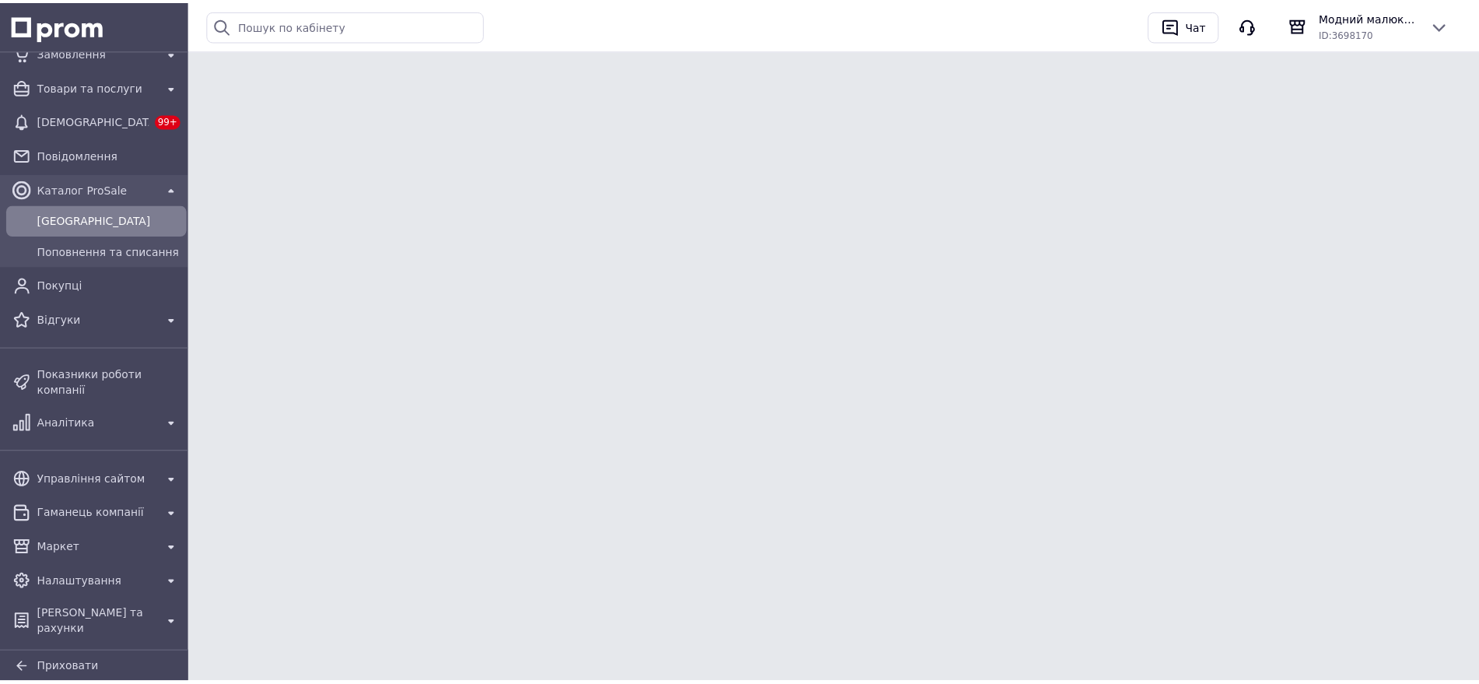
scroll to position [40, 0]
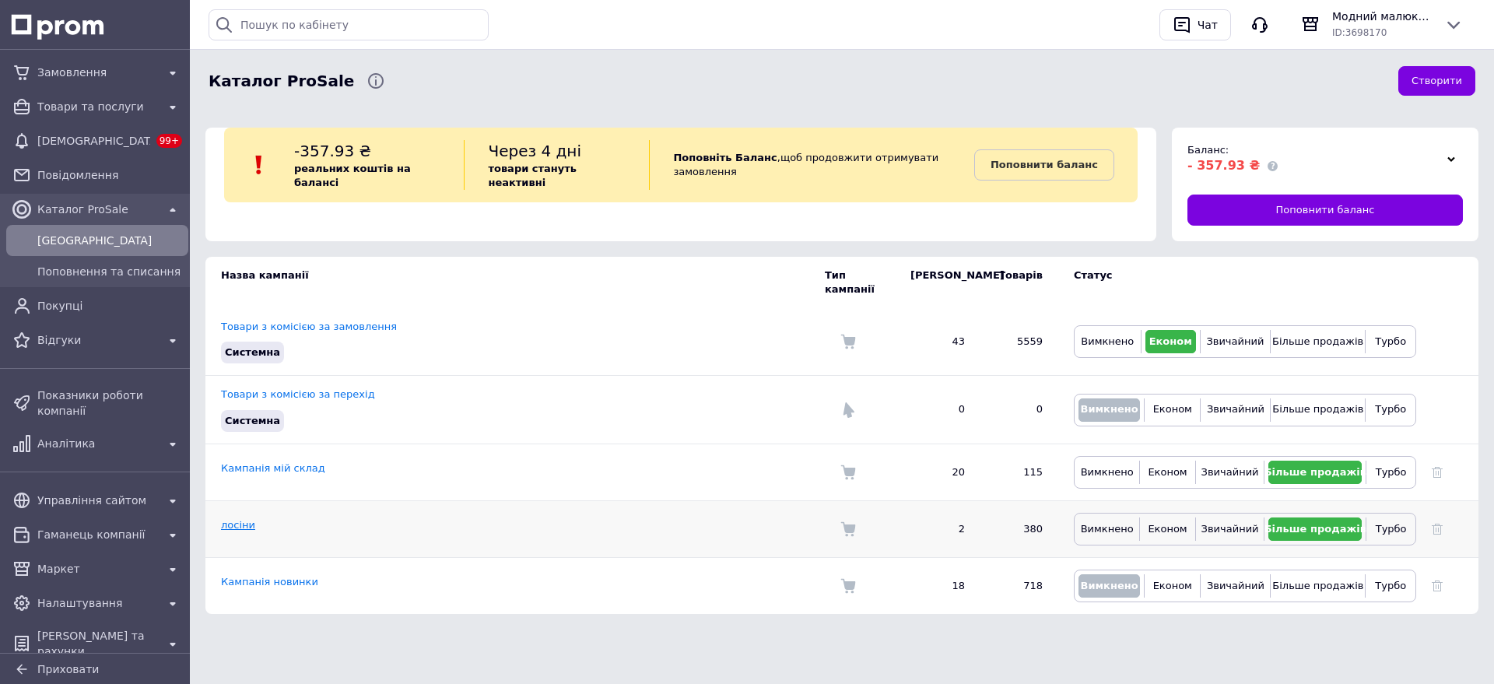
click at [229, 519] on link "лосіни" at bounding box center [238, 525] width 34 height 12
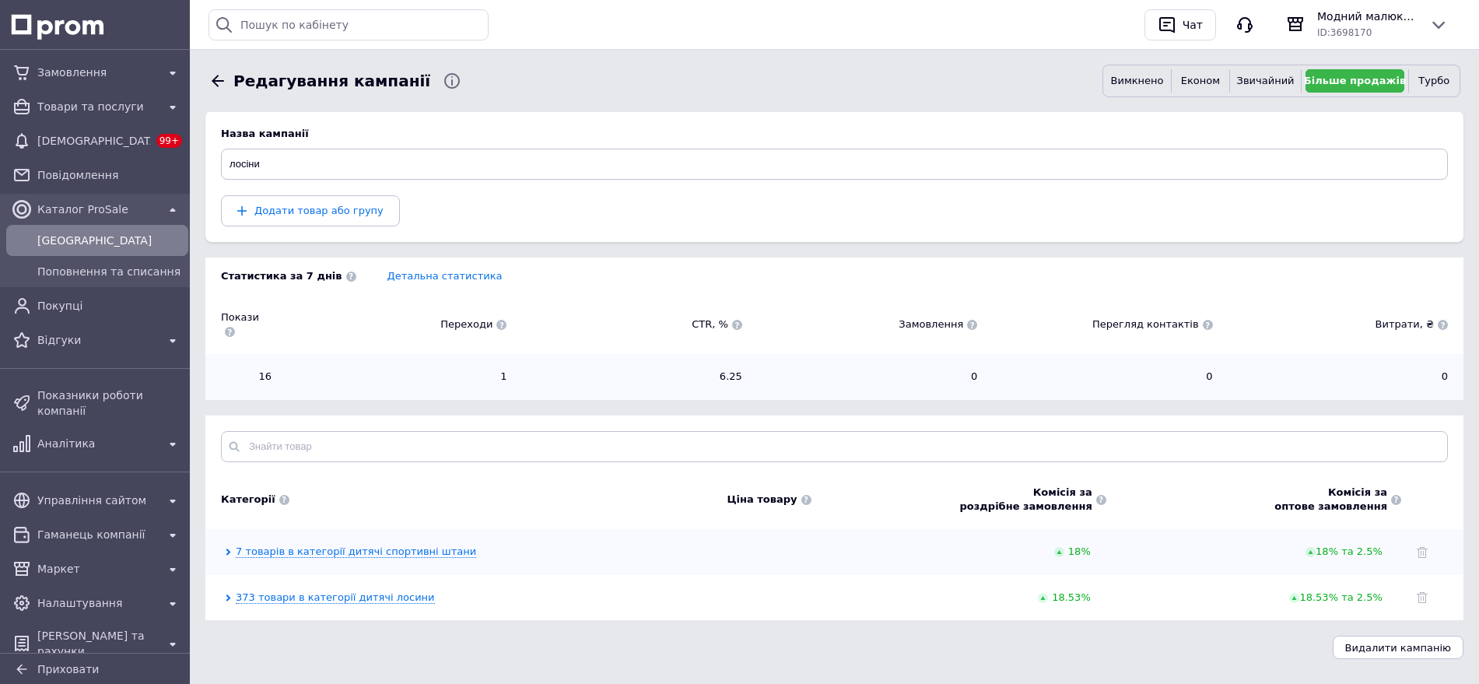
scroll to position [156, 0]
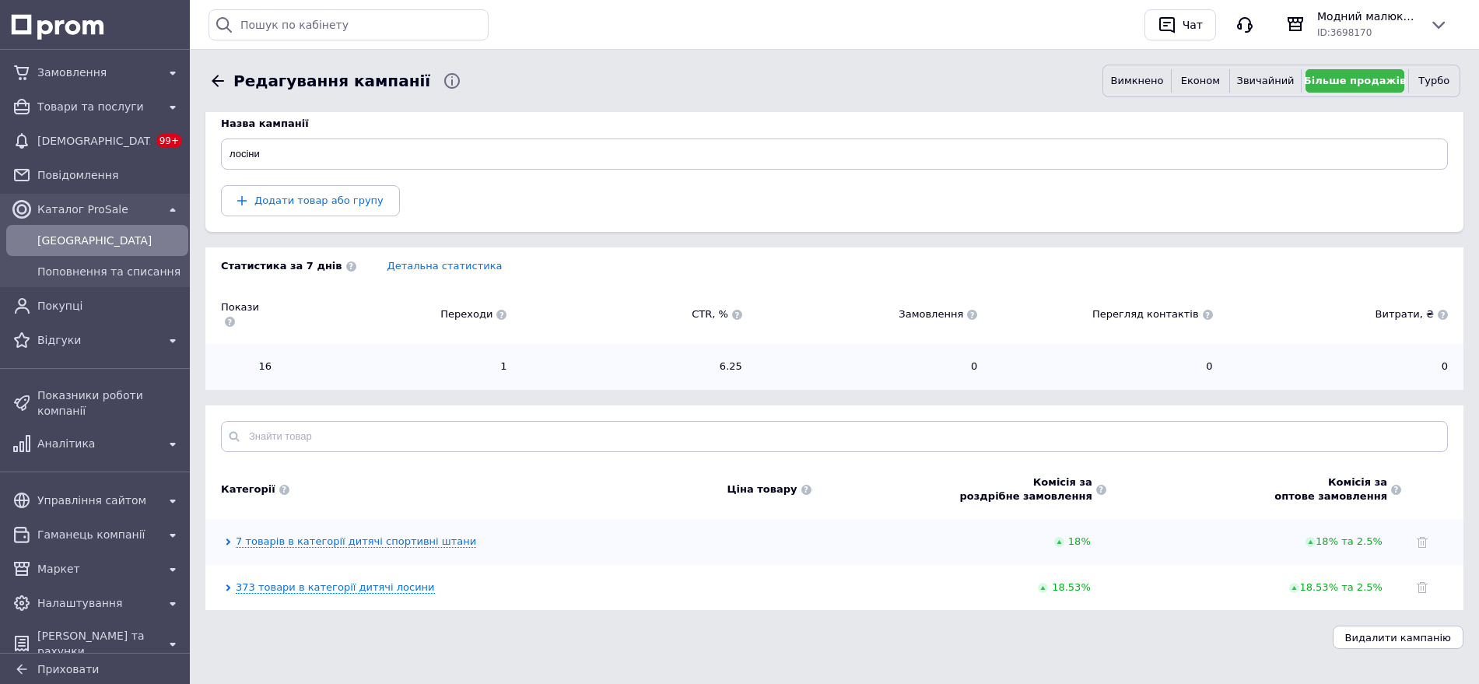
click at [215, 79] on icon at bounding box center [218, 81] width 12 height 12
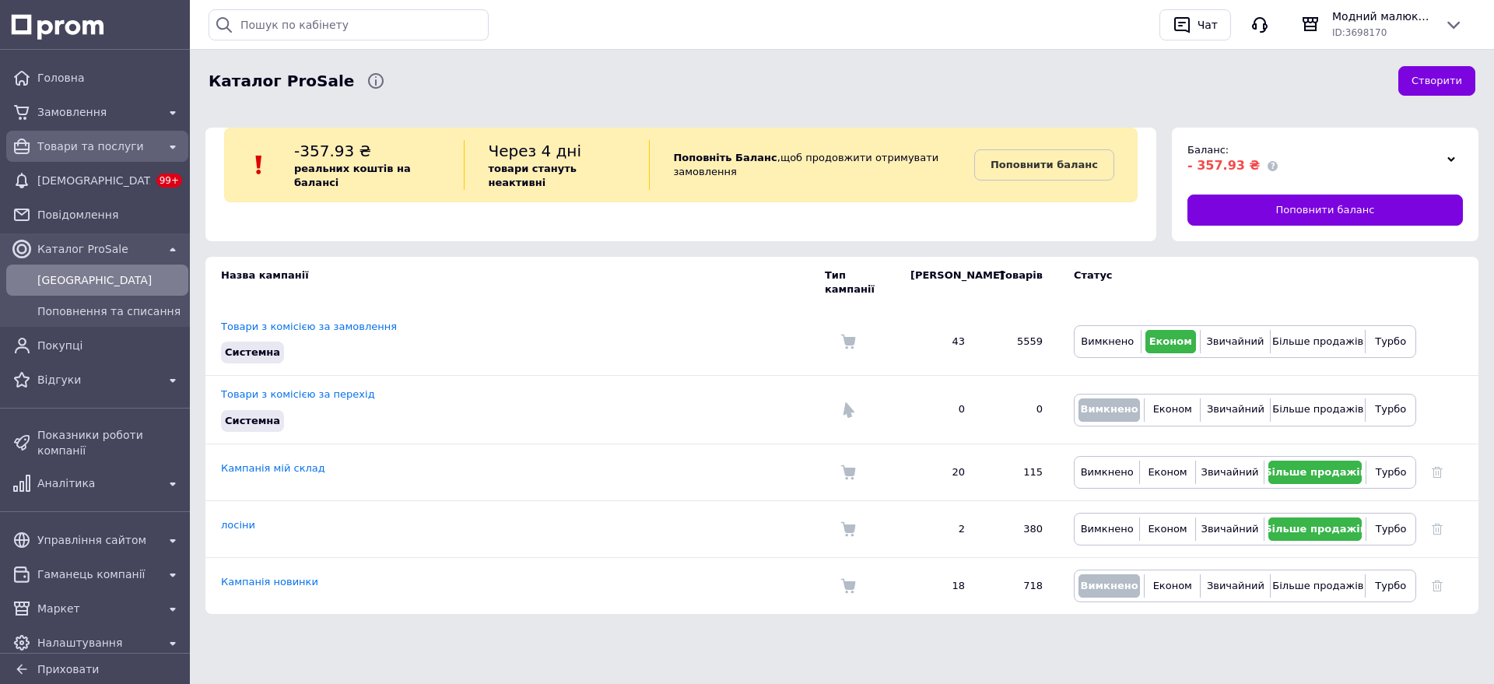
click at [97, 149] on span "Товари та послуги" at bounding box center [97, 146] width 120 height 16
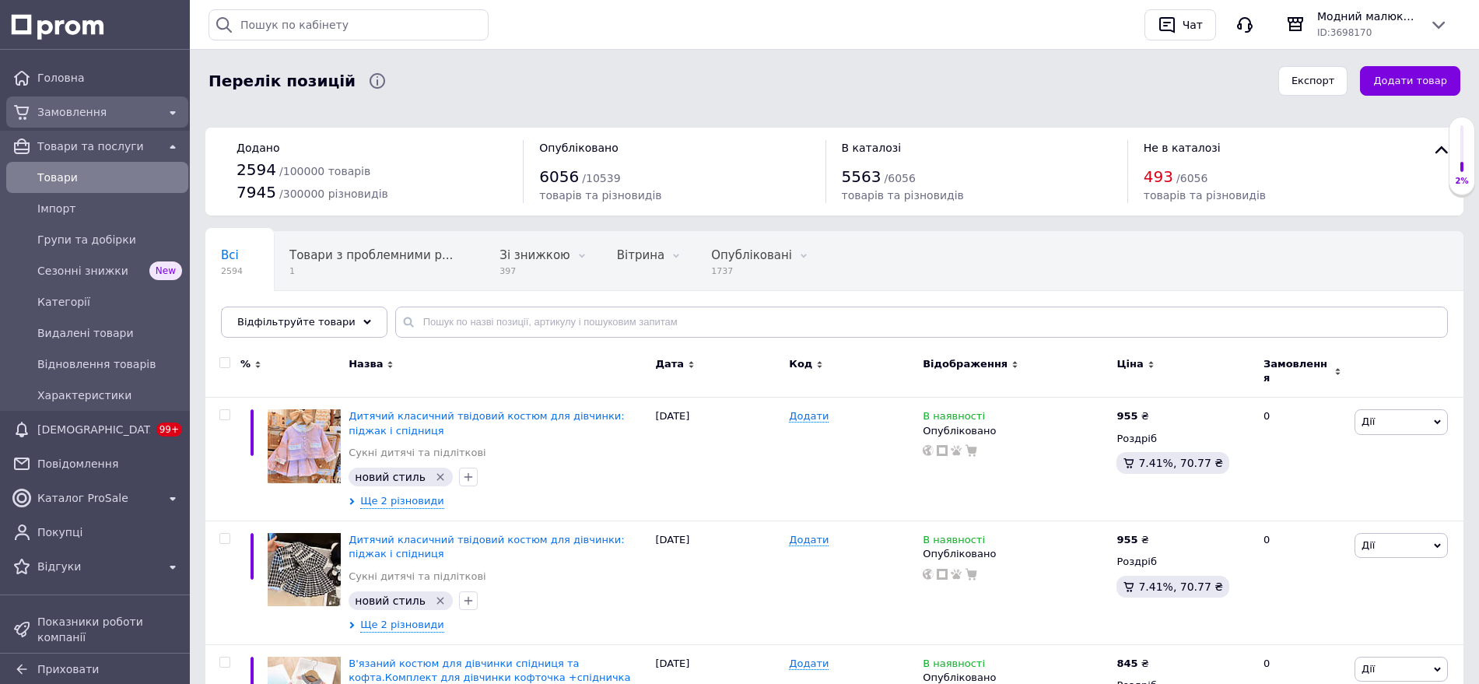
click at [50, 96] on div "Головна Замовлення Товари та послуги Товари Імпорт Групи та добірки Сезонні зни…" at bounding box center [97, 322] width 194 height 526
click at [57, 110] on span "Замовлення" at bounding box center [97, 112] width 120 height 16
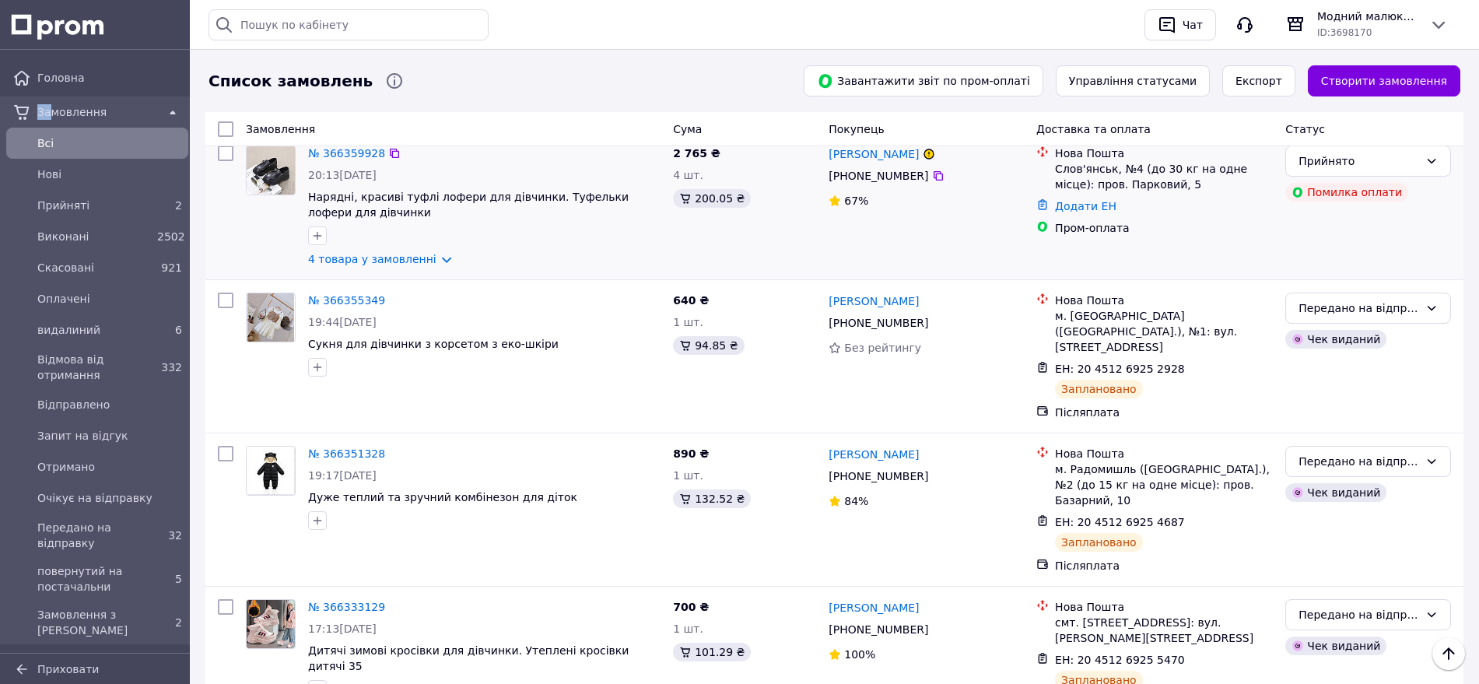
scroll to position [292, 0]
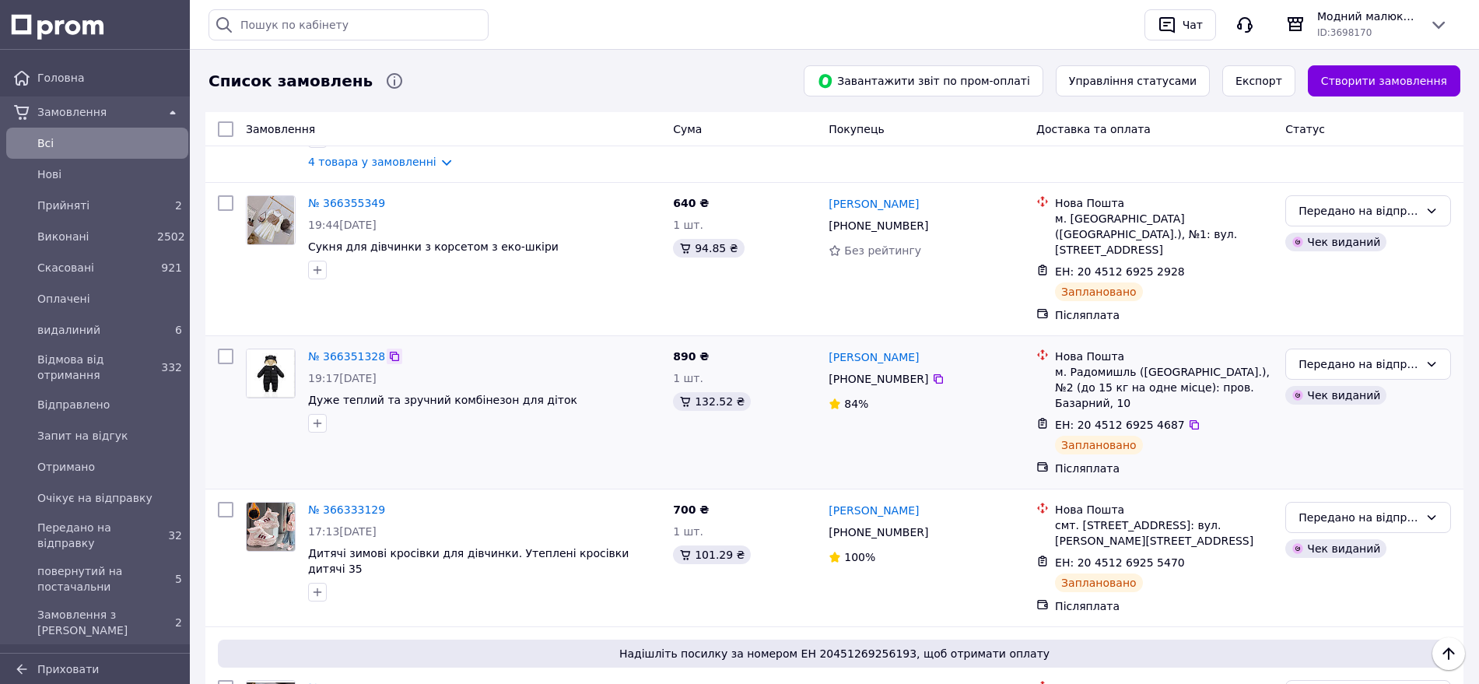
click at [390, 352] on icon at bounding box center [394, 356] width 9 height 9
drag, startPoint x: 920, startPoint y: 331, endPoint x: 821, endPoint y: 341, distance: 99.2
click at [821, 342] on div "№ 366351328 19:17, 12.10.2025 Дуже теплий та зручний комбінезон для діток 890 ₴…" at bounding box center [834, 412] width 1245 height 140
click at [815, 342] on div "890 ₴ 1 шт. 132.52 ₴" at bounding box center [745, 412] width 156 height 140
drag, startPoint x: 826, startPoint y: 337, endPoint x: 923, endPoint y: 339, distance: 96.5
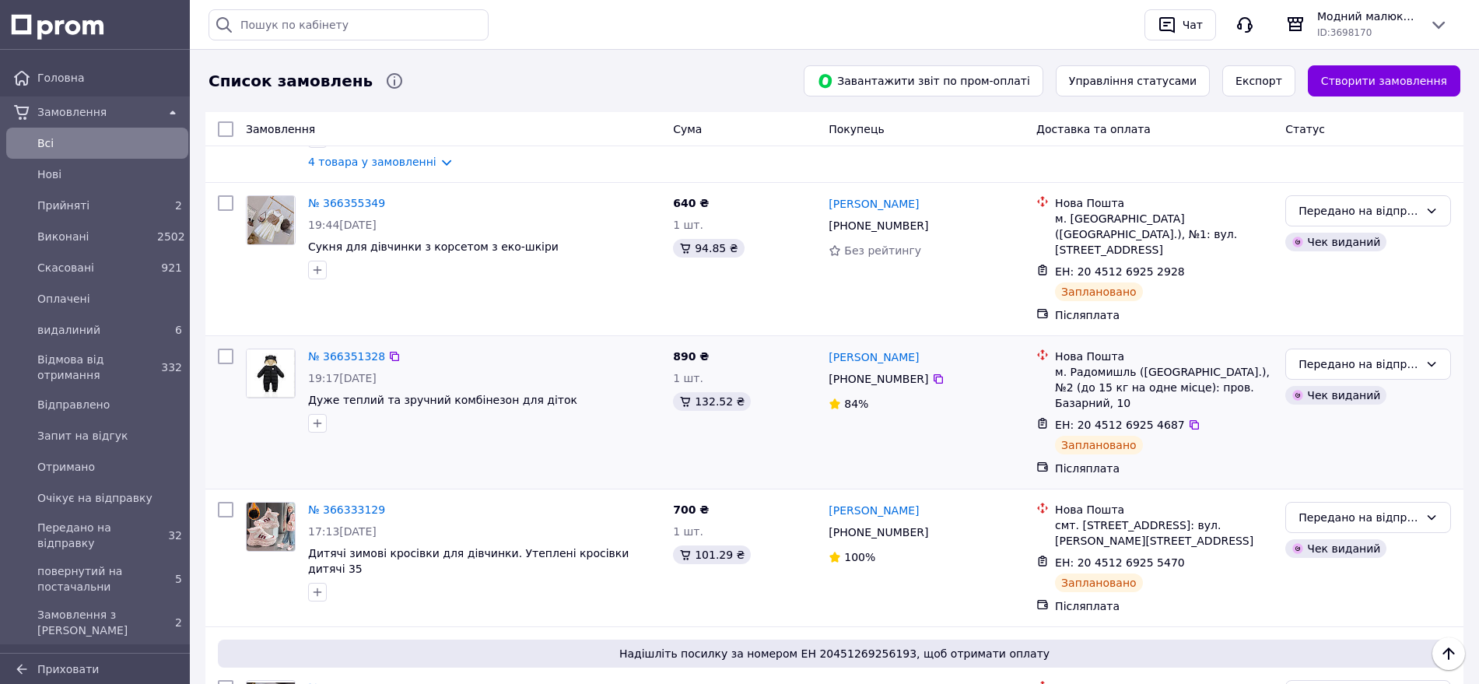
click at [923, 342] on div "Діана Трофимчук +380 68 304 95 19 84%" at bounding box center [926, 412] width 208 height 140
copy link "Діана Трофимчук"
drag, startPoint x: 1062, startPoint y: 341, endPoint x: 1259, endPoint y: 370, distance: 199.0
click at [1259, 370] on div "Нова Пошта м. Радомишль (Житомирська обл.), №2 (до 15 кг на одне місце): пров. …" at bounding box center [1164, 380] width 224 height 62
copy div "Нова Пошта м. Радомишль (Житомирська обл.), №2 (до 15 кг на одне місце): пров. …"
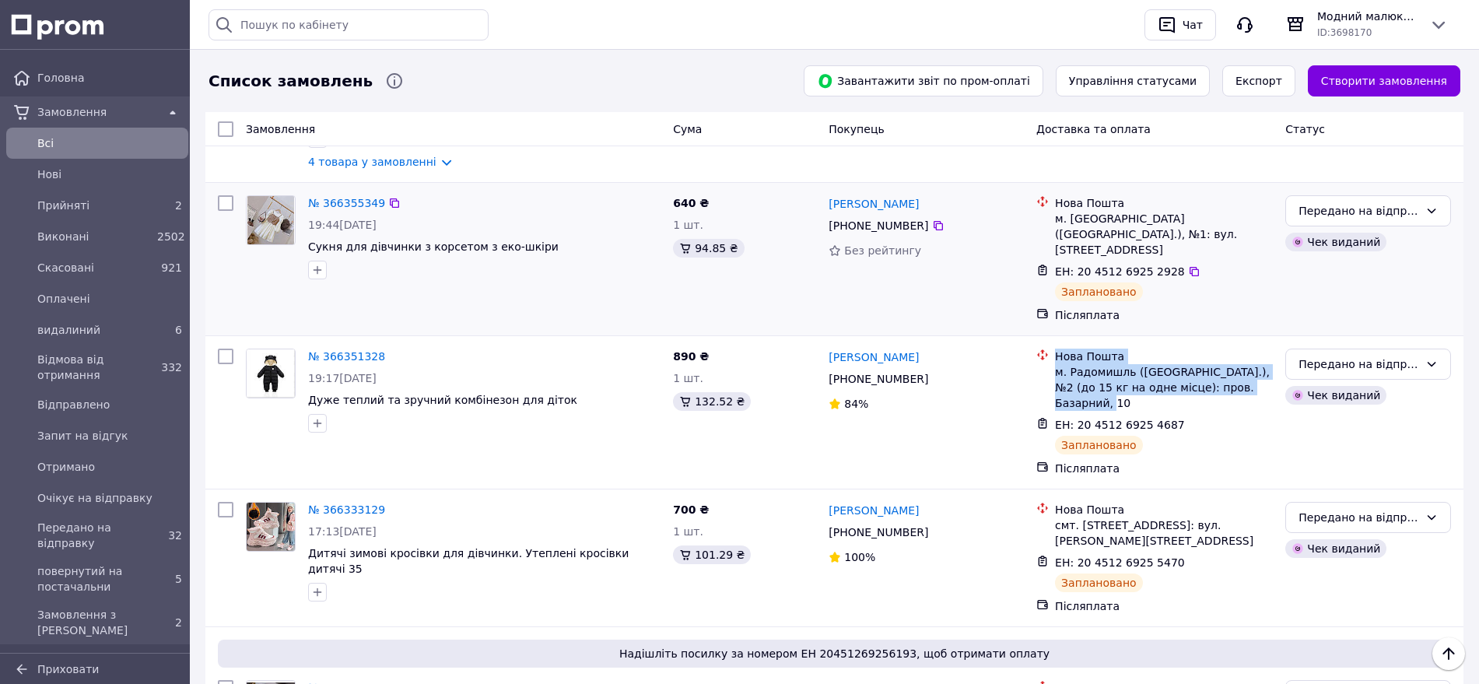
drag, startPoint x: 1177, startPoint y: 391, endPoint x: 1074, endPoint y: 283, distance: 149.7
click at [1189, 420] on icon at bounding box center [1193, 424] width 9 height 9
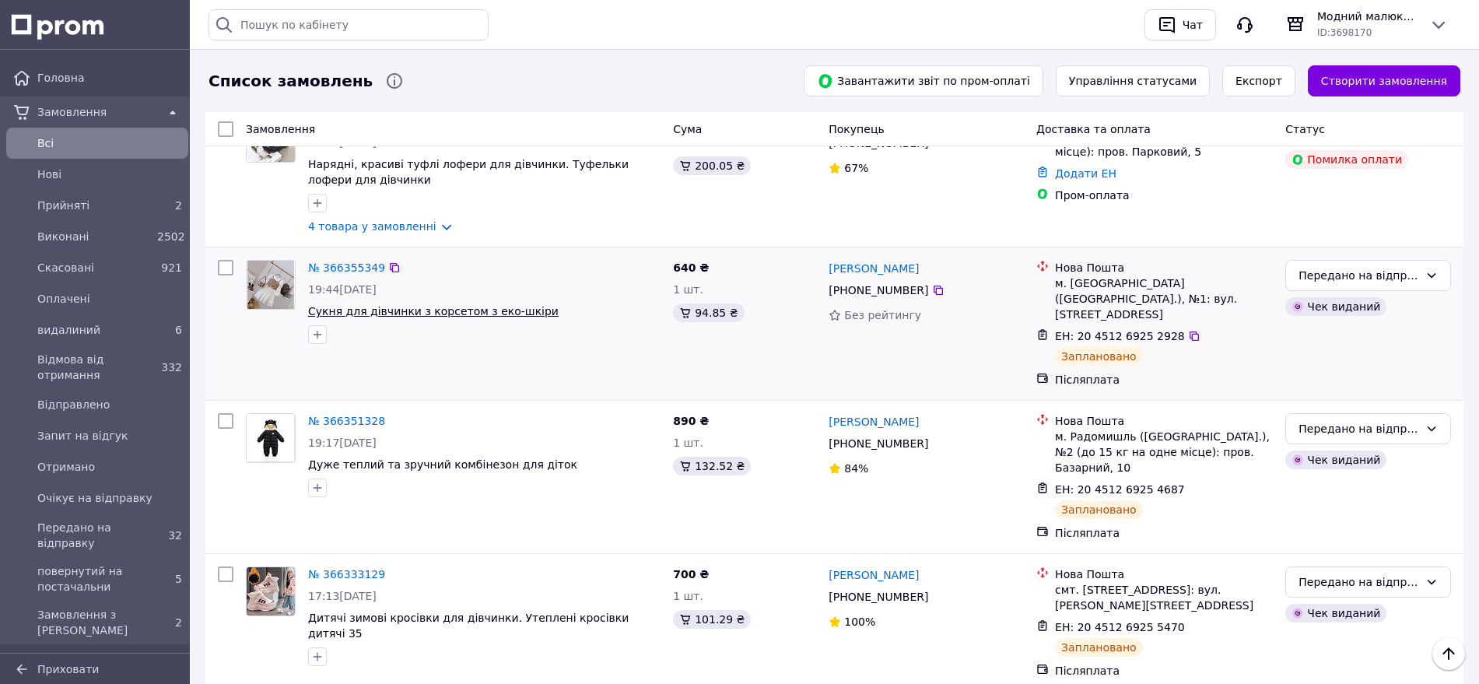
scroll to position [194, 0]
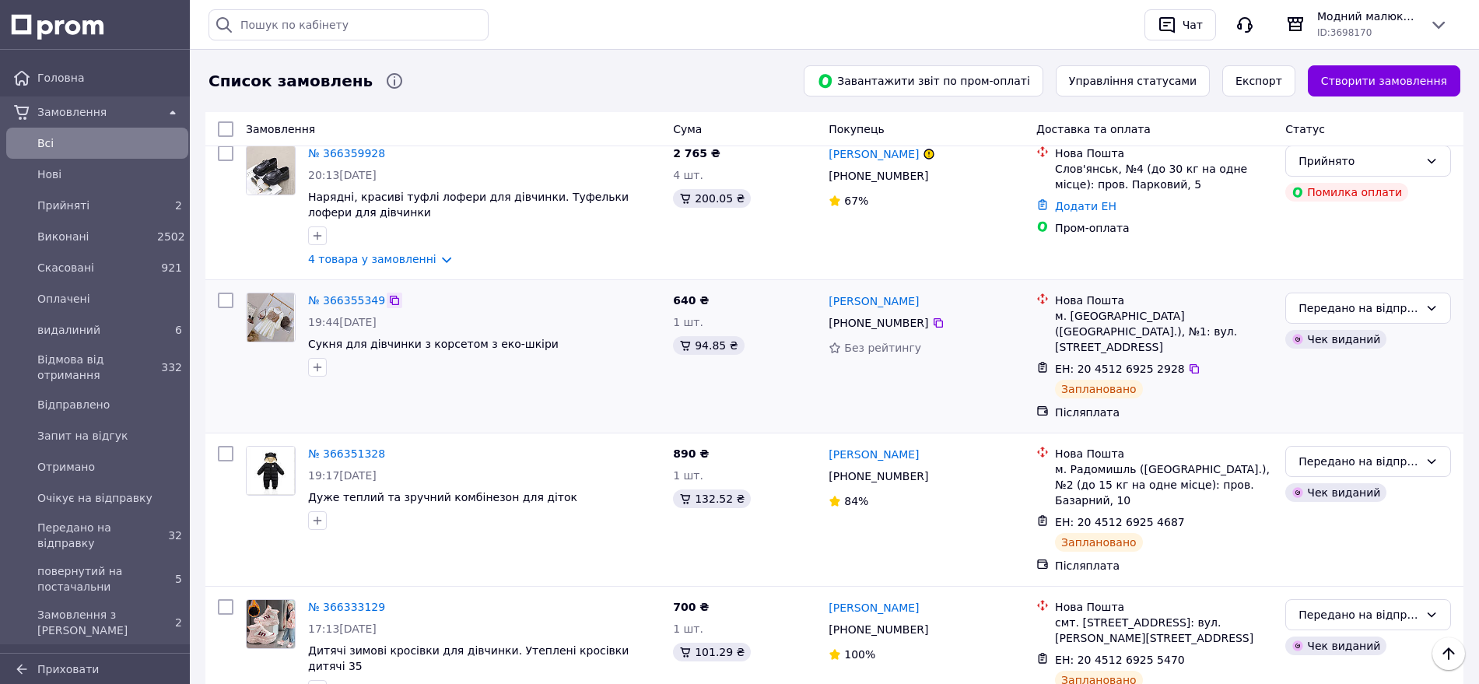
click at [390, 299] on icon at bounding box center [394, 300] width 9 height 9
drag, startPoint x: 932, startPoint y: 307, endPoint x: 829, endPoint y: 302, distance: 102.8
click at [829, 302] on div "Наталя Подун" at bounding box center [926, 300] width 198 height 19
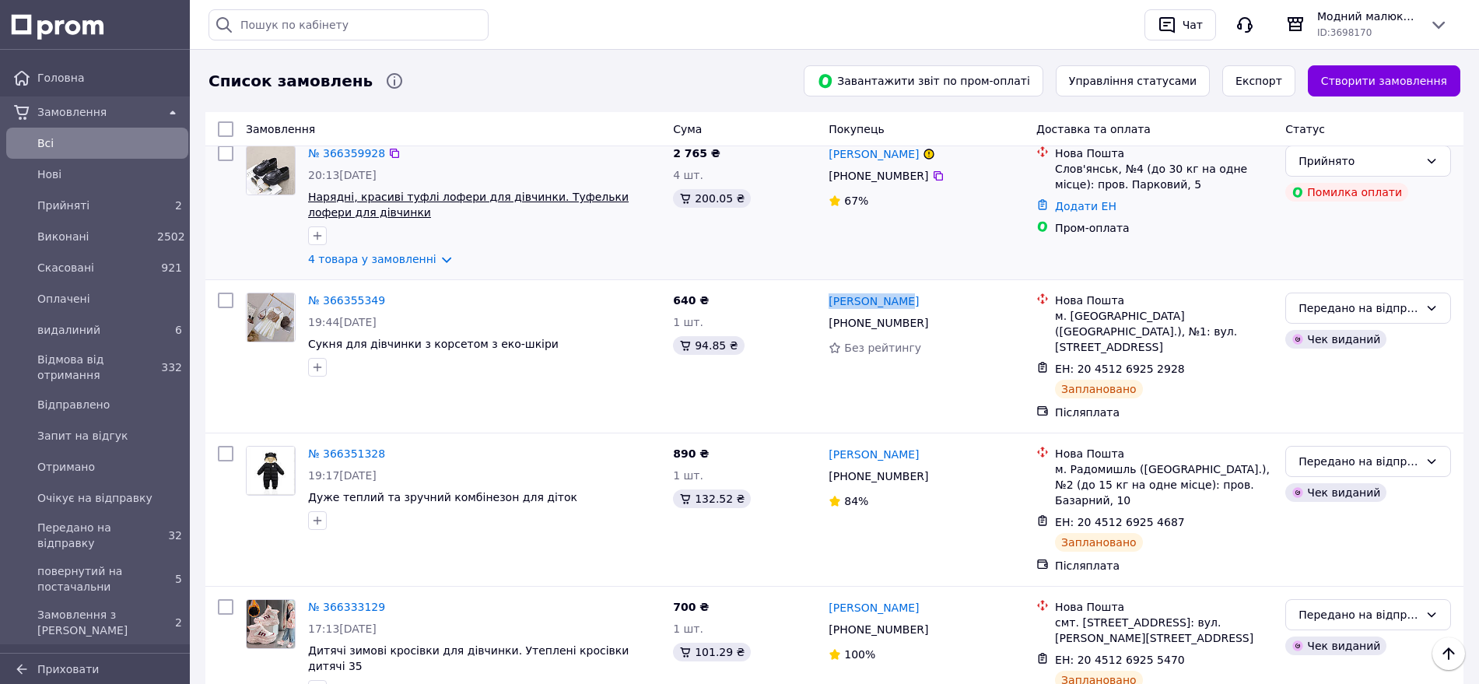
copy link "Наталя Подун"
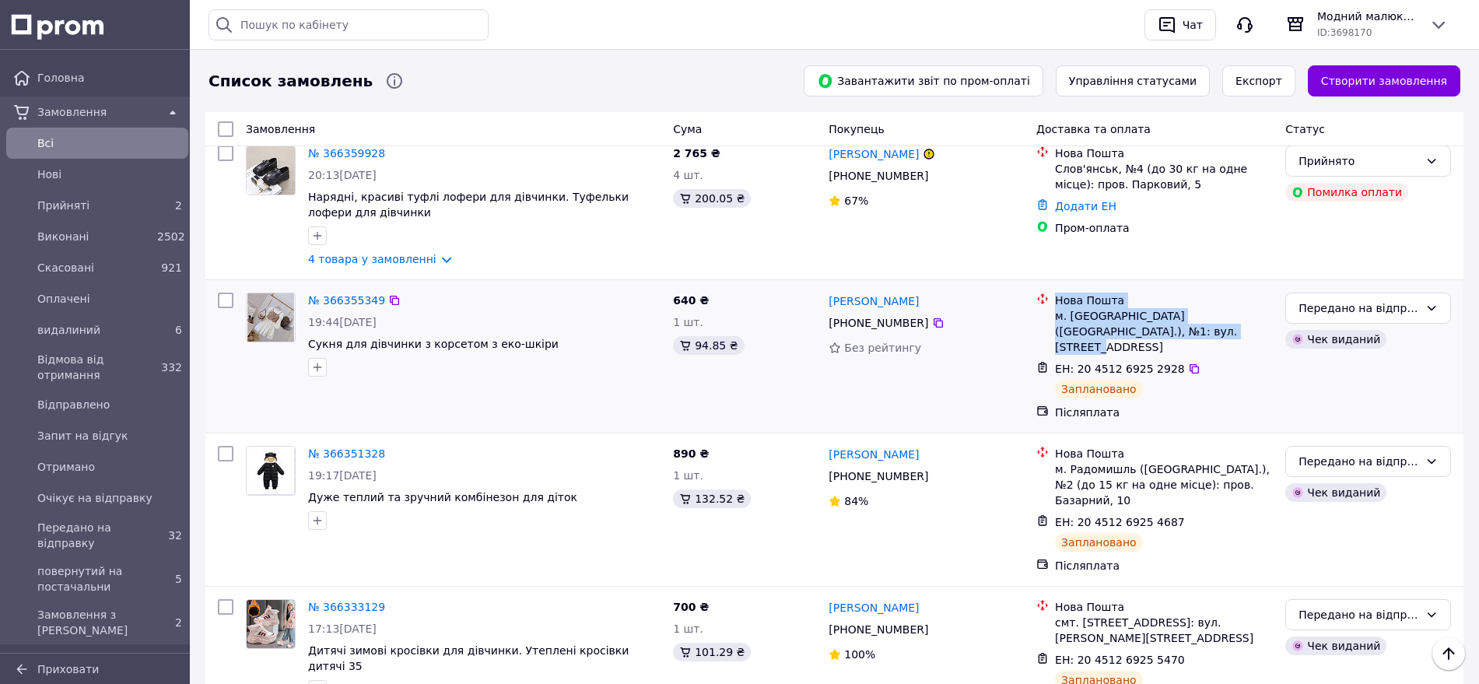
drag, startPoint x: 1055, startPoint y: 299, endPoint x: 1198, endPoint y: 334, distance: 147.2
click at [1198, 335] on div "Нова Пошта м. Зборів (Тернопільська обл.), №1: вул. Б.Хмельницького, 58" at bounding box center [1164, 323] width 224 height 62
copy div "Нова Пошта м. Зборів (Тернопільська обл.), №1: вул. Б.Хмельницького, 58"
click at [1188, 363] on icon at bounding box center [1194, 369] width 12 height 12
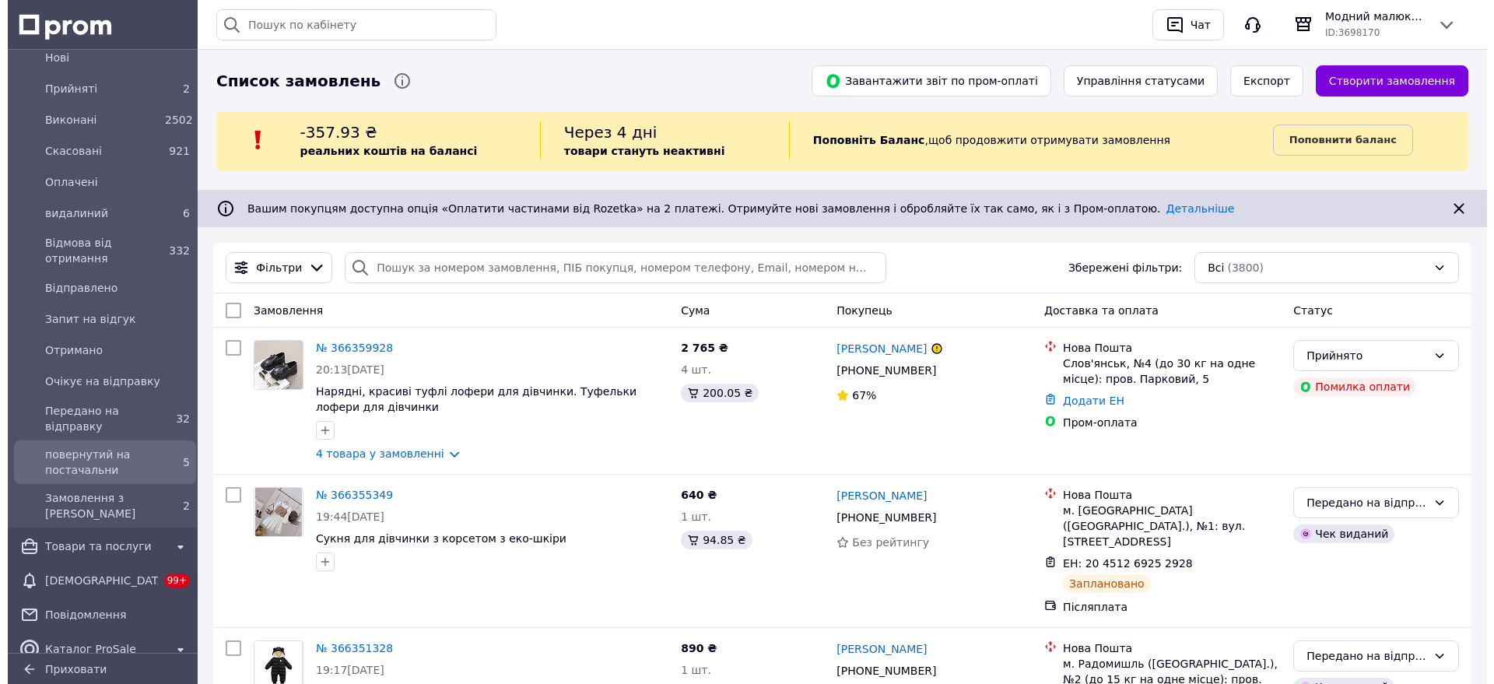
scroll to position [292, 0]
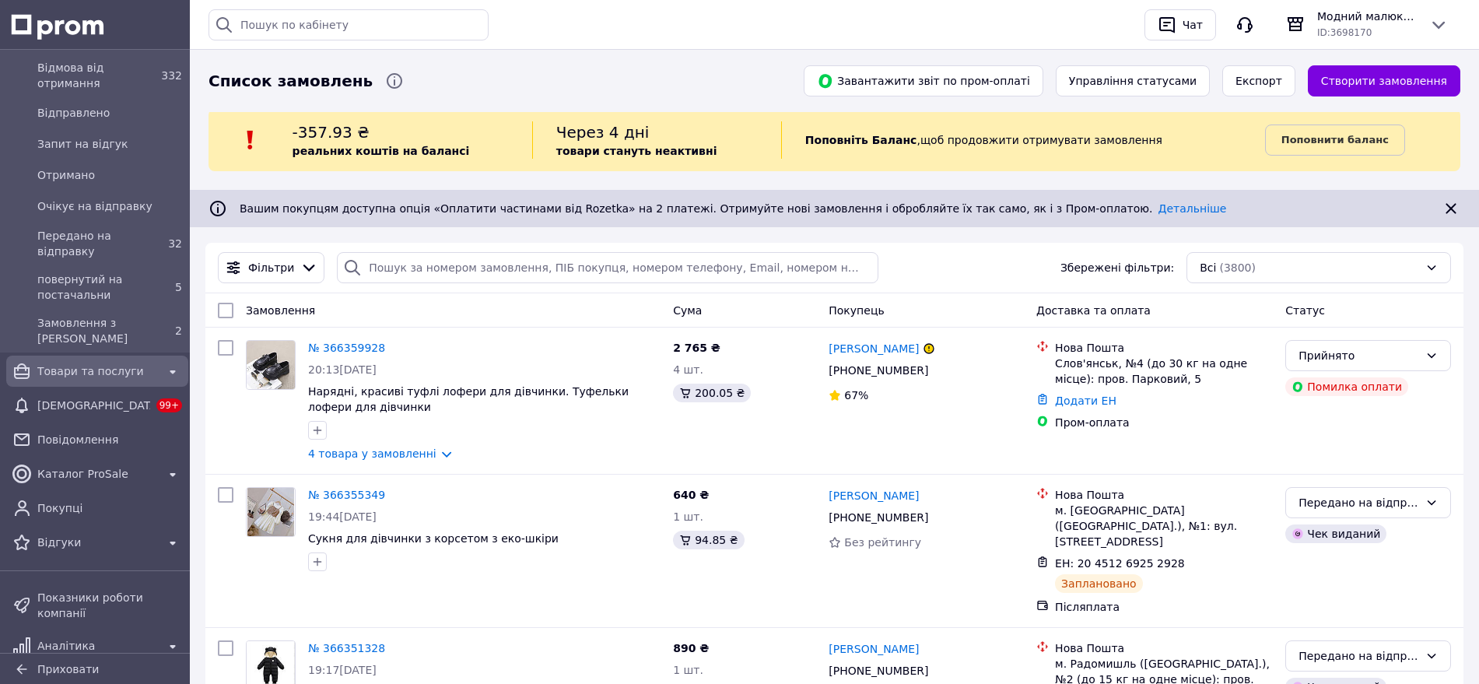
click at [83, 356] on link "Товари та послуги" at bounding box center [97, 371] width 194 height 31
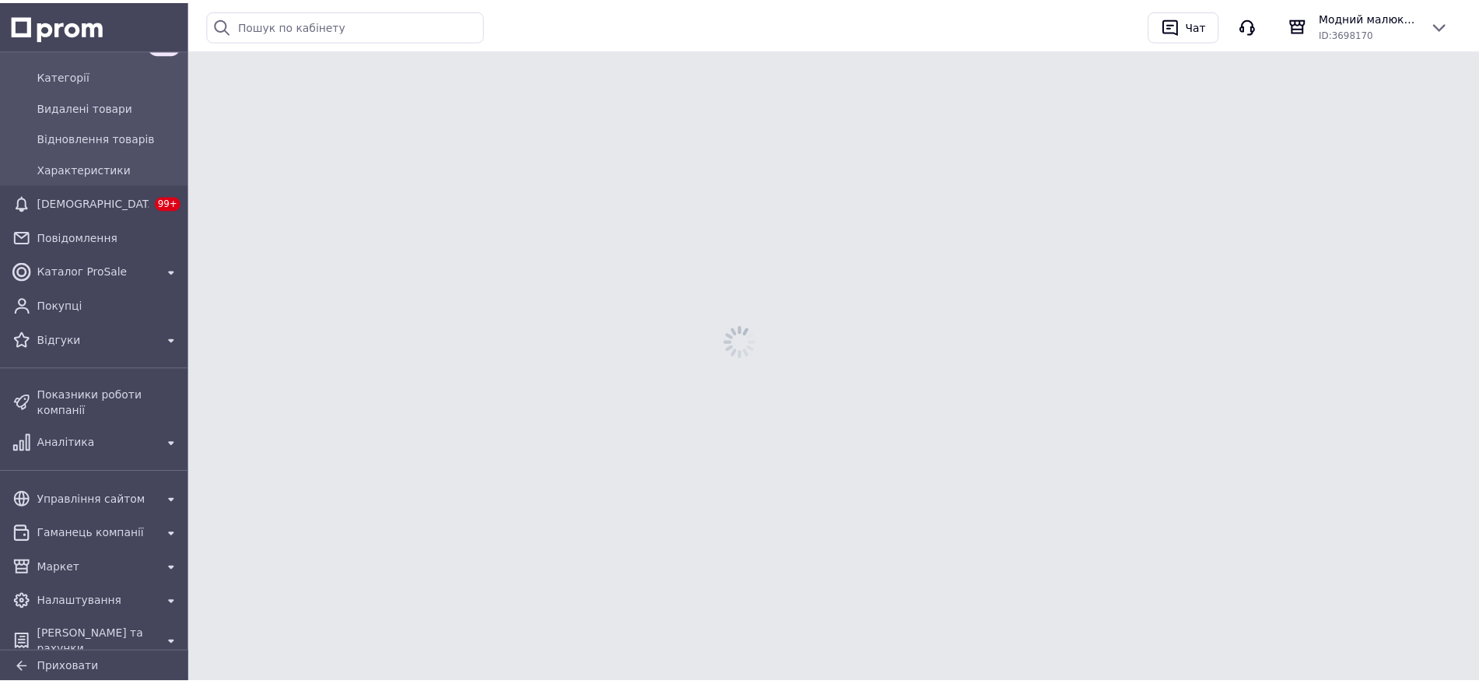
scroll to position [226, 0]
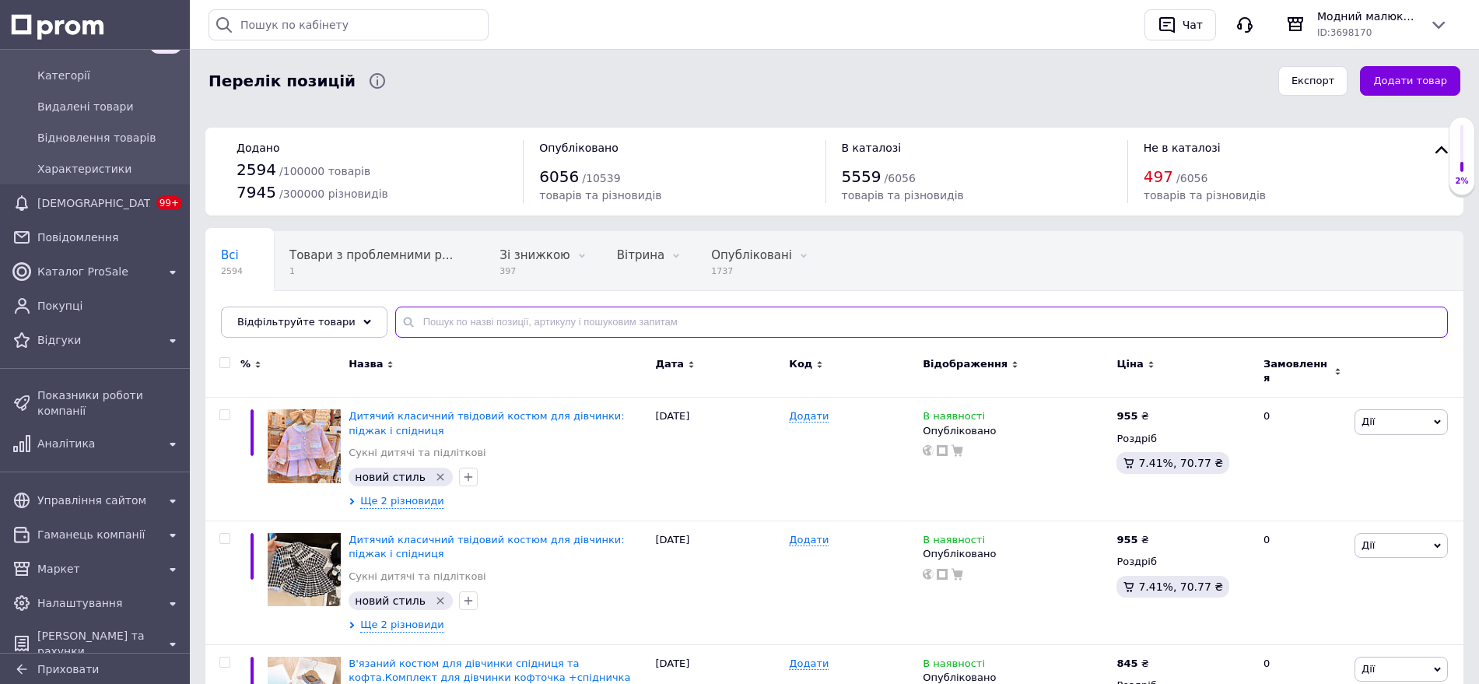
click at [489, 320] on input "text" at bounding box center [921, 321] width 1053 height 31
paste input "Неймовірна гарна святкова сукня для дівчинки"
type input "Неймовірна гарна святкова сукня для дівчинки"
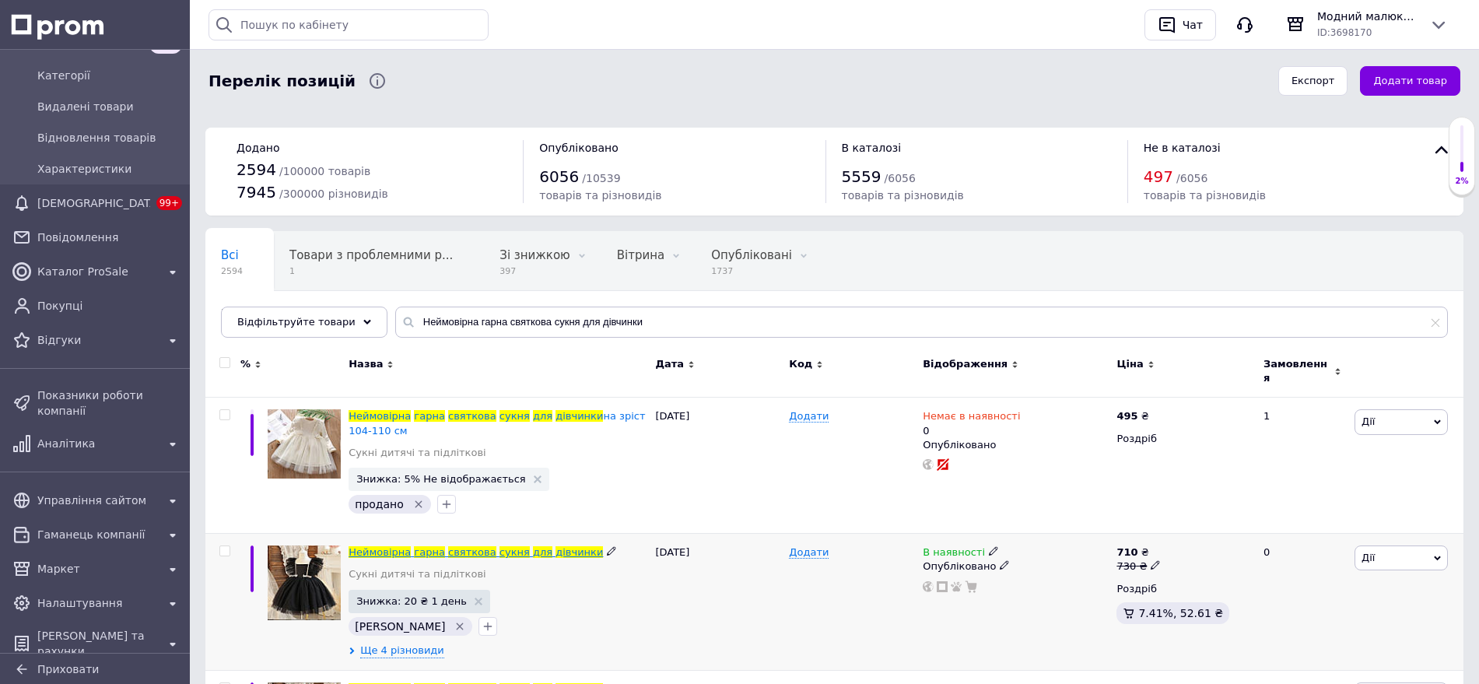
click at [448, 546] on span "святкова" at bounding box center [472, 552] width 48 height 12
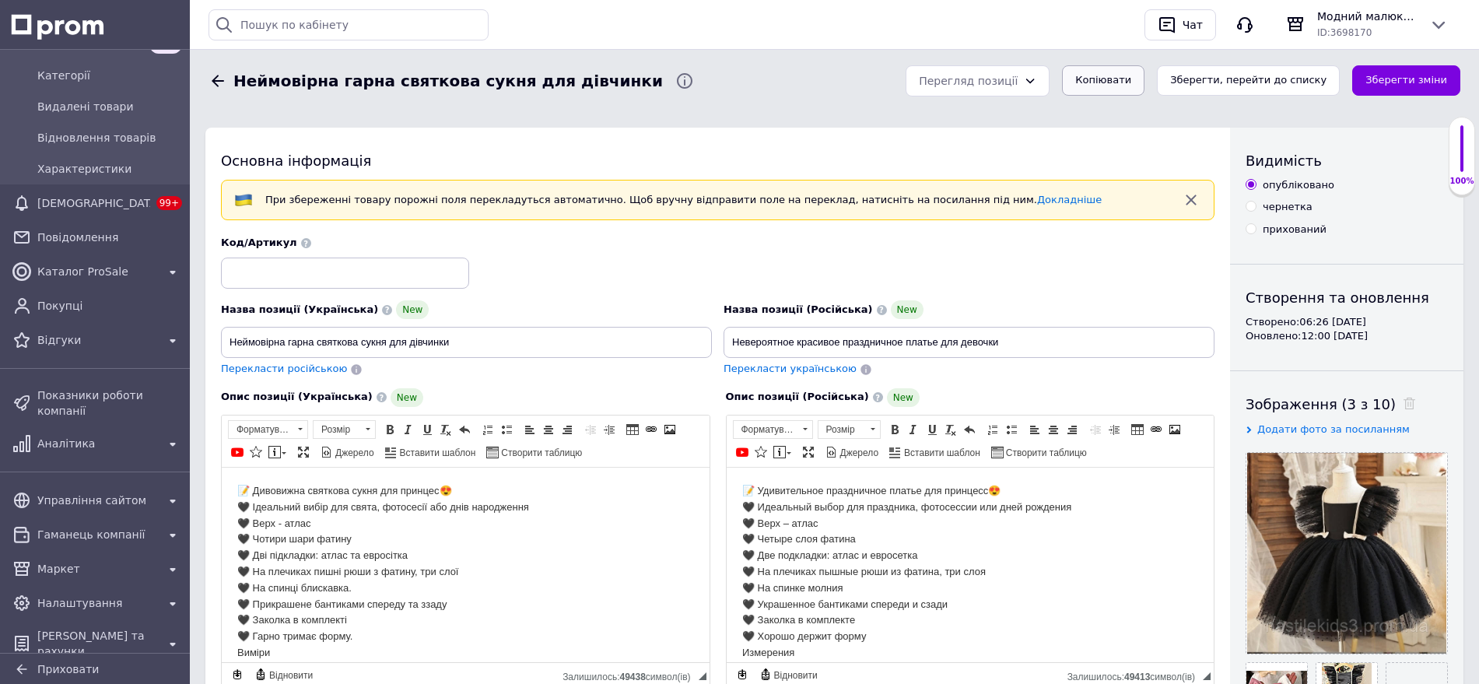
click at [1120, 74] on button "Копіювати" at bounding box center [1103, 80] width 82 height 30
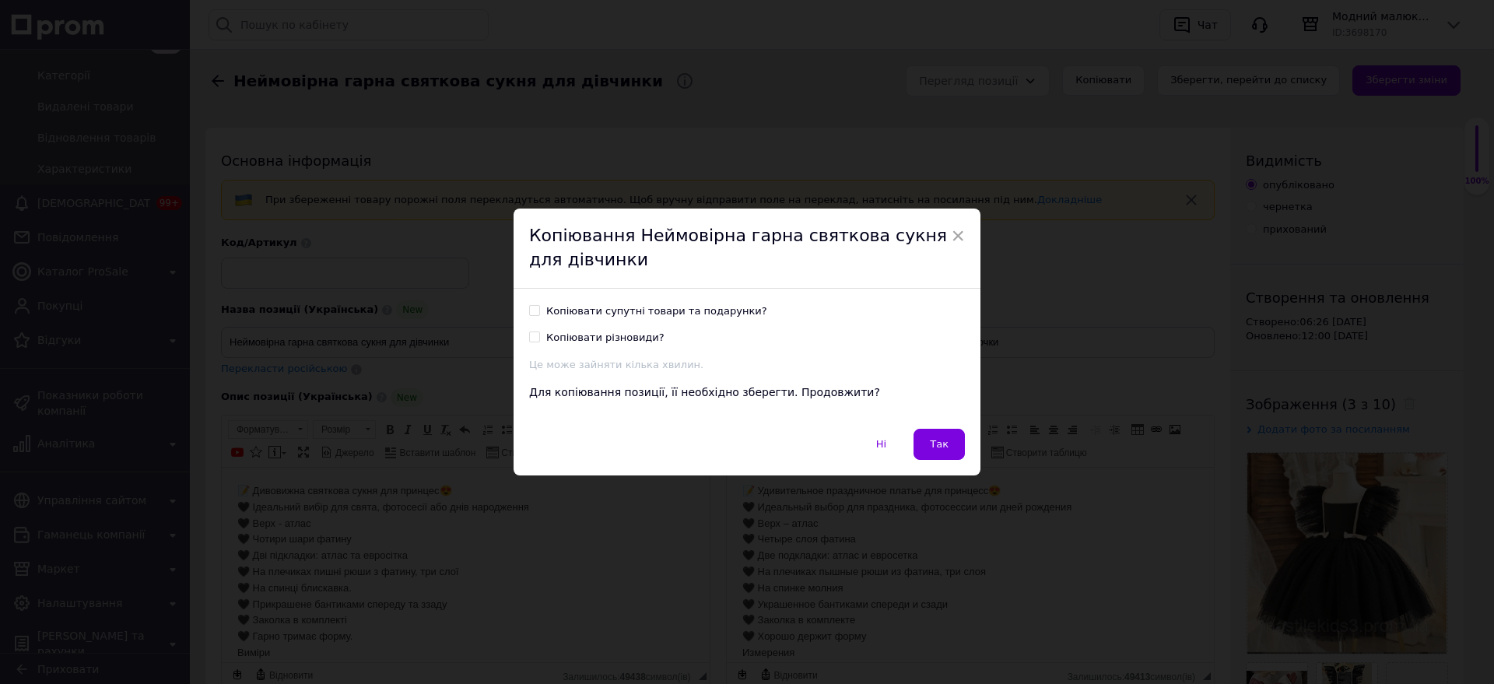
click at [585, 315] on div "Копіювати супутні товари та подарунки?" at bounding box center [656, 311] width 221 height 14
click at [539, 315] on input "Копіювати супутні товари та подарунки?" at bounding box center [534, 310] width 10 height 10
checkbox input "true"
click at [945, 448] on span "Так" at bounding box center [939, 444] width 19 height 12
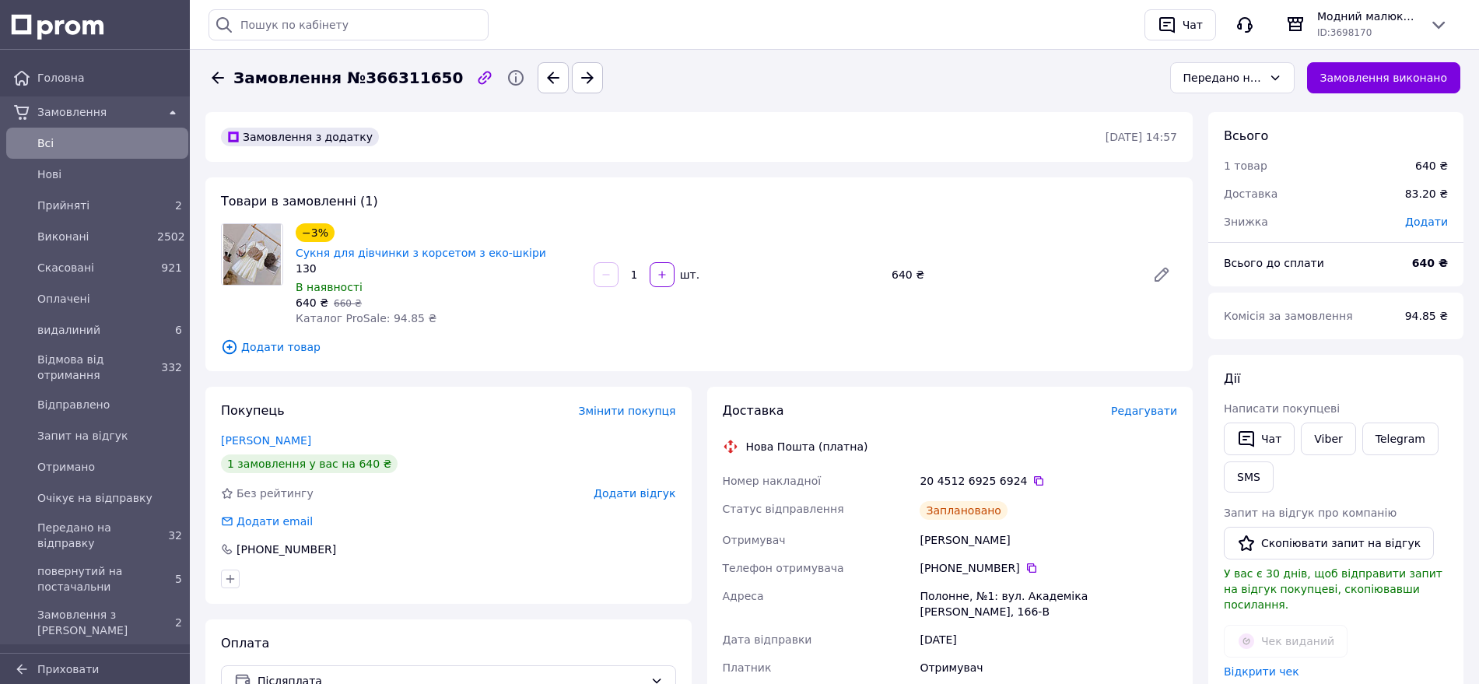
drag, startPoint x: 942, startPoint y: 523, endPoint x: 1004, endPoint y: 519, distance: 61.6
click at [1004, 526] on div "[PERSON_NAME]" at bounding box center [1048, 540] width 264 height 28
drag, startPoint x: 906, startPoint y: 571, endPoint x: 1161, endPoint y: 568, distance: 254.4
click at [1164, 570] on div "Номер накладної 20 4512 6925 6924   Статус відправлення Заплановано Отримувач […" at bounding box center [950, 644] width 461 height 355
copy div "[GEOGRAPHIC_DATA], №1: вул. Академіка [PERSON_NAME], 166-В"
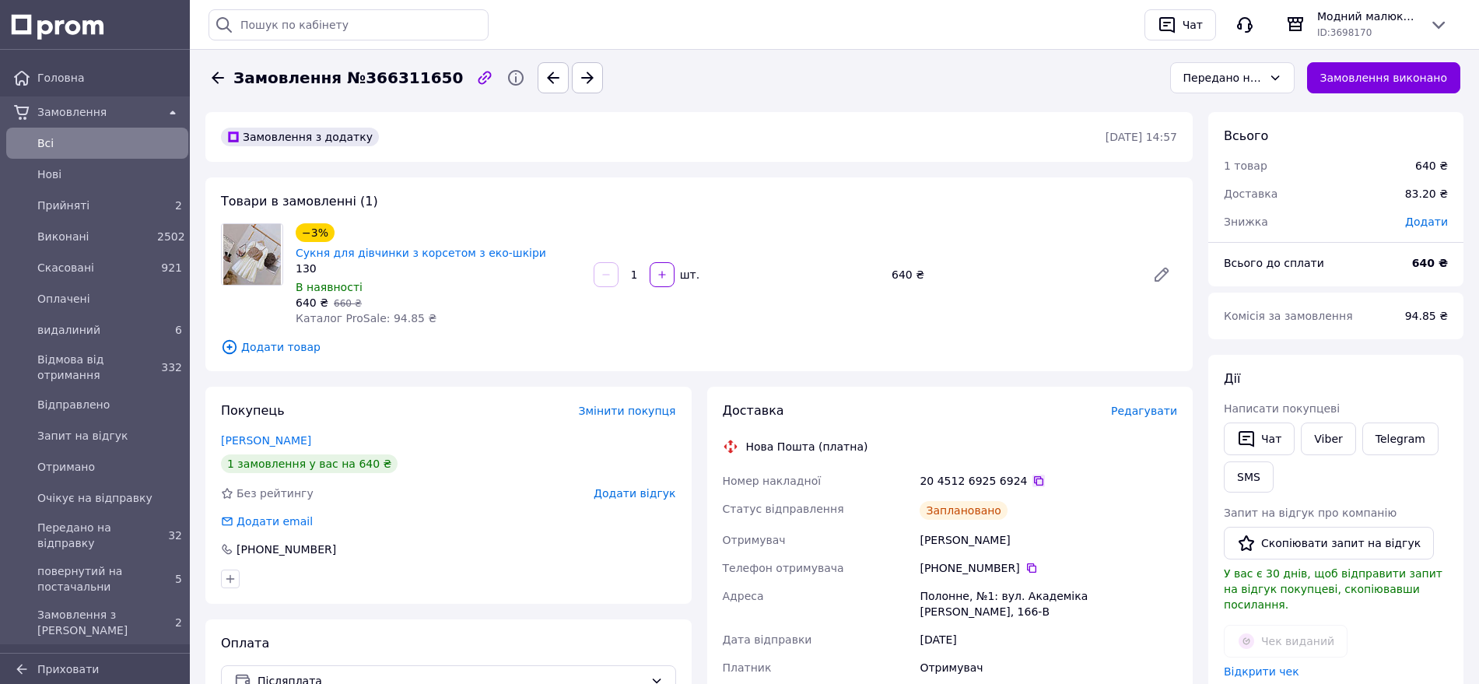
click at [1032, 475] on icon at bounding box center [1038, 481] width 12 height 12
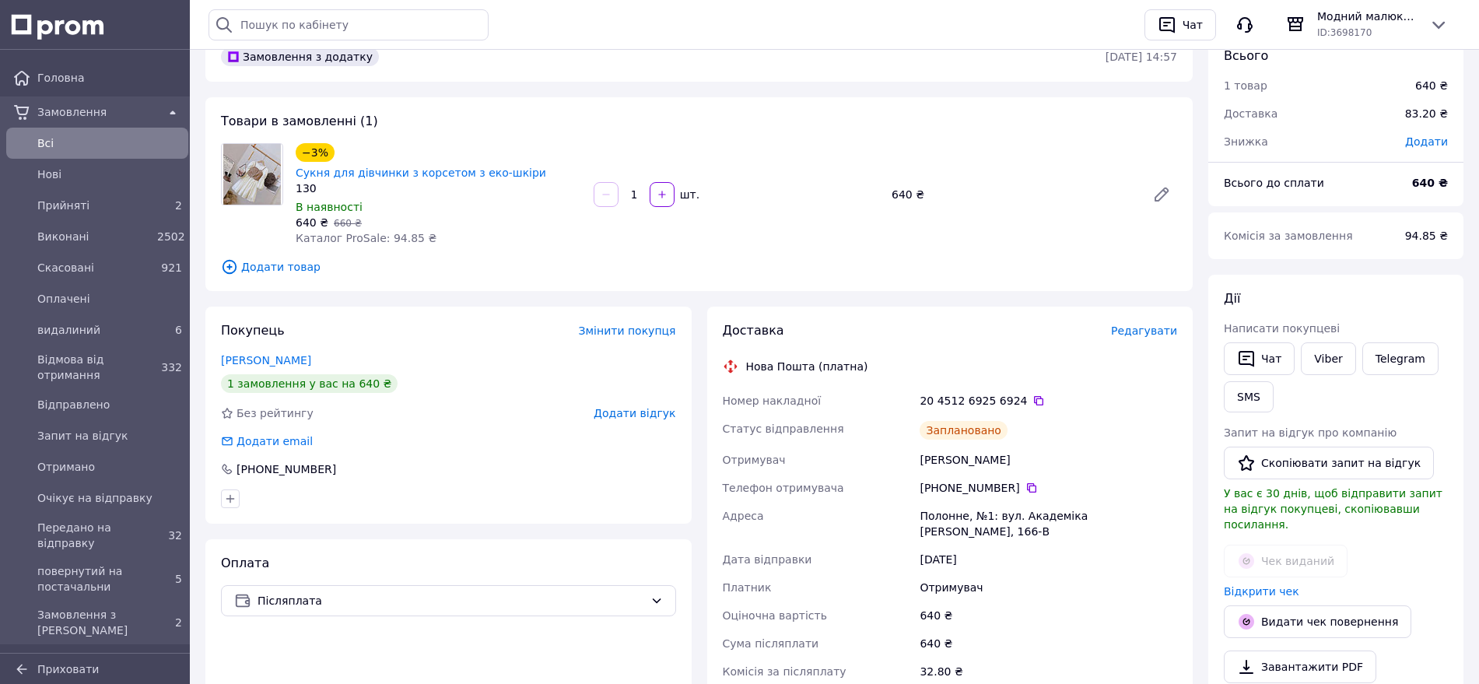
scroll to position [97, 0]
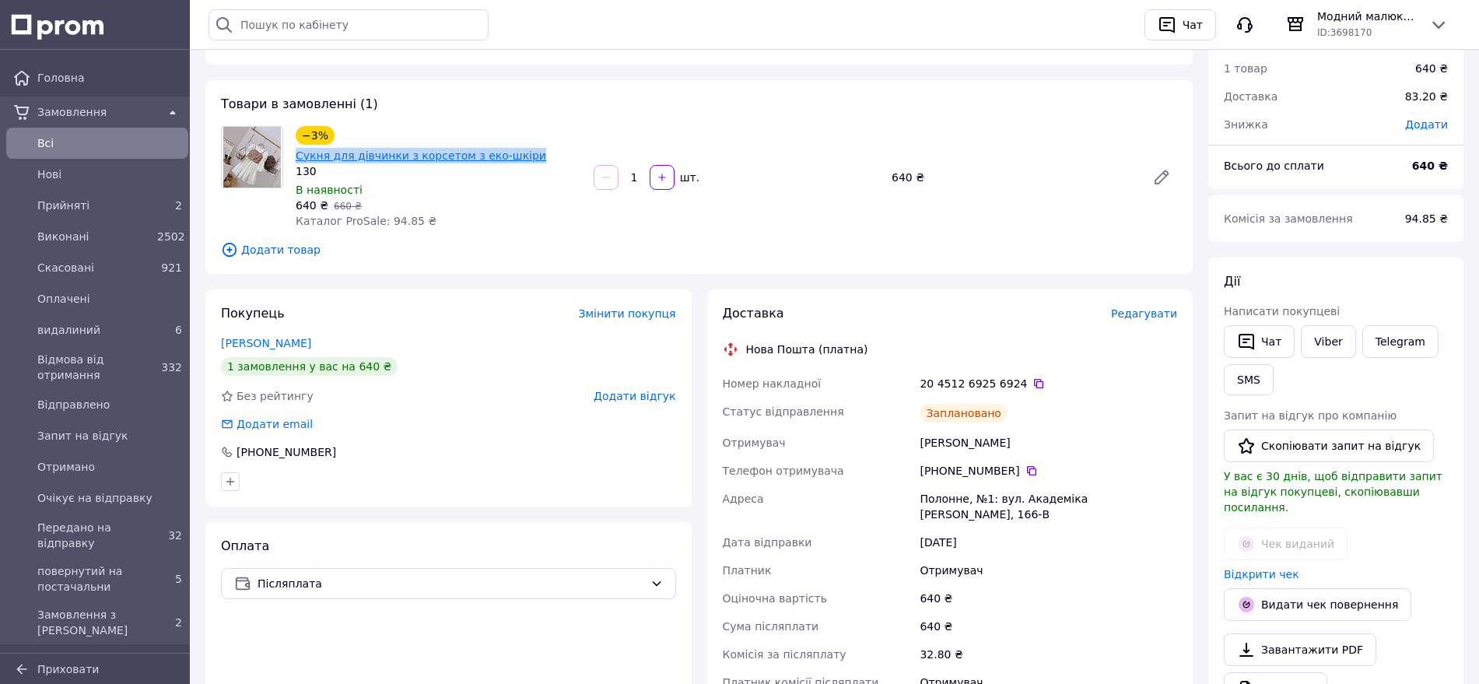
drag, startPoint x: 585, startPoint y: 134, endPoint x: 335, endPoint y: 136, distance: 249.7
click at [335, 136] on div "−3% Сукня для дівчинки з корсетом з еко-шкіри 130 В наявності 640 ₴   660 ₴ Кат…" at bounding box center [438, 177] width 298 height 109
copy link "Сукня для дівчинки з корсетом з еко-шкіри"
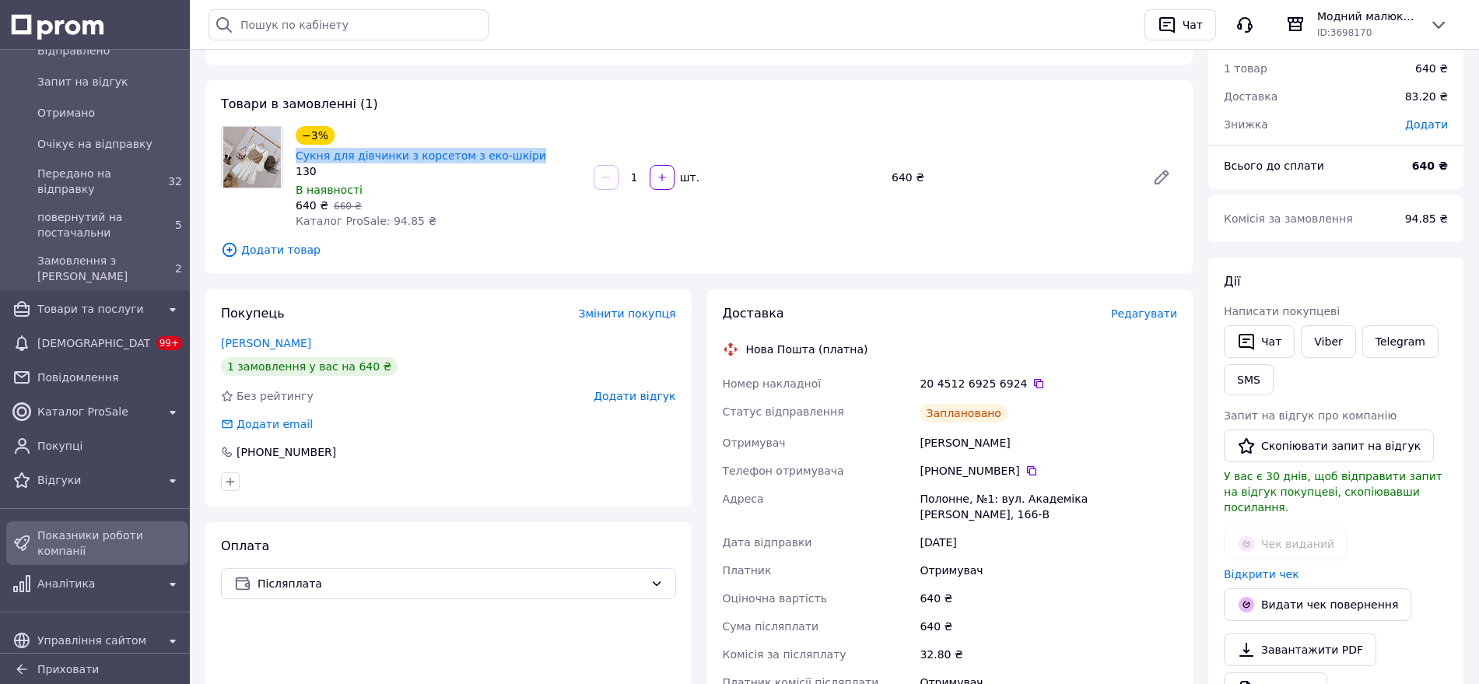
scroll to position [389, 0]
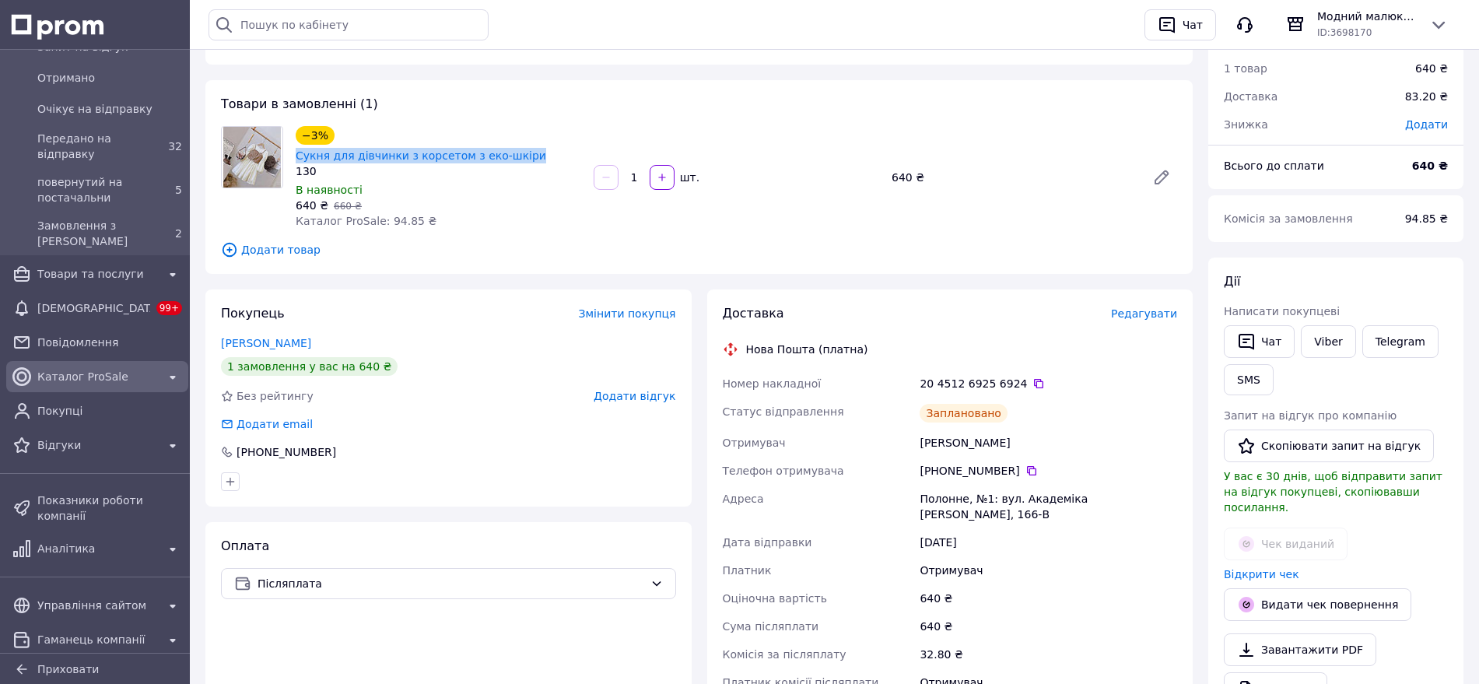
click at [89, 382] on span "Каталог ProSale" at bounding box center [97, 377] width 120 height 16
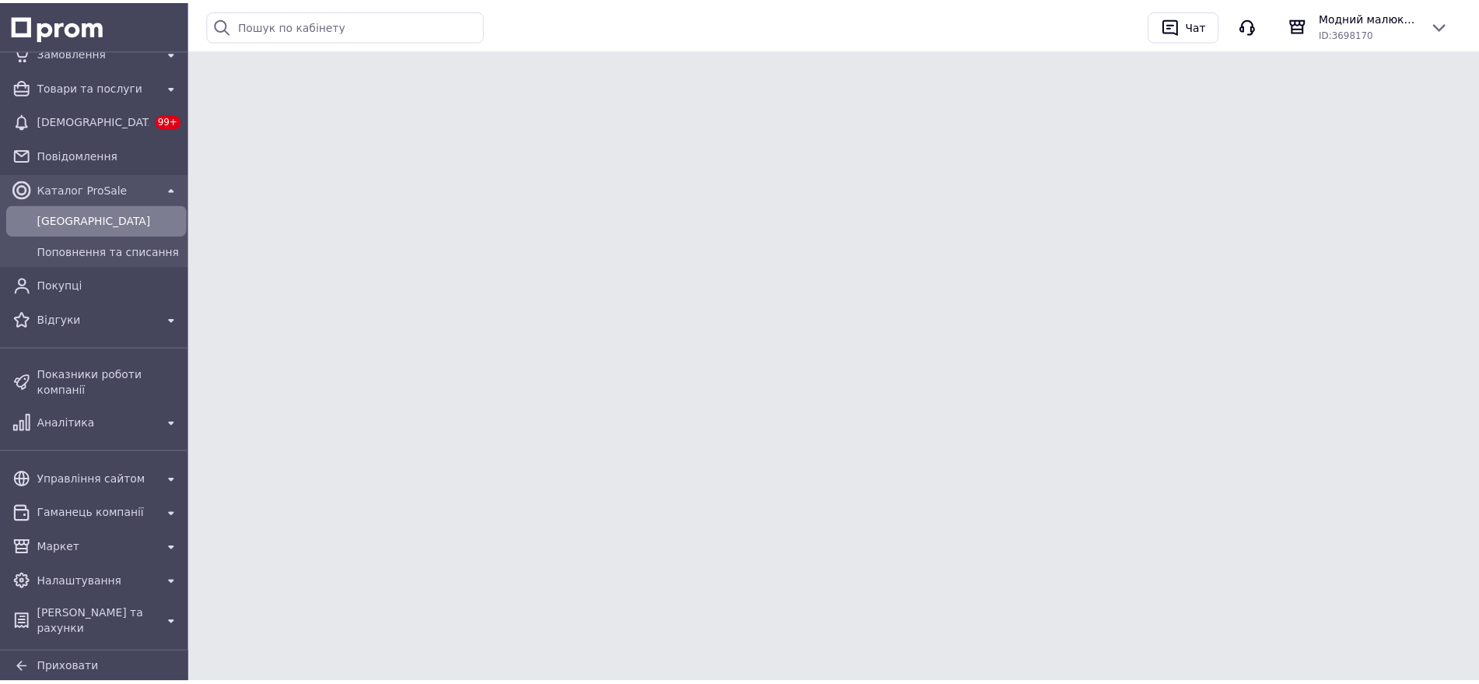
scroll to position [40, 0]
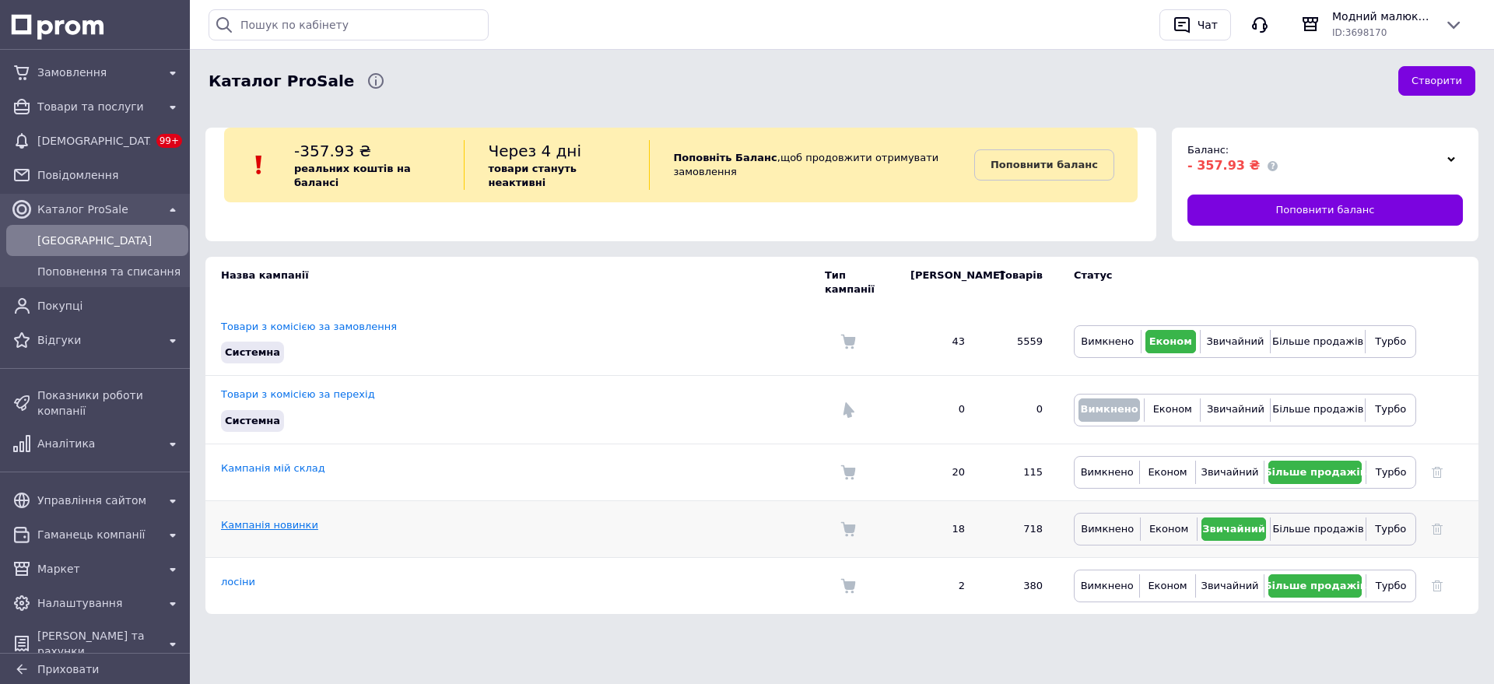
click at [271, 519] on link "Кампанія новинки" at bounding box center [269, 525] width 97 height 12
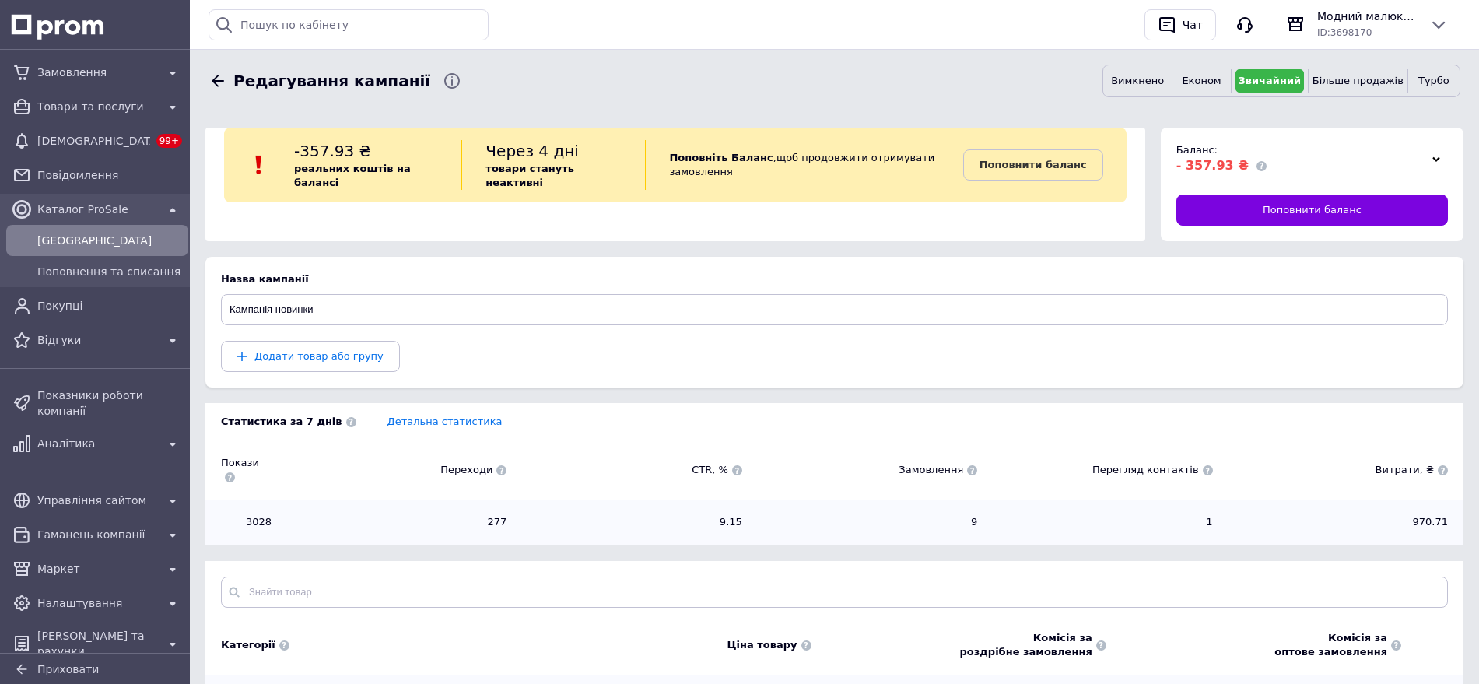
click at [218, 82] on icon at bounding box center [217, 81] width 19 height 19
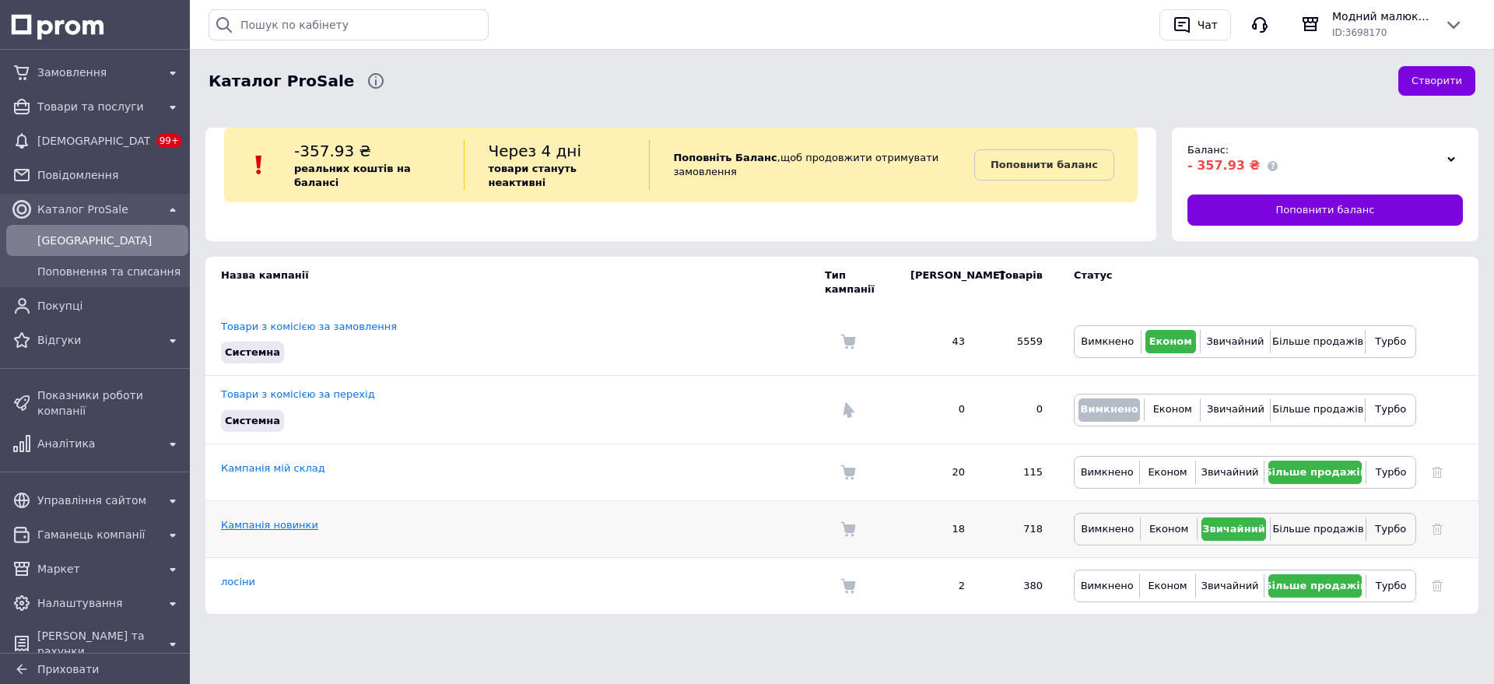
click at [291, 519] on link "Кампанія новинки" at bounding box center [269, 525] width 97 height 12
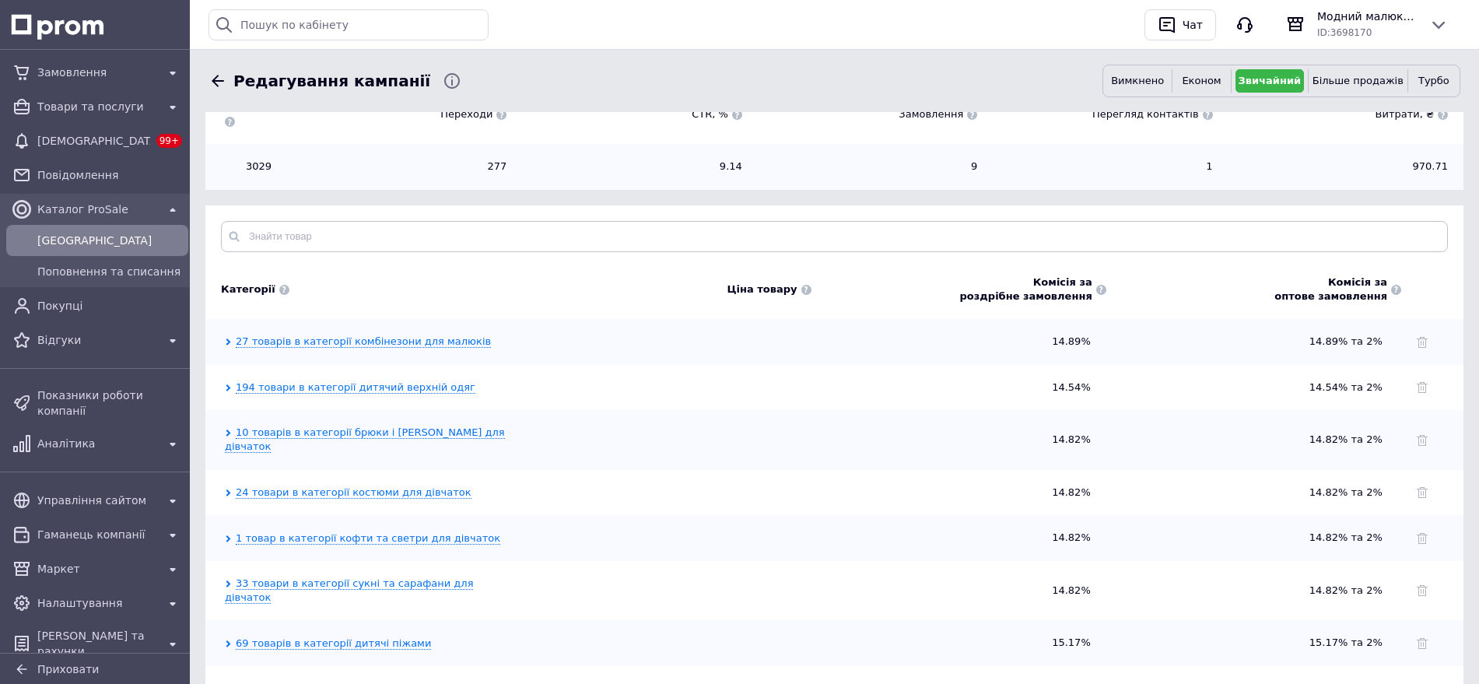
scroll to position [389, 0]
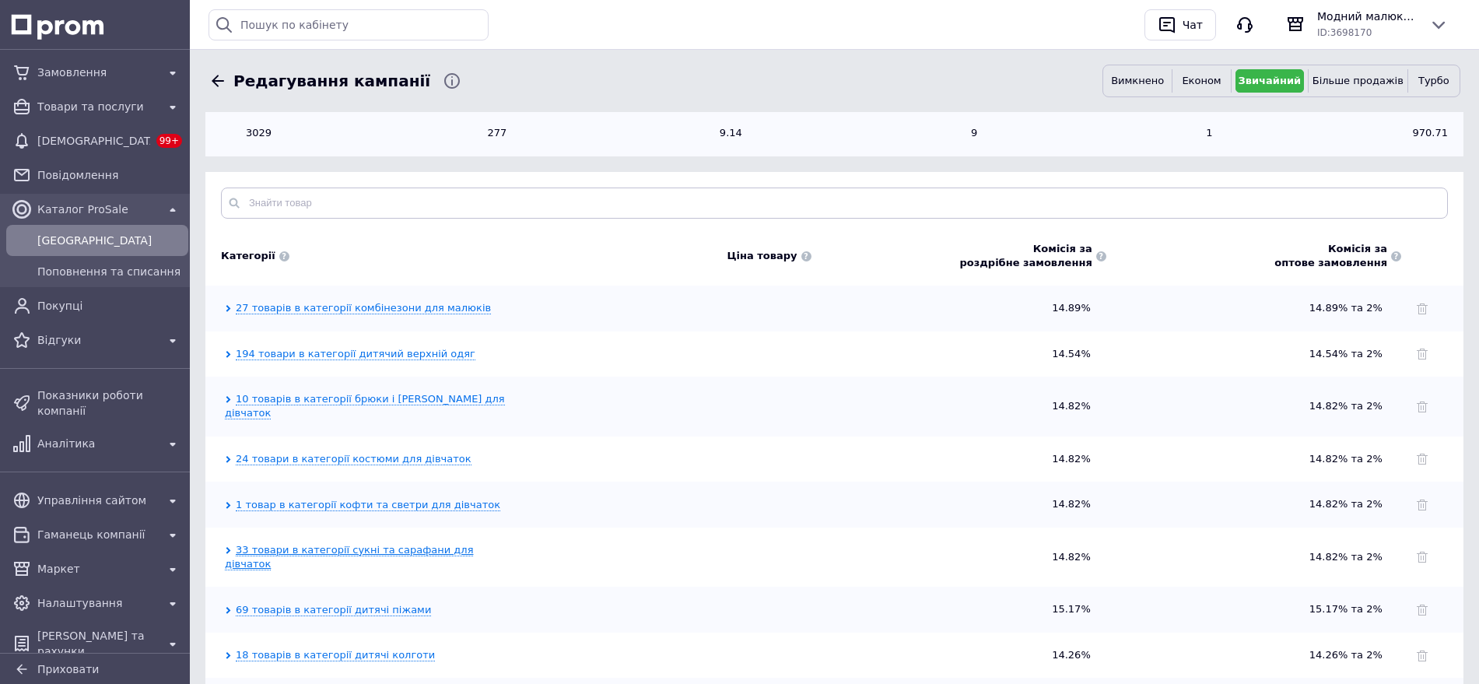
click at [425, 544] on link "33 товари в категорії сукні та сарафани для дівчаток" at bounding box center [349, 557] width 248 height 26
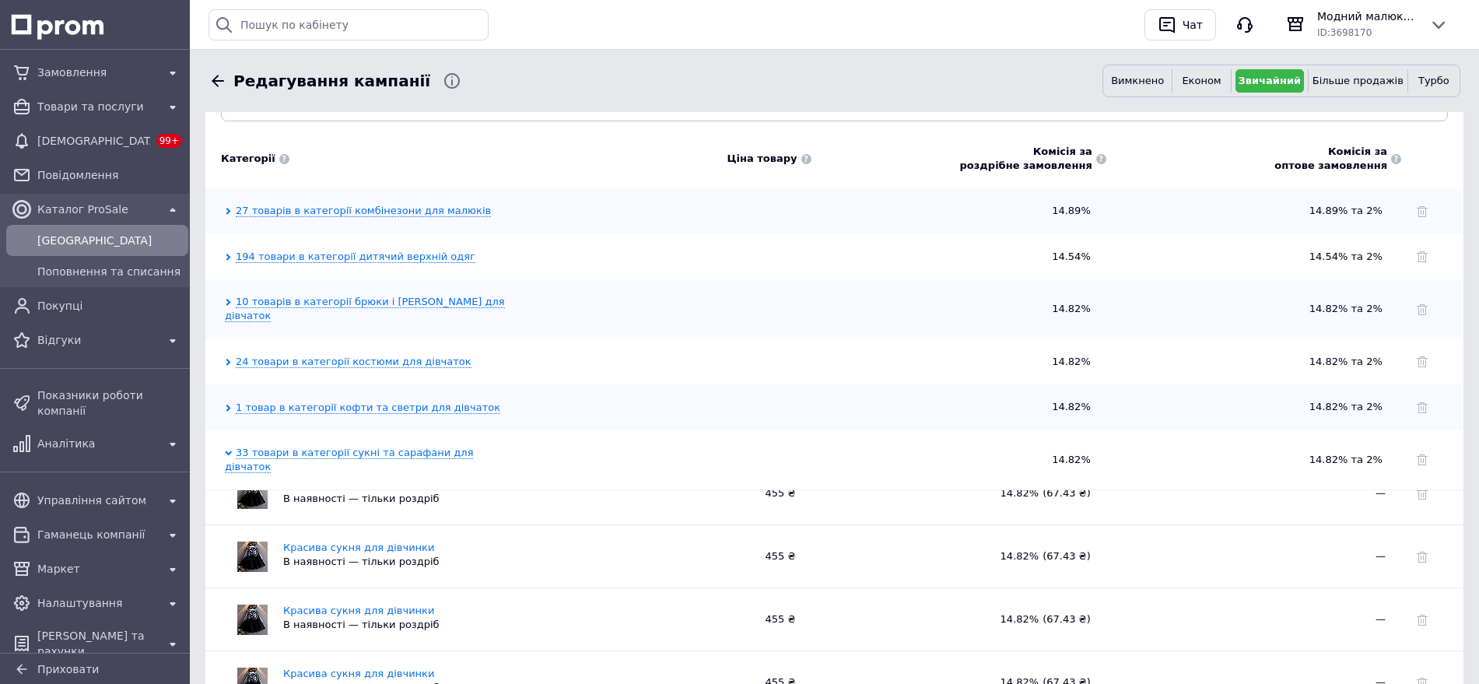
scroll to position [0, 0]
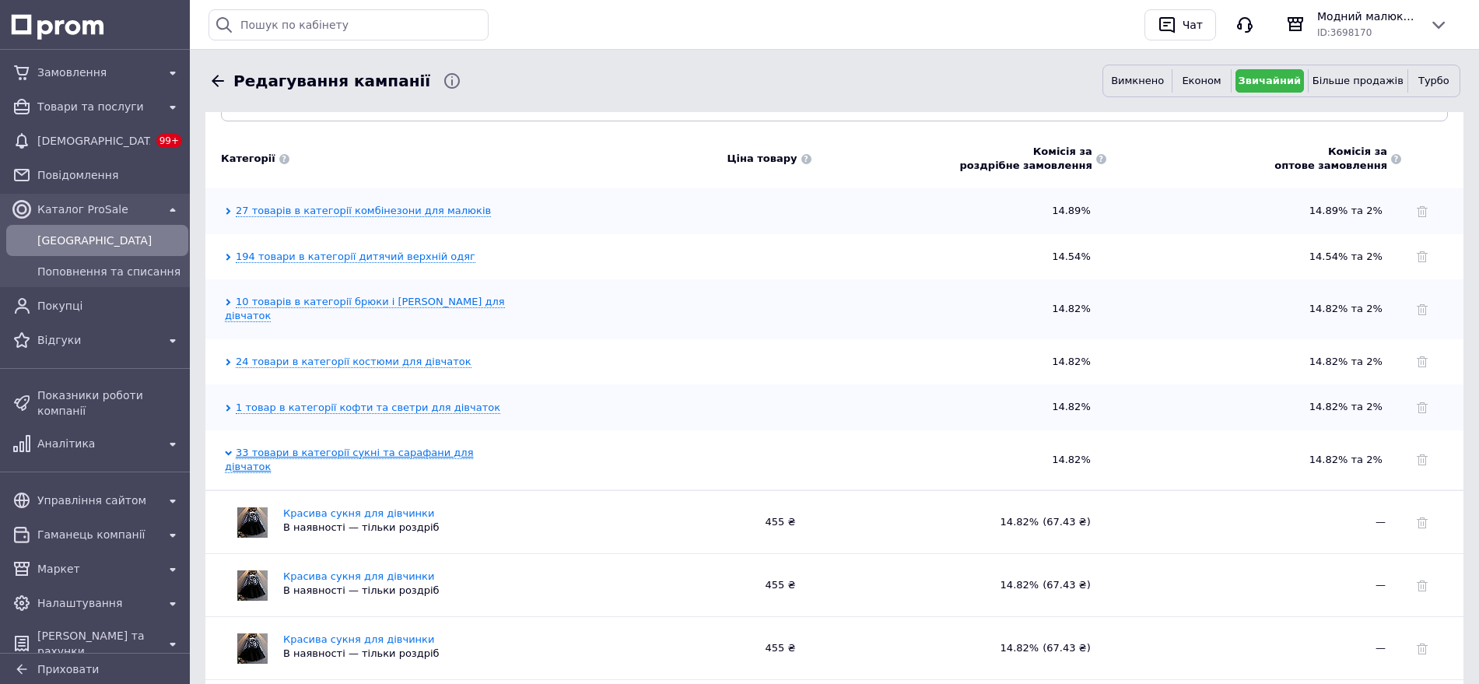
click at [340, 447] on link "33 товари в категорії сукні та сарафани для дівчаток" at bounding box center [349, 460] width 248 height 26
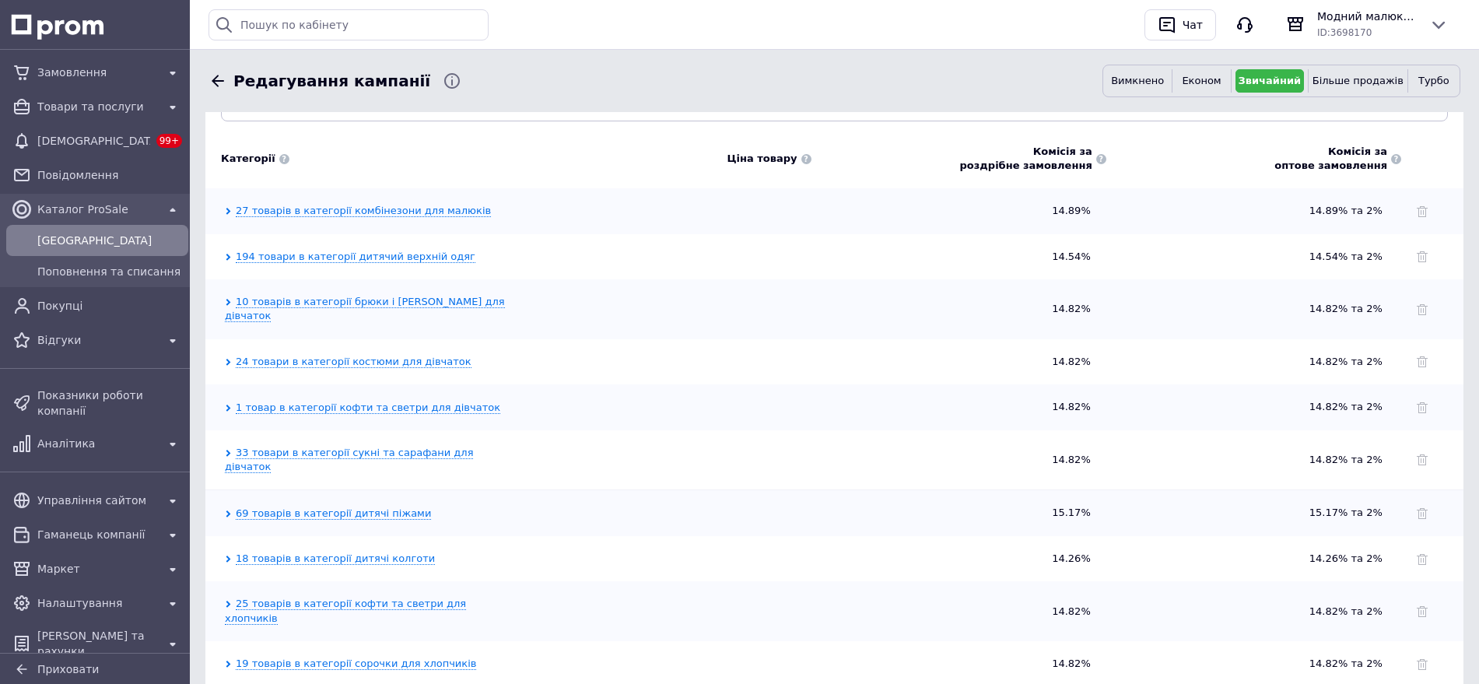
click at [222, 84] on icon at bounding box center [217, 81] width 19 height 19
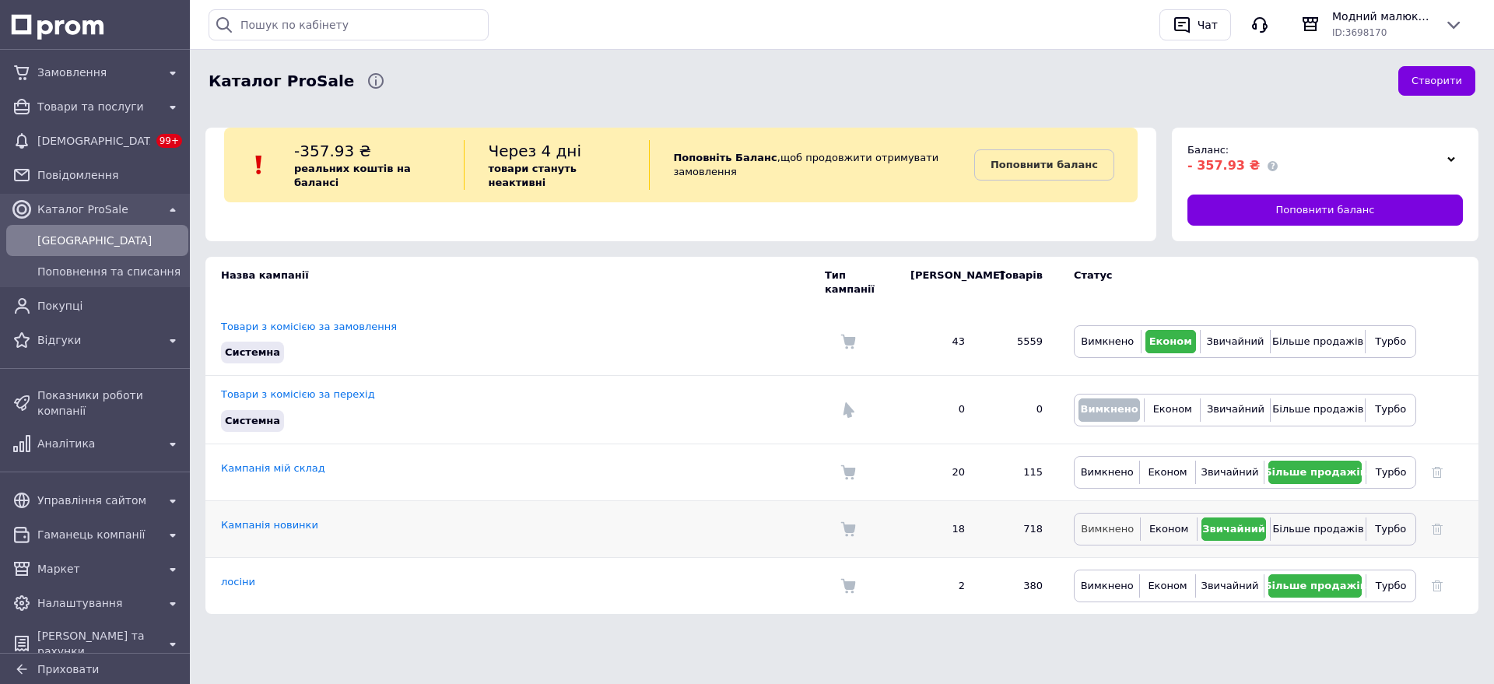
click at [1088, 523] on span "Вимкнено" at bounding box center [1107, 529] width 53 height 12
